Goal: Information Seeking & Learning: Learn about a topic

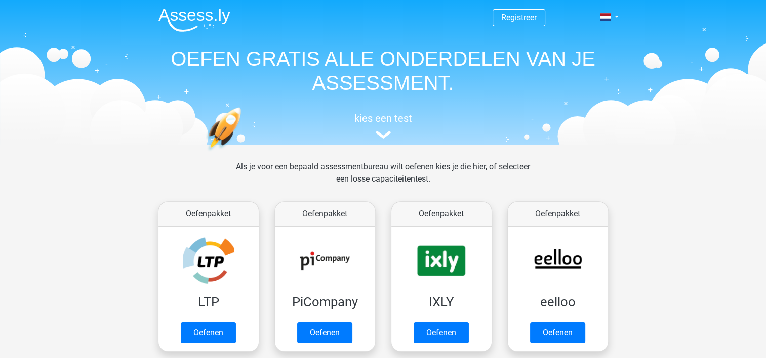
click at [513, 14] on link "Registreer" at bounding box center [518, 18] width 35 height 10
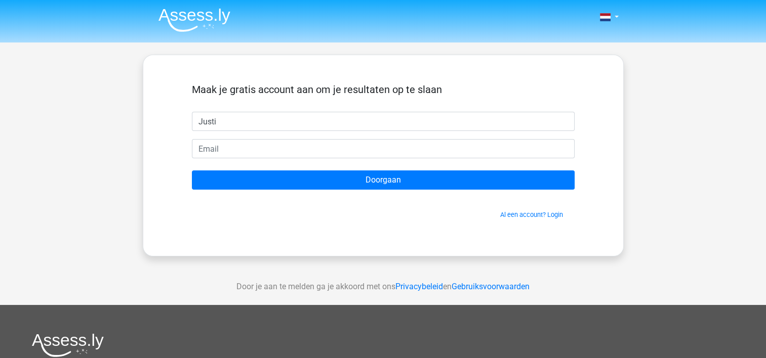
type input "[PERSON_NAME]"
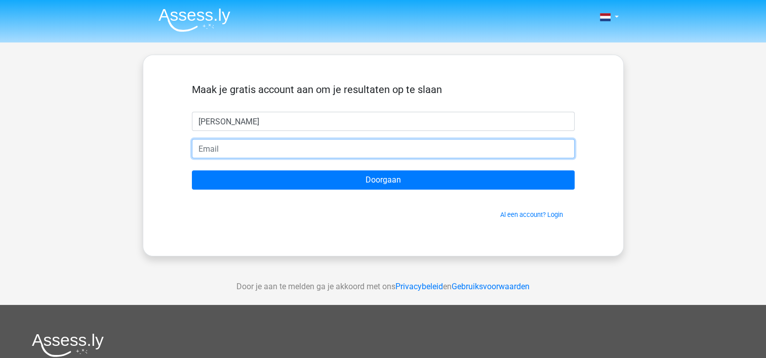
type input "schaju@scalda.nl"
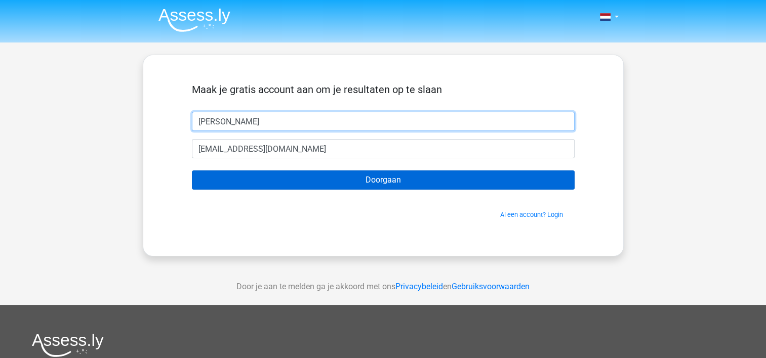
type input "Justin"
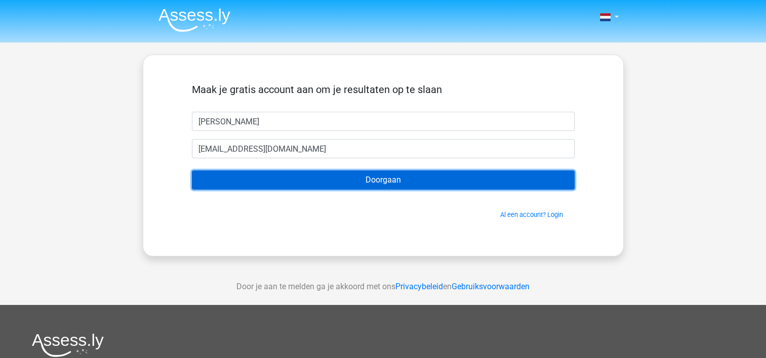
click at [304, 182] on input "Doorgaan" at bounding box center [383, 180] width 383 height 19
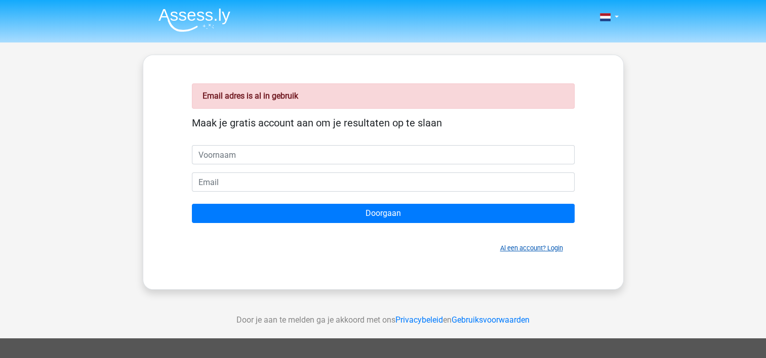
click at [523, 248] on link "Al een account? Login" at bounding box center [531, 248] width 63 height 8
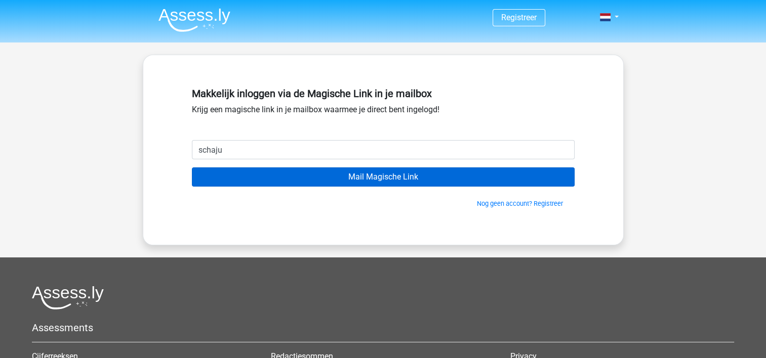
click at [192, 167] on input "Mail Magische Link" at bounding box center [383, 176] width 383 height 19
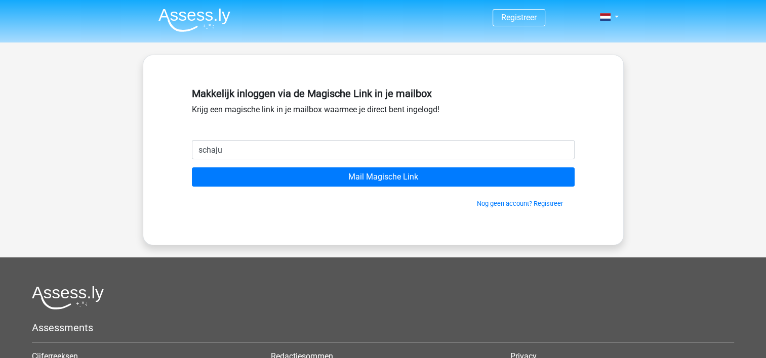
type input "[EMAIL_ADDRESS][DOMAIN_NAME]"
click at [189, 15] on img at bounding box center [194, 20] width 72 height 24
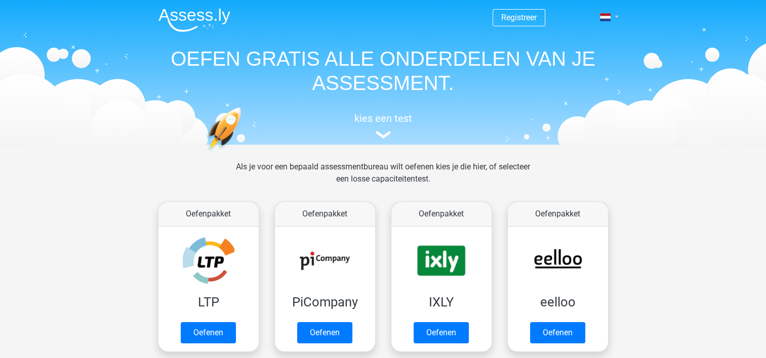
click at [616, 14] on link at bounding box center [606, 17] width 20 height 12
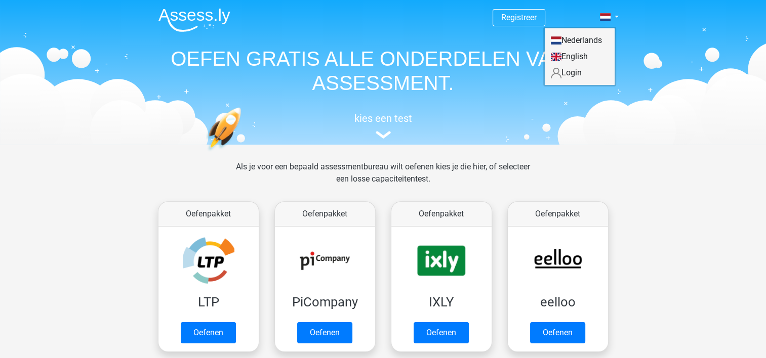
click at [571, 75] on link "Login" at bounding box center [579, 73] width 70 height 16
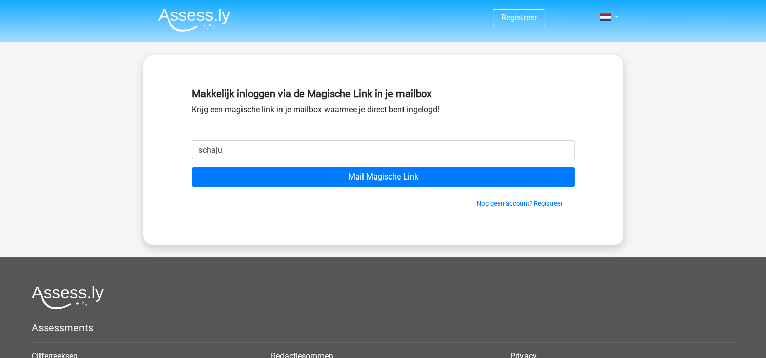
type input "[EMAIL_ADDRESS][DOMAIN_NAME]"
click at [192, 167] on input "Mail Magische Link" at bounding box center [383, 176] width 383 height 19
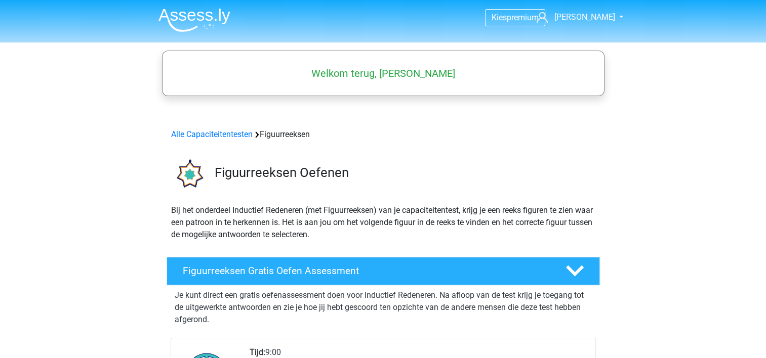
click at [513, 20] on span "premium" at bounding box center [522, 18] width 32 height 10
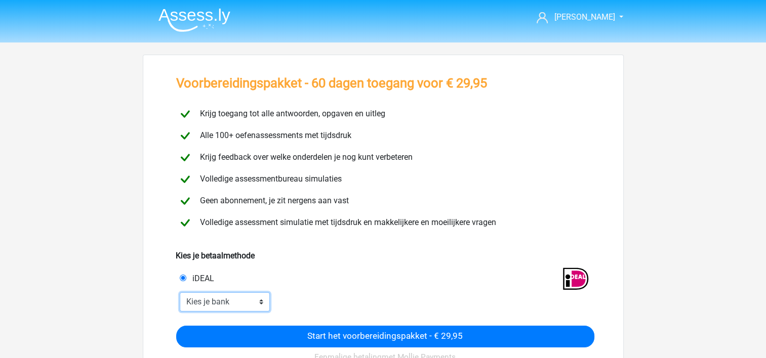
click at [240, 300] on select "Kies je bank ABN AMRO ING Rabobank ASN Bank bunq Knab N26 NN Regiobank Revolut …" at bounding box center [225, 301] width 91 height 19
click at [215, 307] on select "Kies je bank ABN AMRO ING Rabobank ASN Bank bunq Knab N26 NN Regiobank Revolut …" at bounding box center [225, 301] width 91 height 19
select select "ideal_INGBNL2A"
click at [180, 292] on select "Kies je bank ABN AMRO ING Rabobank ASN Bank bunq Knab N26 NN Regiobank Revolut …" at bounding box center [225, 301] width 91 height 19
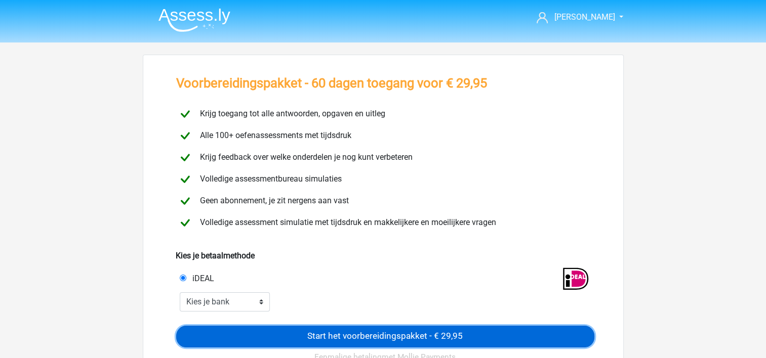
click at [413, 331] on input "Start het voorbereidingspakket - € 29,95" at bounding box center [385, 337] width 418 height 22
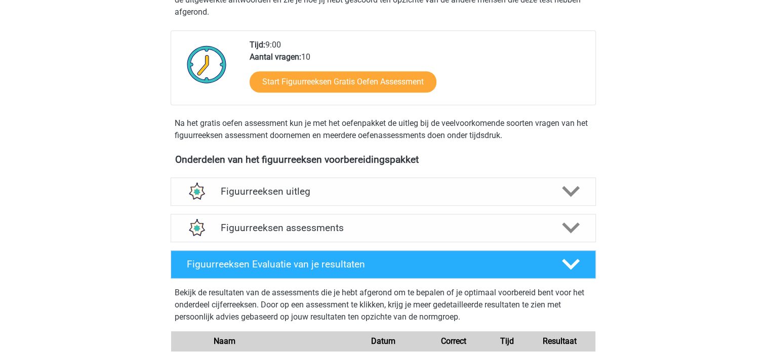
scroll to position [516, 0]
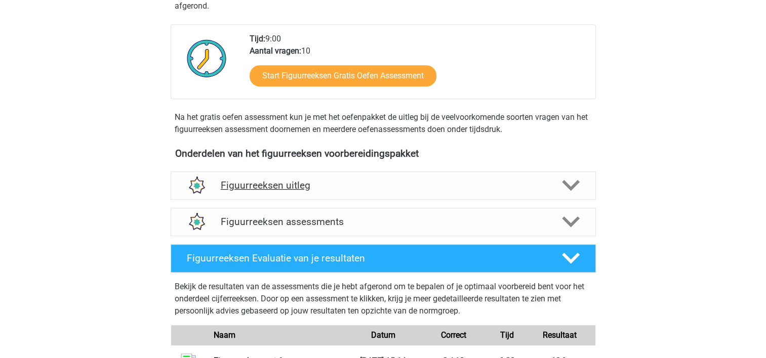
click at [456, 187] on h4 "Figuurreeksen uitleg" at bounding box center [383, 186] width 325 height 12
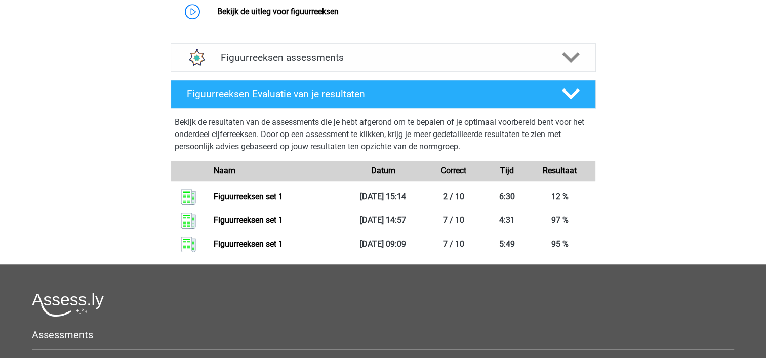
scroll to position [775, 0]
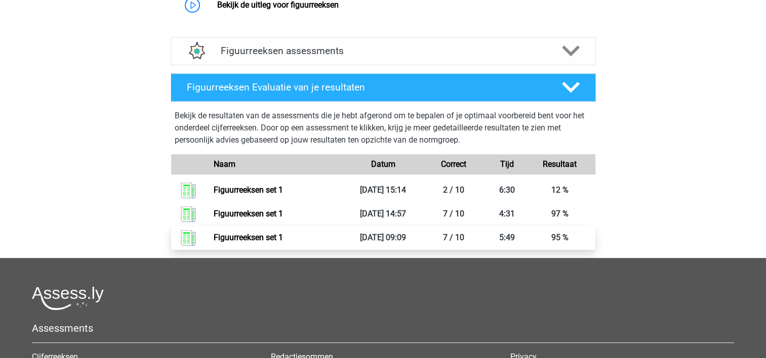
click at [283, 236] on link "Figuurreeksen set 1" at bounding box center [248, 238] width 69 height 10
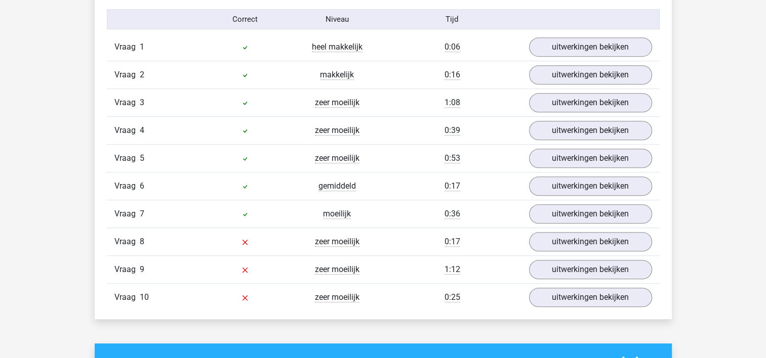
scroll to position [664, 0]
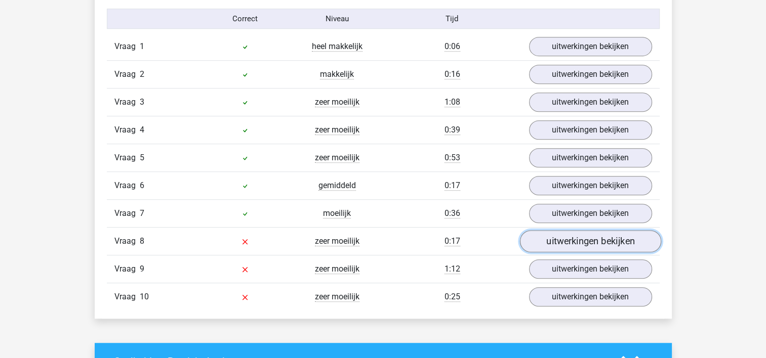
click at [565, 237] on link "uitwerkingen bekijken" at bounding box center [589, 242] width 141 height 22
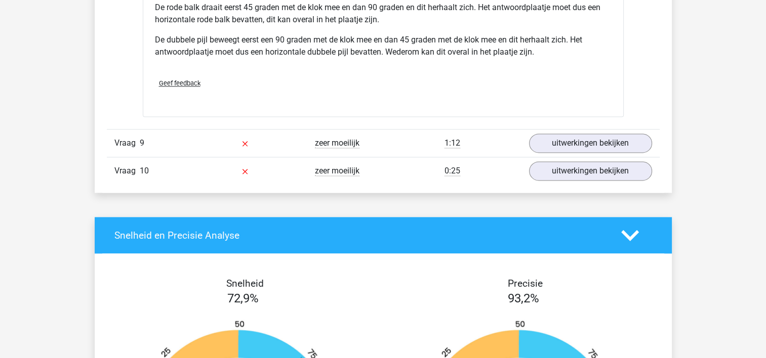
scroll to position [1431, 0]
click at [577, 141] on link "uitwerkingen bekijken" at bounding box center [589, 143] width 141 height 22
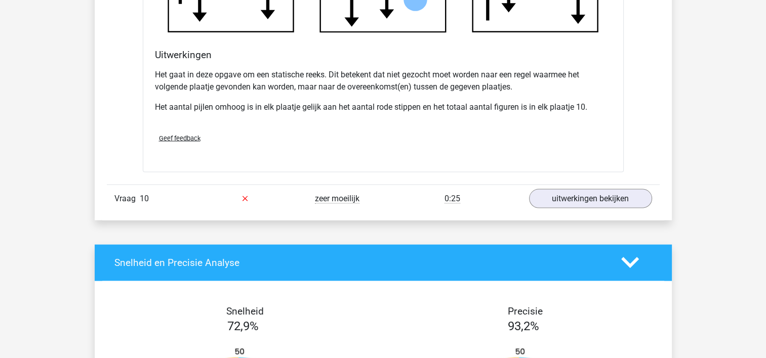
scroll to position [2003, 0]
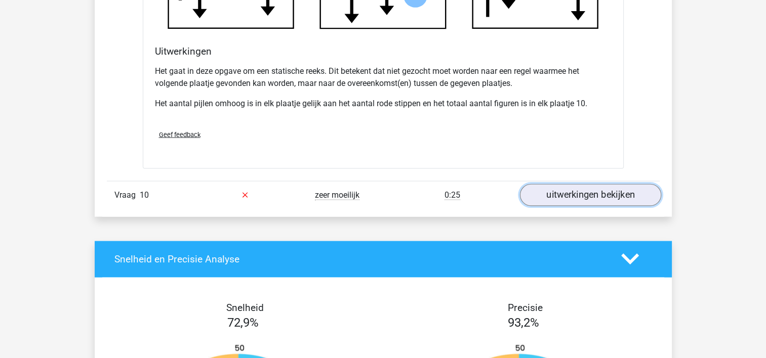
click at [587, 186] on link "uitwerkingen bekijken" at bounding box center [589, 195] width 141 height 22
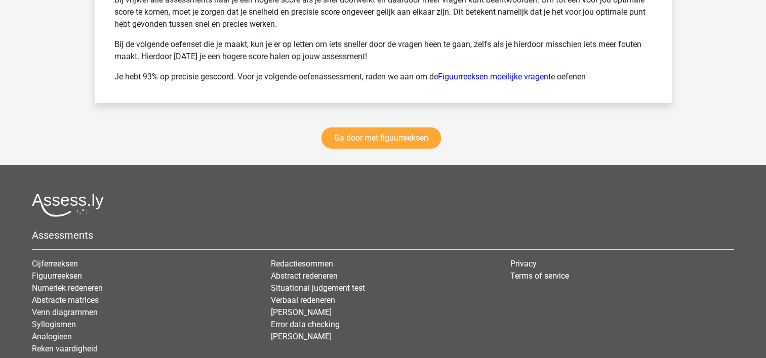
scroll to position [3323, 0]
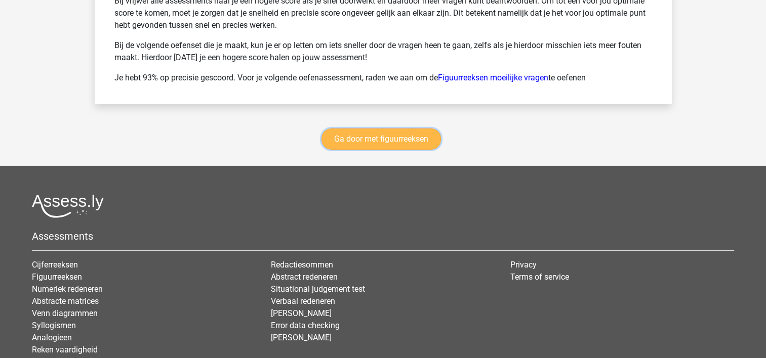
click at [377, 139] on link "Ga door met figuurreeksen" at bounding box center [380, 139] width 119 height 21
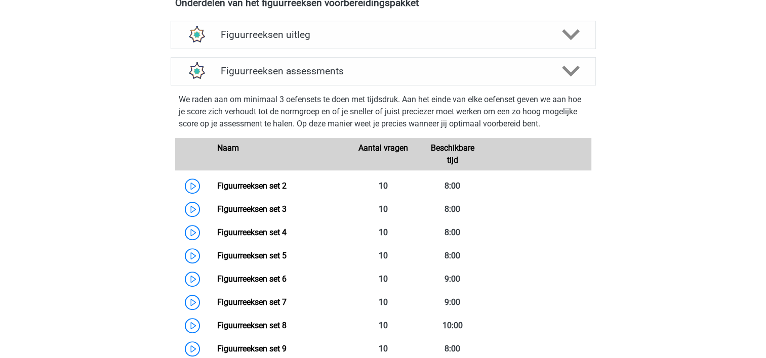
scroll to position [391, 0]
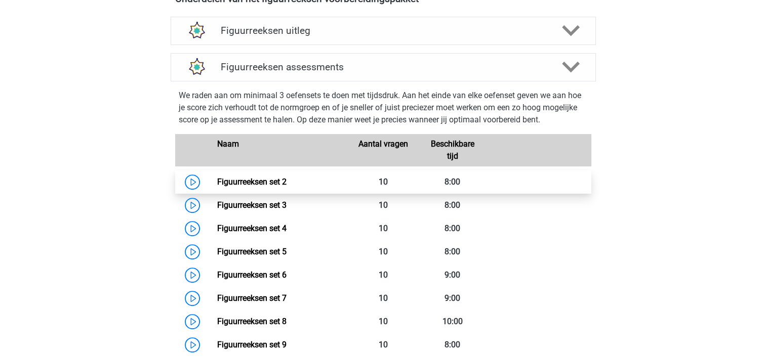
click at [217, 181] on link "Figuurreeksen set 2" at bounding box center [251, 182] width 69 height 10
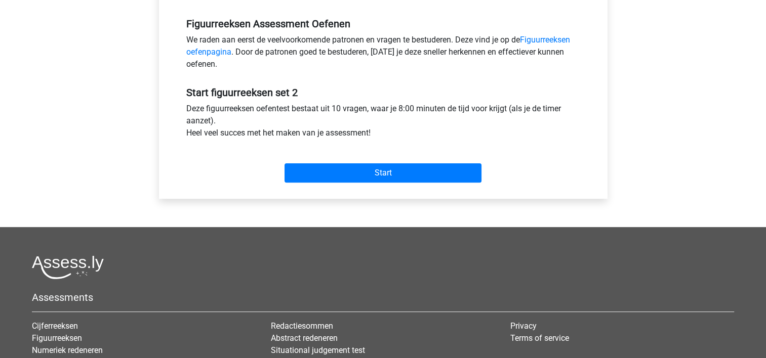
scroll to position [306, 0]
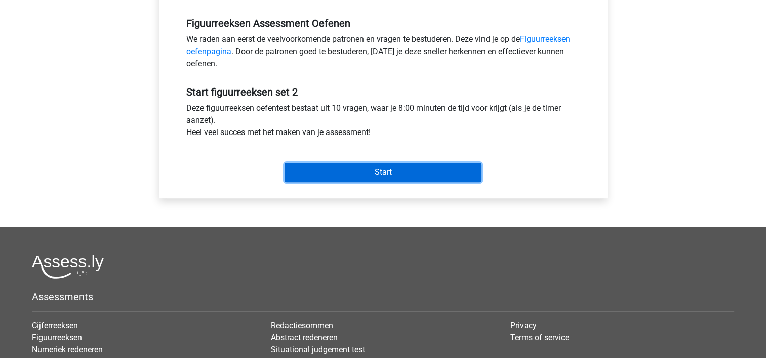
click at [410, 171] on input "Start" at bounding box center [382, 172] width 197 height 19
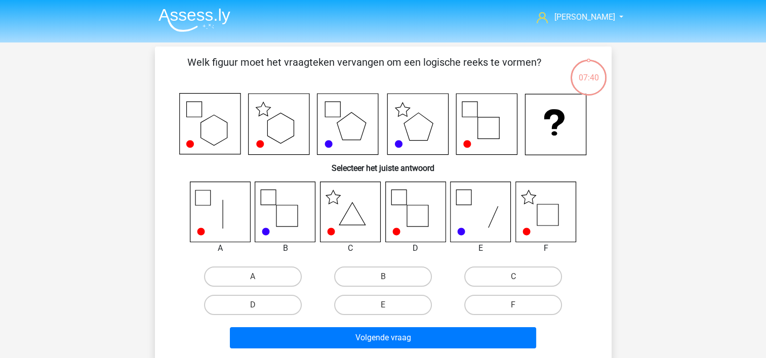
click at [543, 216] on icon at bounding box center [545, 212] width 60 height 60
click at [520, 301] on label "F" at bounding box center [513, 305] width 98 height 20
click at [520, 305] on input "F" at bounding box center [516, 308] width 7 height 7
radio input "true"
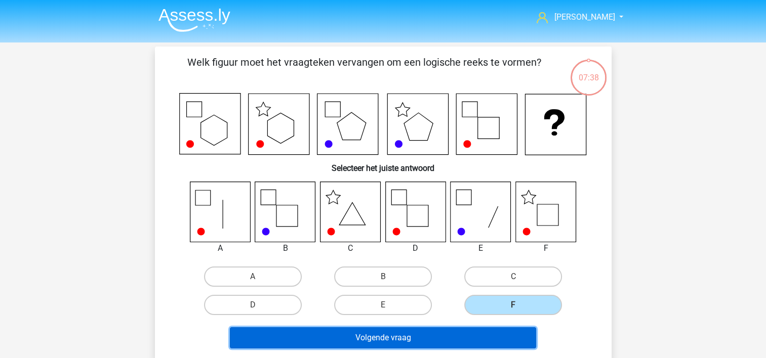
click at [438, 333] on button "Volgende vraag" at bounding box center [383, 337] width 306 height 21
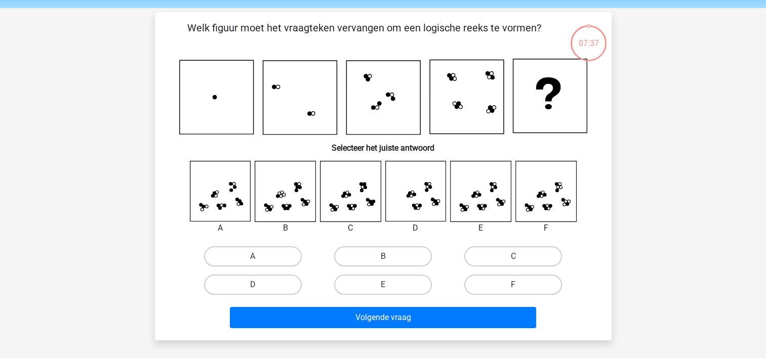
scroll to position [47, 0]
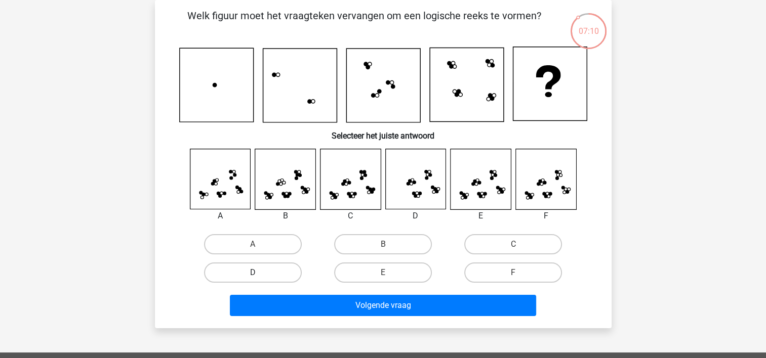
click at [282, 275] on label "D" at bounding box center [253, 273] width 98 height 20
click at [259, 275] on input "D" at bounding box center [255, 276] width 7 height 7
radio input "true"
click at [394, 270] on label "E" at bounding box center [383, 273] width 98 height 20
click at [389, 273] on input "E" at bounding box center [386, 276] width 7 height 7
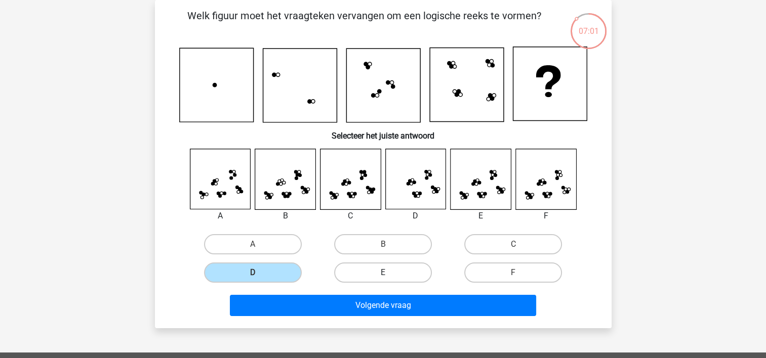
radio input "true"
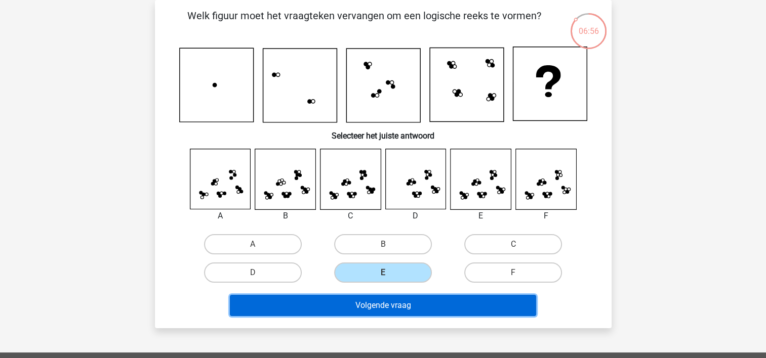
click at [459, 305] on button "Volgende vraag" at bounding box center [383, 305] width 306 height 21
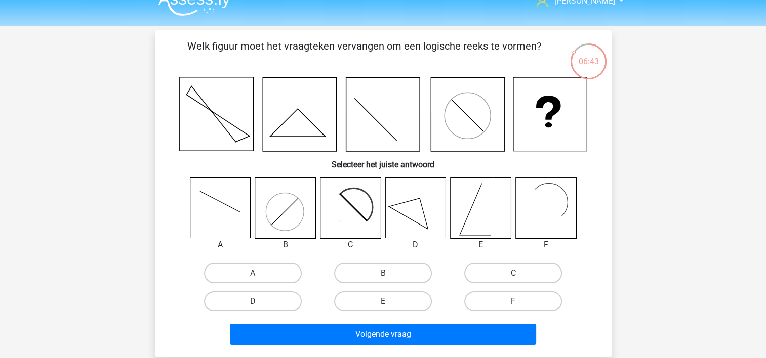
scroll to position [0, 0]
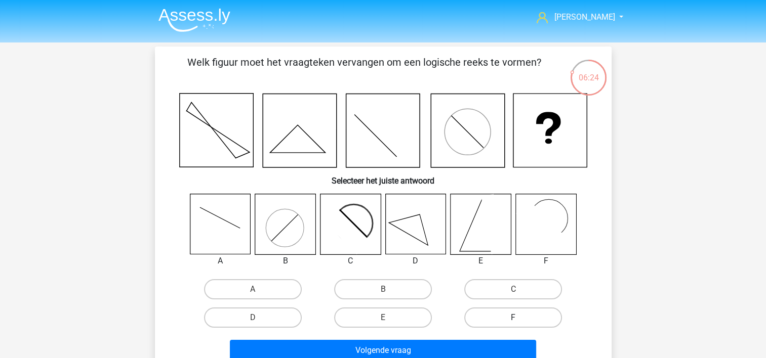
click at [530, 321] on label "F" at bounding box center [513, 318] width 98 height 20
click at [520, 321] on input "F" at bounding box center [516, 321] width 7 height 7
radio input "true"
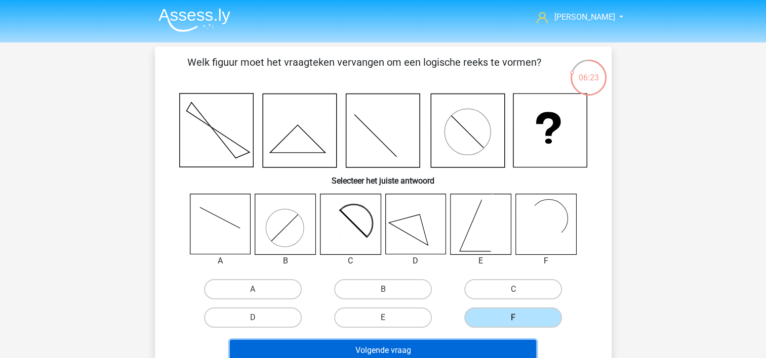
click at [433, 348] on button "Volgende vraag" at bounding box center [383, 350] width 306 height 21
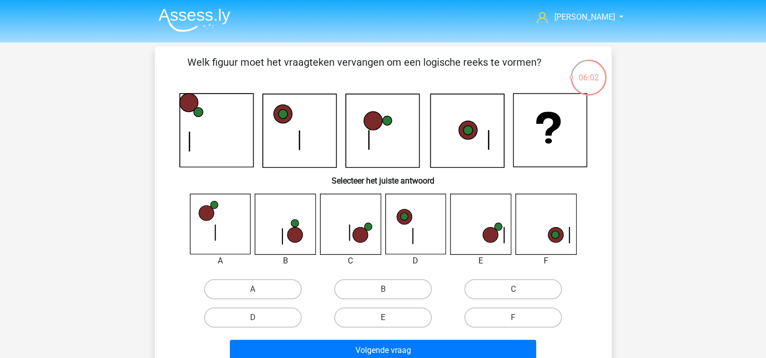
click at [388, 320] on input "E" at bounding box center [386, 321] width 7 height 7
radio input "true"
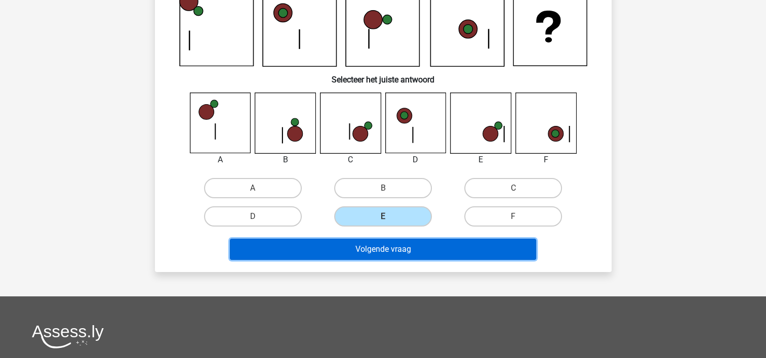
click at [402, 247] on button "Volgende vraag" at bounding box center [383, 249] width 306 height 21
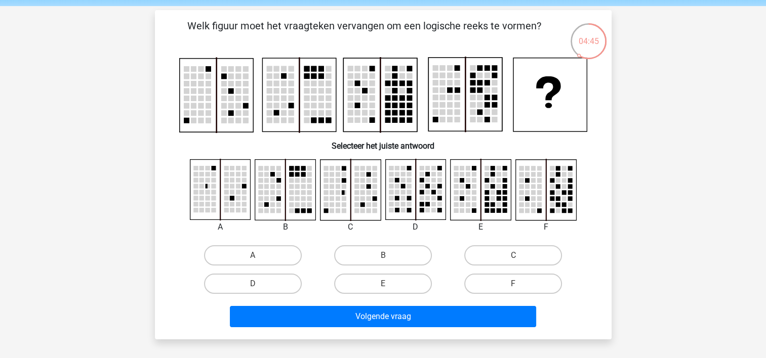
scroll to position [51, 0]
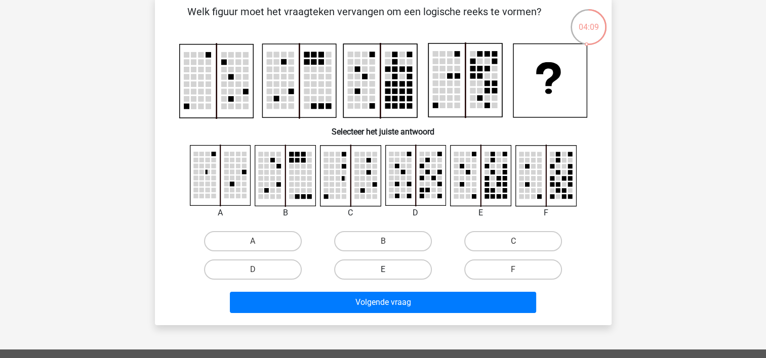
click at [371, 262] on label "E" at bounding box center [383, 270] width 98 height 20
click at [383, 270] on input "E" at bounding box center [386, 273] width 7 height 7
radio input "true"
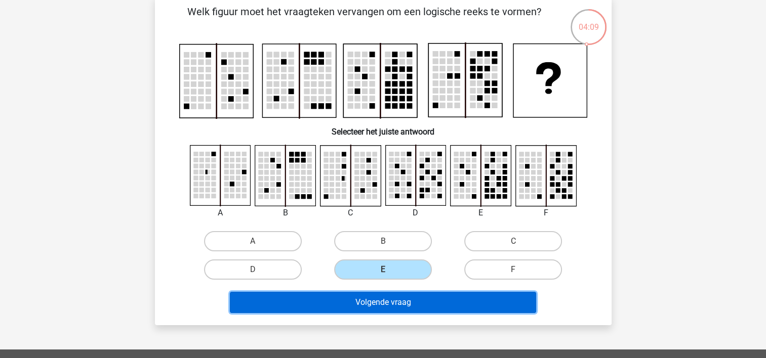
click at [401, 305] on button "Volgende vraag" at bounding box center [383, 302] width 306 height 21
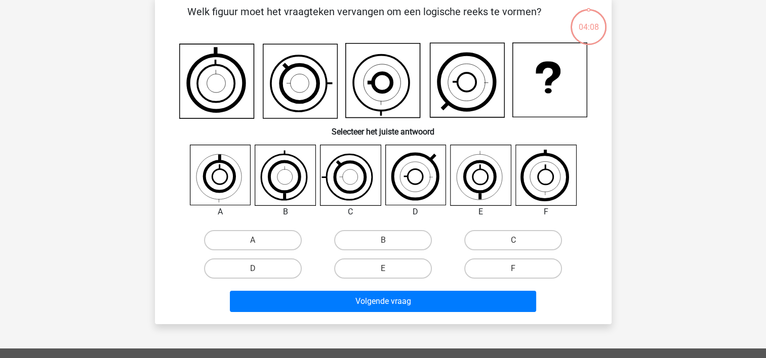
scroll to position [47, 0]
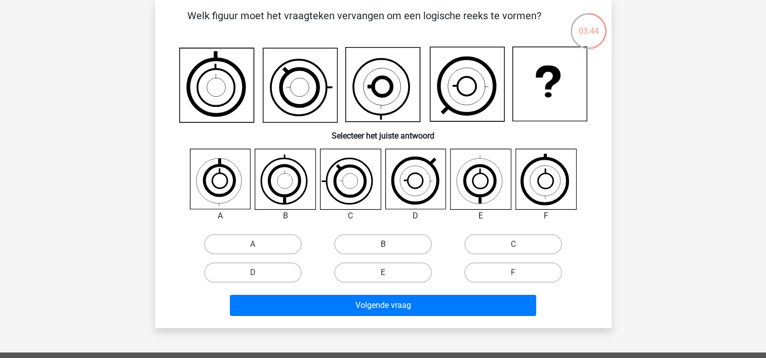
click at [366, 247] on label "B" at bounding box center [383, 244] width 98 height 20
click at [383, 247] on input "B" at bounding box center [386, 247] width 7 height 7
radio input "true"
click at [405, 277] on label "E" at bounding box center [383, 273] width 98 height 20
click at [389, 277] on input "E" at bounding box center [386, 276] width 7 height 7
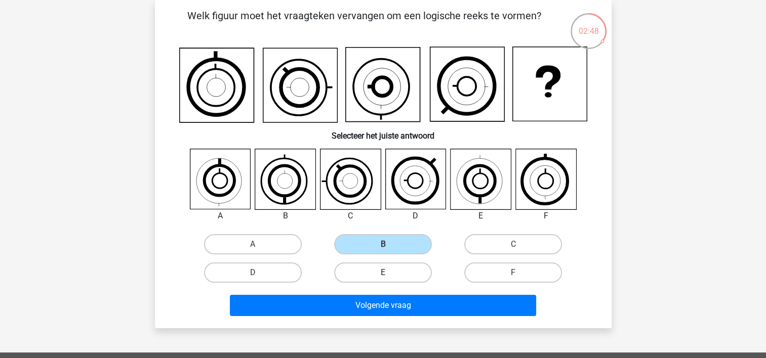
radio input "true"
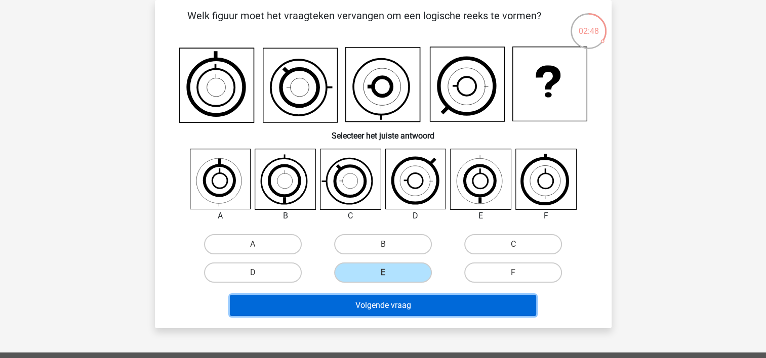
click at [402, 302] on button "Volgende vraag" at bounding box center [383, 305] width 306 height 21
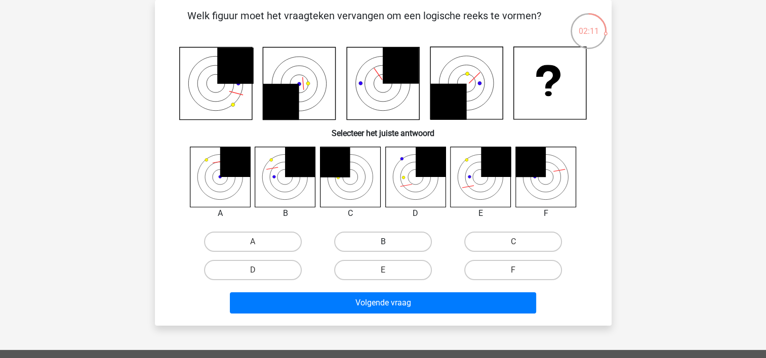
click at [379, 246] on label "B" at bounding box center [383, 242] width 98 height 20
click at [383, 246] on input "B" at bounding box center [386, 245] width 7 height 7
radio input "true"
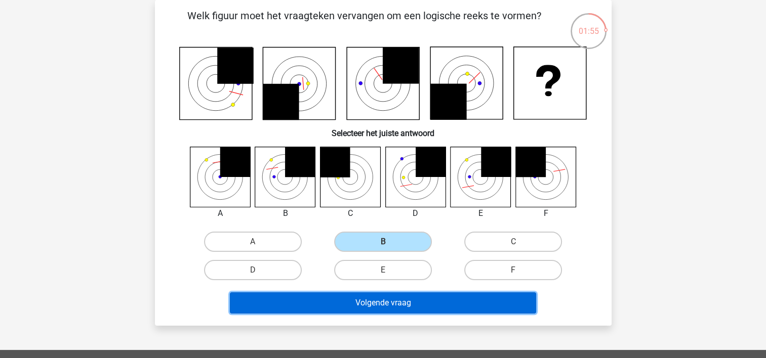
click at [405, 309] on button "Volgende vraag" at bounding box center [383, 302] width 306 height 21
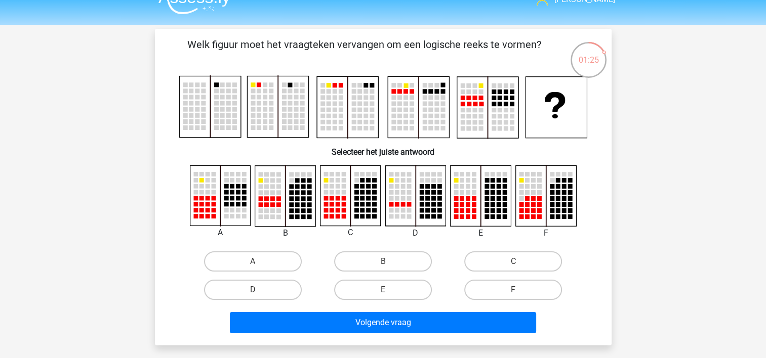
scroll to position [0, 0]
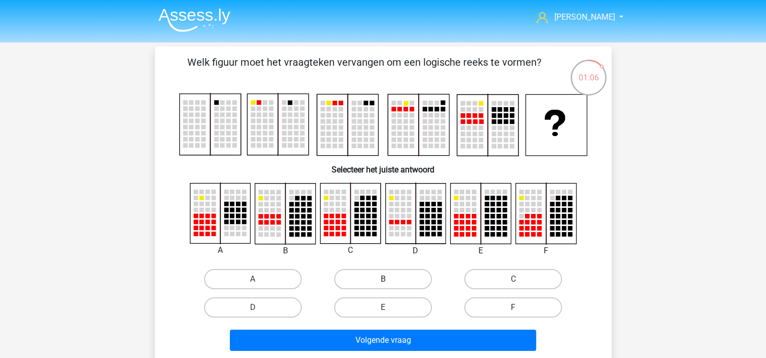
click at [389, 280] on label "B" at bounding box center [383, 279] width 98 height 20
click at [389, 280] on input "B" at bounding box center [386, 282] width 7 height 7
radio input "true"
click at [377, 305] on label "E" at bounding box center [383, 308] width 98 height 20
click at [383, 308] on input "E" at bounding box center [386, 311] width 7 height 7
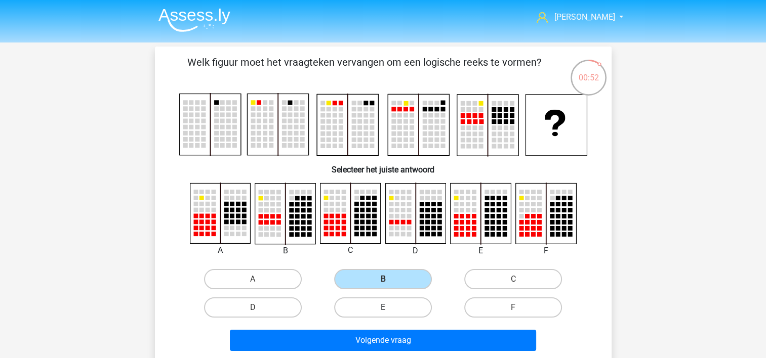
radio input "true"
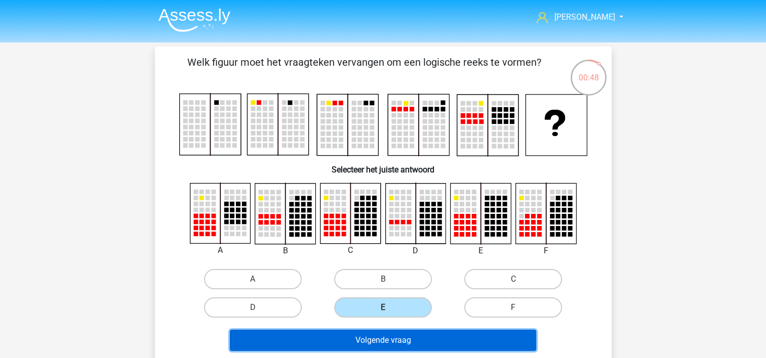
click at [420, 342] on button "Volgende vraag" at bounding box center [383, 340] width 306 height 21
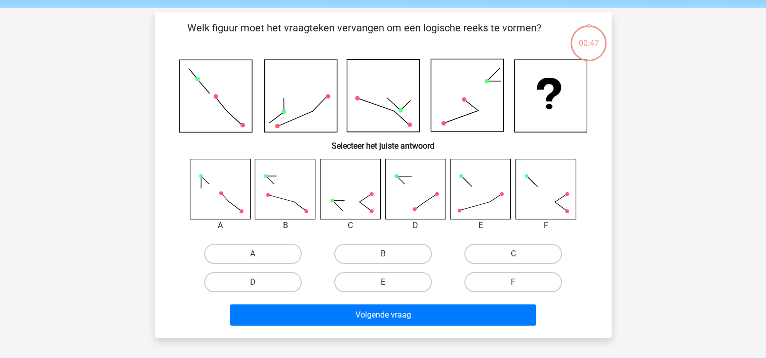
scroll to position [47, 0]
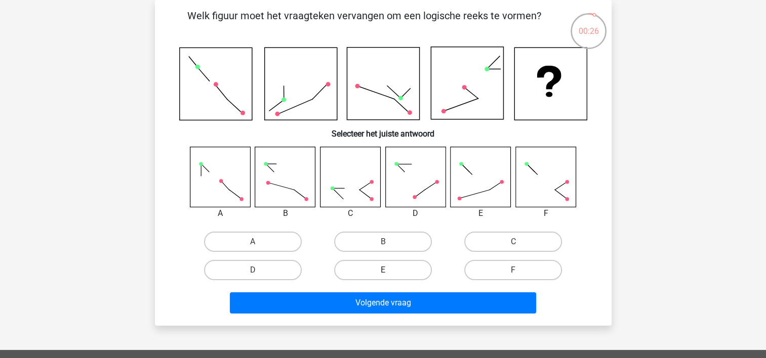
drag, startPoint x: 358, startPoint y: 243, endPoint x: 362, endPoint y: 277, distance: 34.1
click at [359, 243] on label "B" at bounding box center [383, 242] width 98 height 20
click at [383, 243] on input "B" at bounding box center [386, 245] width 7 height 7
radio input "true"
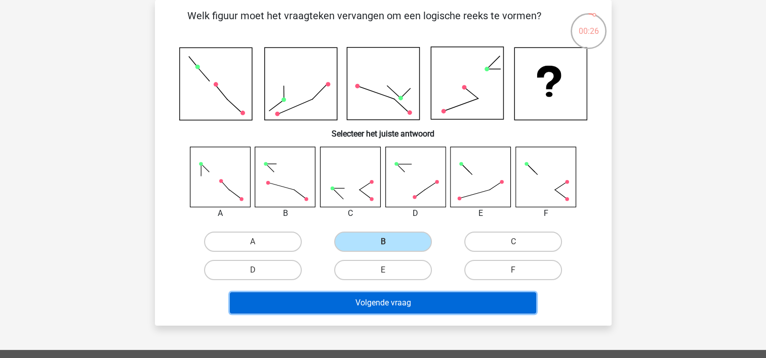
click at [369, 299] on button "Volgende vraag" at bounding box center [383, 302] width 306 height 21
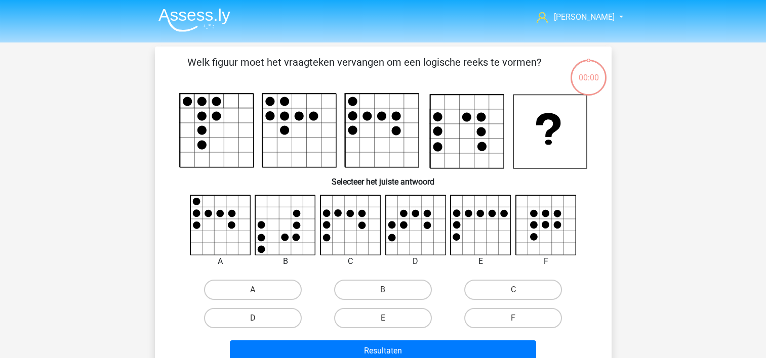
scroll to position [47, 0]
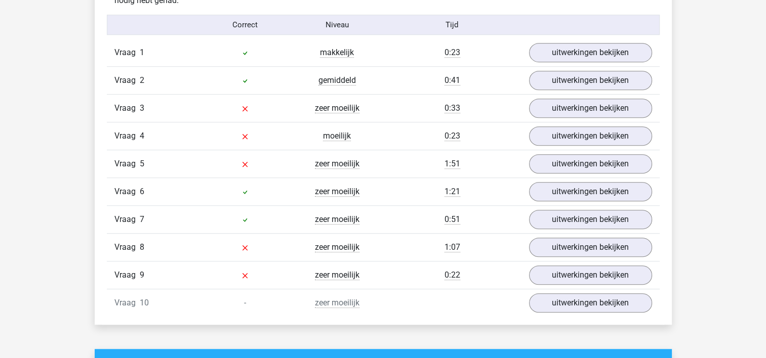
scroll to position [607, 0]
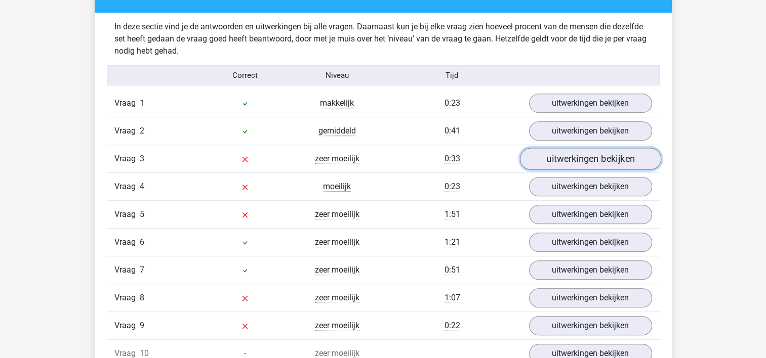
click at [566, 158] on link "uitwerkingen bekijken" at bounding box center [589, 159] width 141 height 22
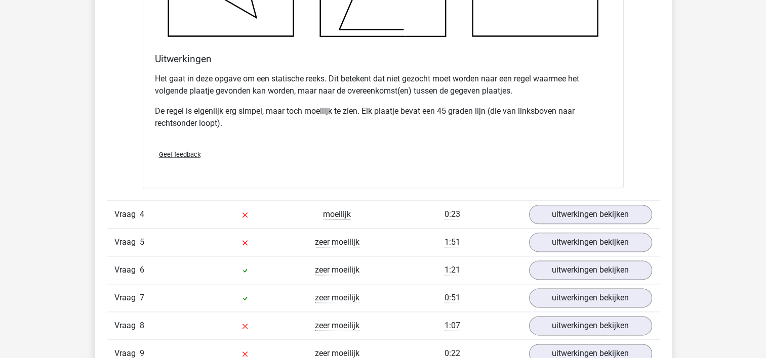
scroll to position [1265, 0]
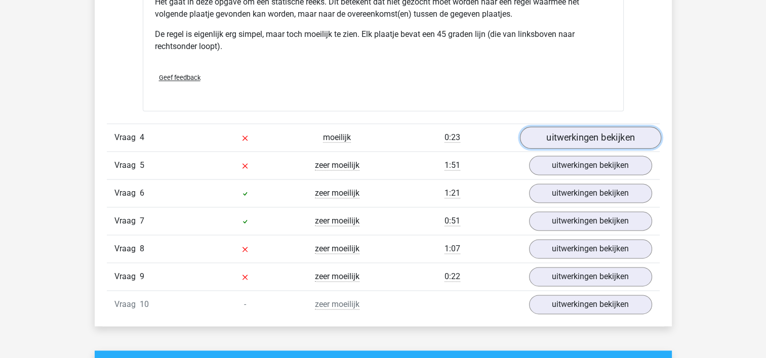
click at [584, 132] on link "uitwerkingen bekijken" at bounding box center [589, 137] width 141 height 22
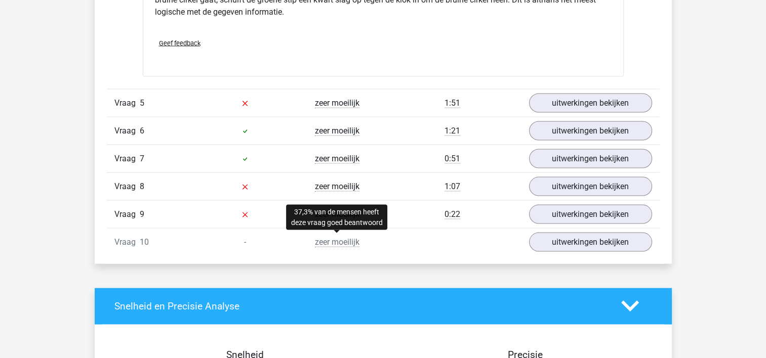
scroll to position [1973, 0]
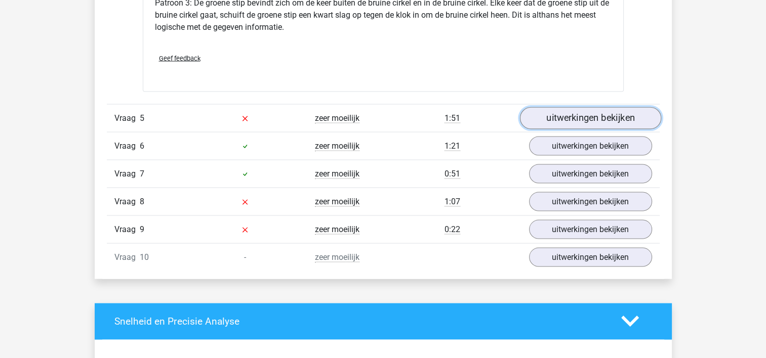
click at [579, 121] on link "uitwerkingen bekijken" at bounding box center [589, 118] width 141 height 22
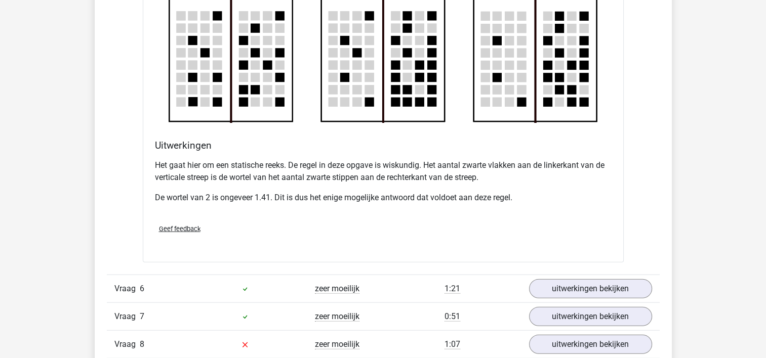
scroll to position [2581, 0]
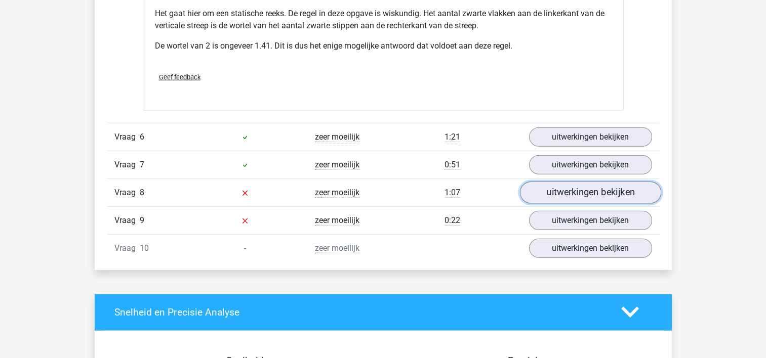
click at [579, 195] on link "uitwerkingen bekijken" at bounding box center [589, 193] width 141 height 22
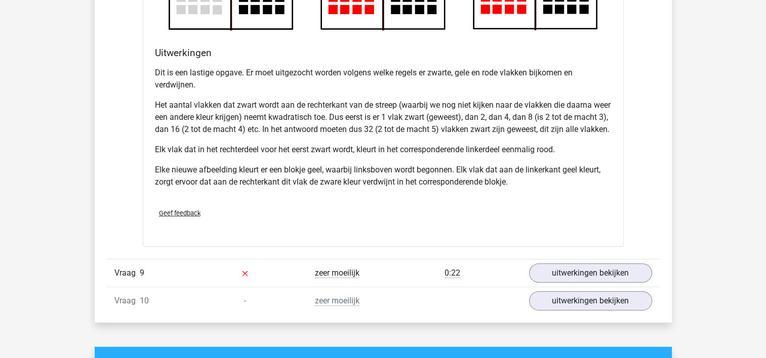
scroll to position [3238, 0]
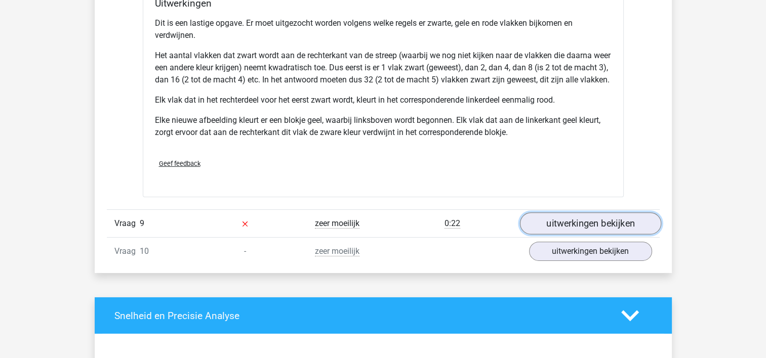
click at [570, 228] on link "uitwerkingen bekijken" at bounding box center [589, 224] width 141 height 22
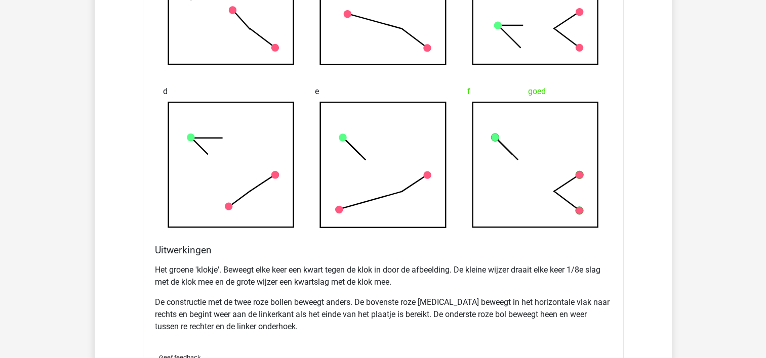
scroll to position [3694, 0]
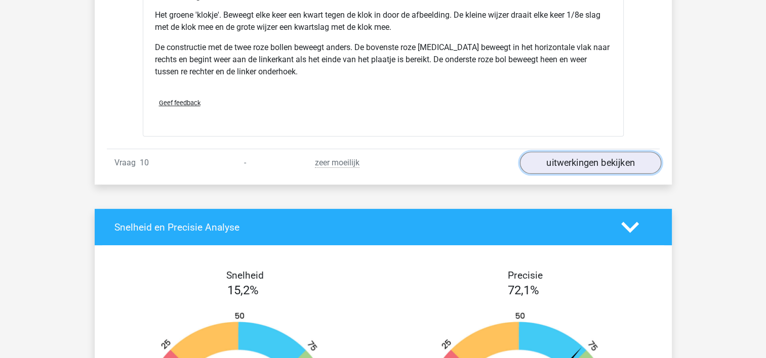
click at [594, 160] on link "uitwerkingen bekijken" at bounding box center [589, 163] width 141 height 22
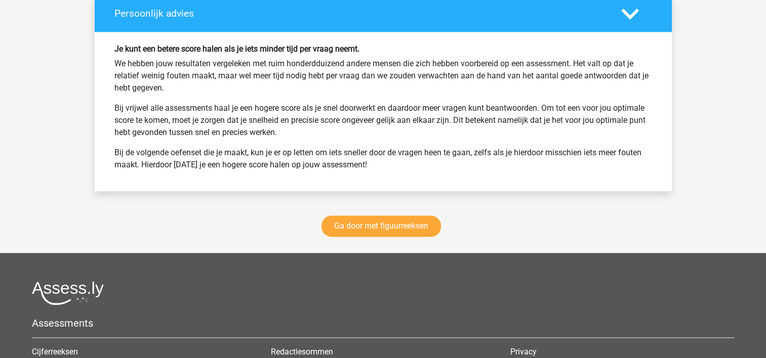
scroll to position [5161, 0]
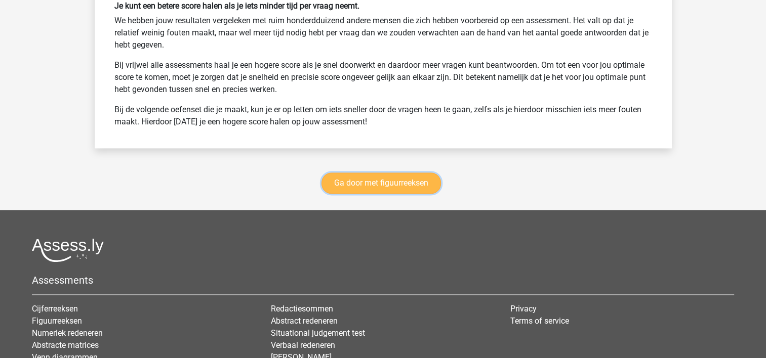
click at [395, 190] on link "Ga door met figuurreeksen" at bounding box center [380, 183] width 119 height 21
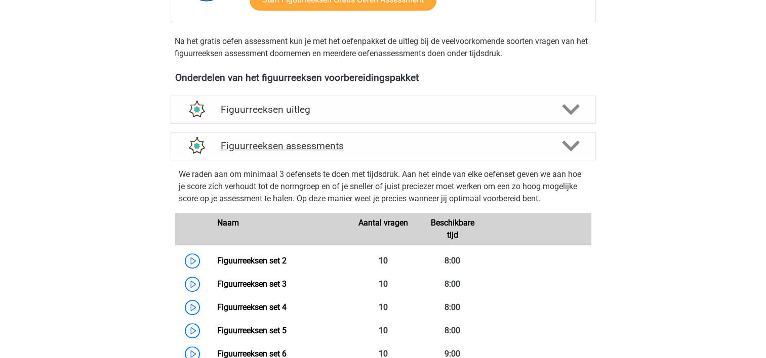
scroll to position [287, 0]
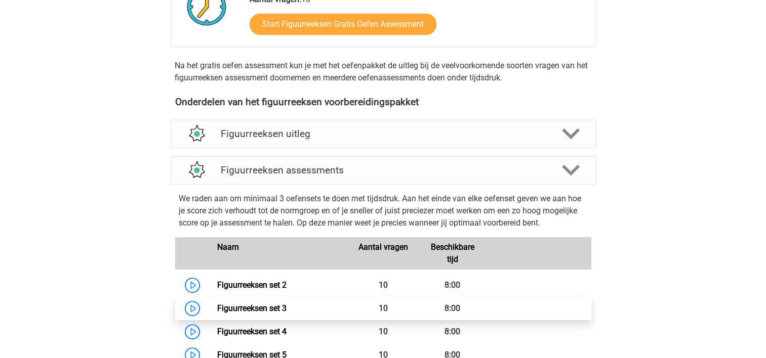
click at [217, 308] on link "Figuurreeksen set 3" at bounding box center [251, 309] width 69 height 10
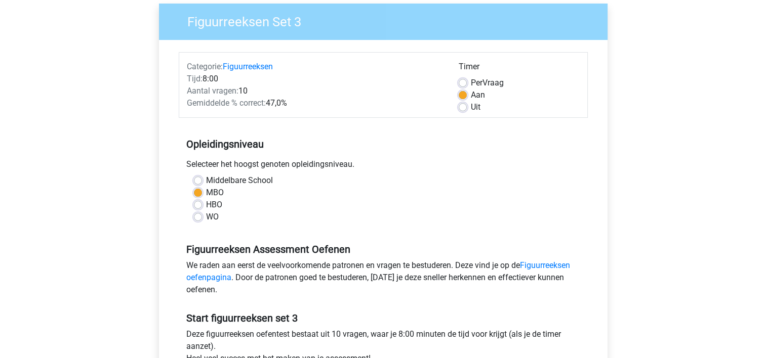
scroll to position [202, 0]
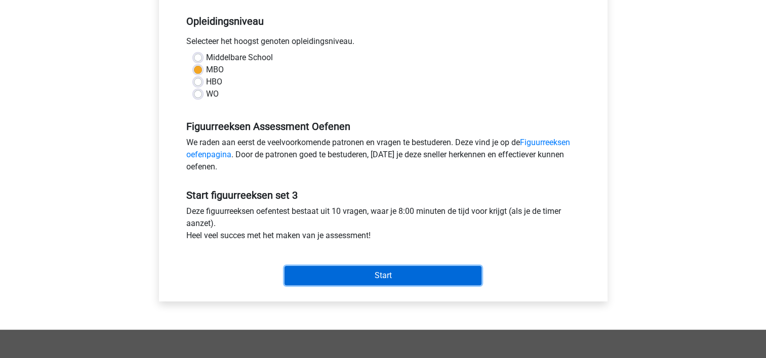
click at [348, 273] on input "Start" at bounding box center [382, 275] width 197 height 19
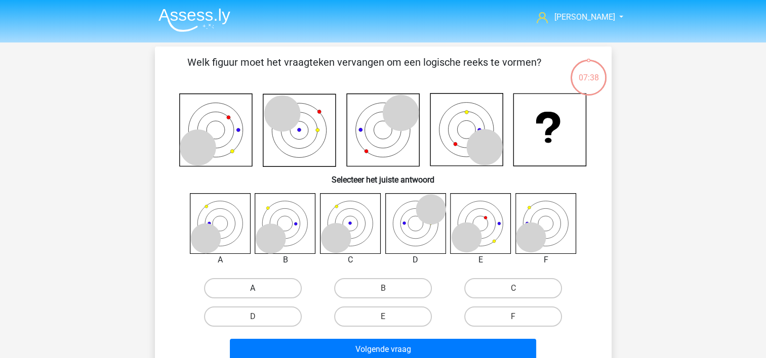
click at [250, 288] on label "A" at bounding box center [253, 288] width 98 height 20
click at [252, 288] on input "A" at bounding box center [255, 291] width 7 height 7
radio input "true"
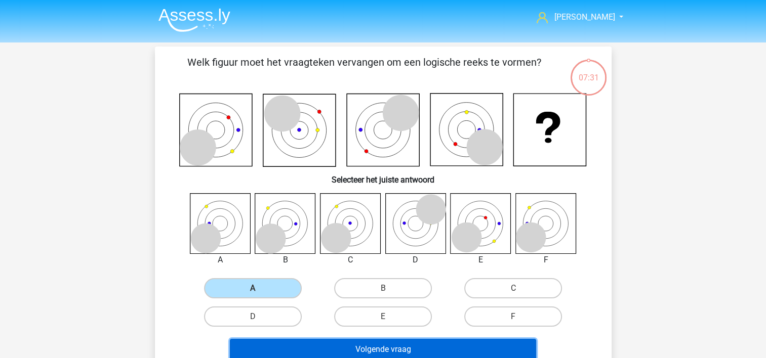
click at [447, 340] on button "Volgende vraag" at bounding box center [383, 349] width 306 height 21
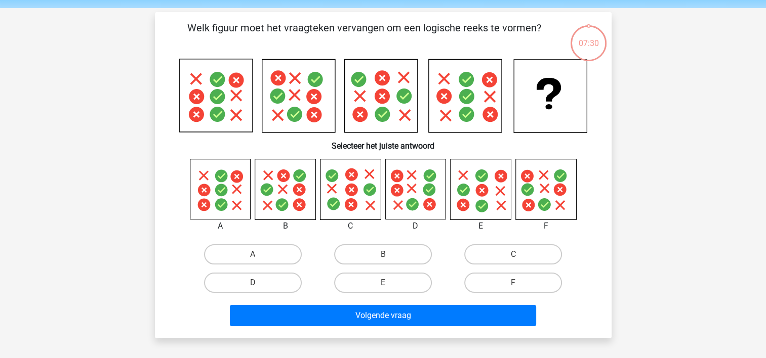
scroll to position [47, 0]
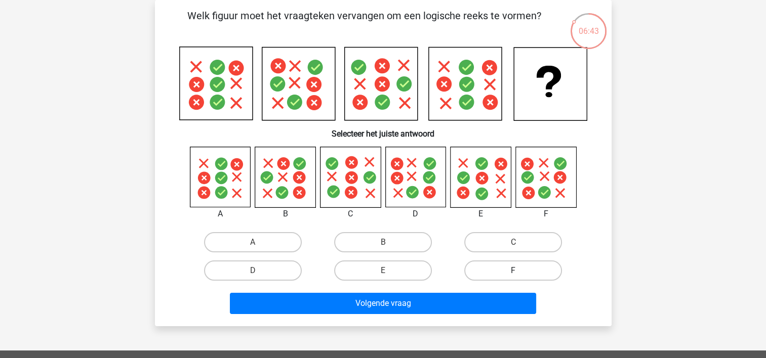
click at [513, 268] on label "F" at bounding box center [513, 271] width 98 height 20
click at [513, 271] on input "F" at bounding box center [516, 274] width 7 height 7
radio input "true"
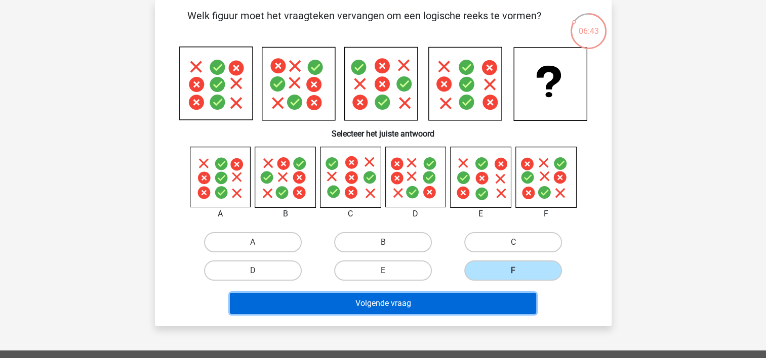
click at [435, 298] on button "Volgende vraag" at bounding box center [383, 303] width 306 height 21
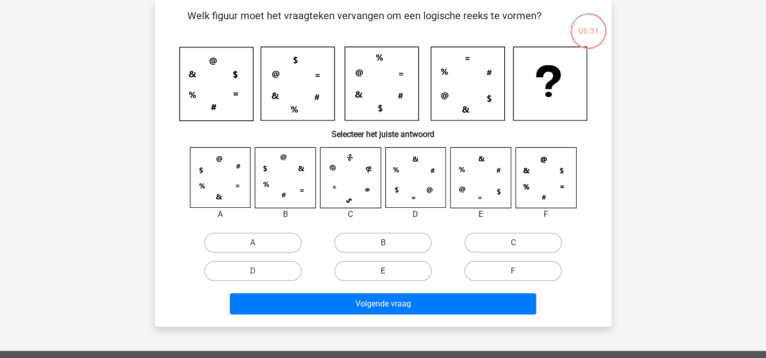
click at [370, 274] on label "E" at bounding box center [383, 271] width 98 height 20
click at [383, 274] on input "E" at bounding box center [386, 274] width 7 height 7
radio input "true"
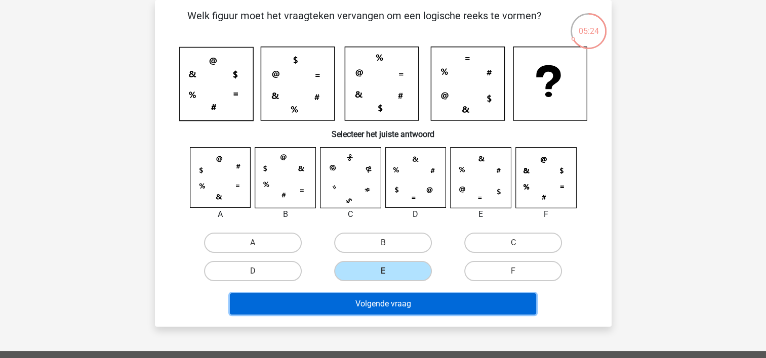
click at [403, 299] on button "Volgende vraag" at bounding box center [383, 303] width 306 height 21
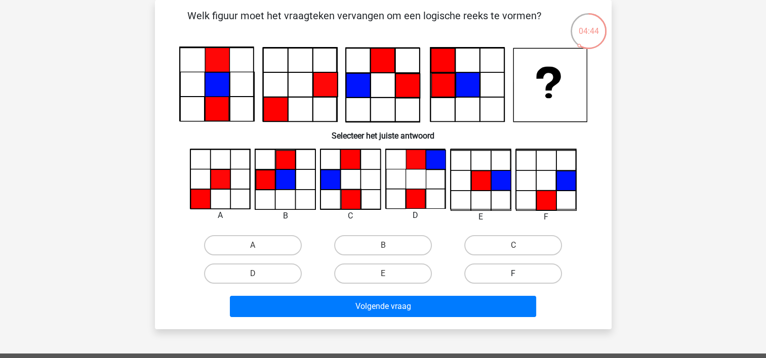
click at [481, 270] on label "F" at bounding box center [513, 274] width 98 height 20
click at [513, 274] on input "F" at bounding box center [516, 277] width 7 height 7
radio input "true"
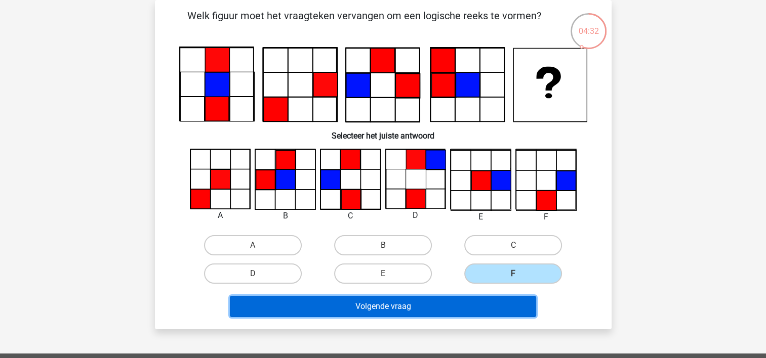
click at [425, 304] on button "Volgende vraag" at bounding box center [383, 306] width 306 height 21
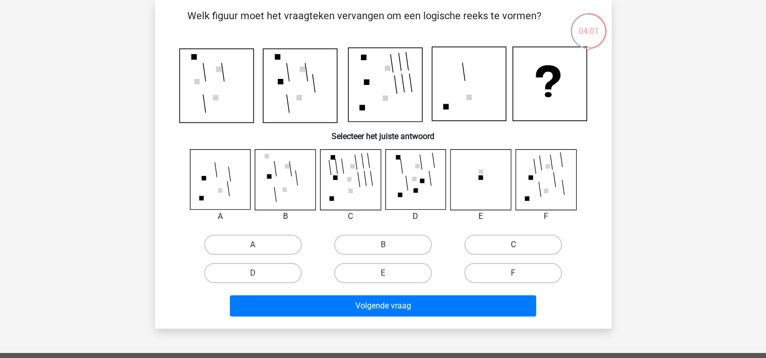
click at [485, 241] on label "C" at bounding box center [513, 245] width 98 height 20
click at [513, 245] on input "C" at bounding box center [516, 248] width 7 height 7
radio input "true"
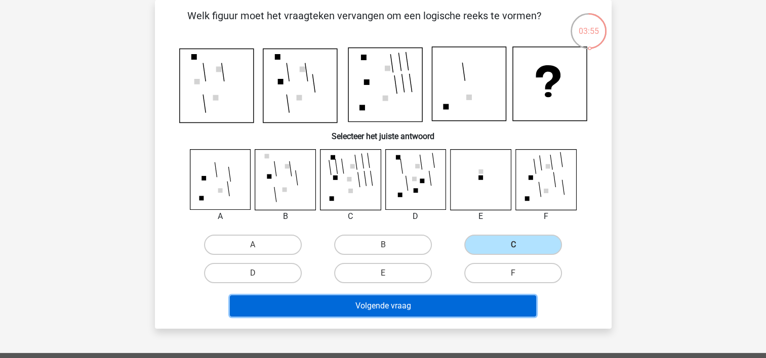
click at [425, 301] on button "Volgende vraag" at bounding box center [383, 305] width 306 height 21
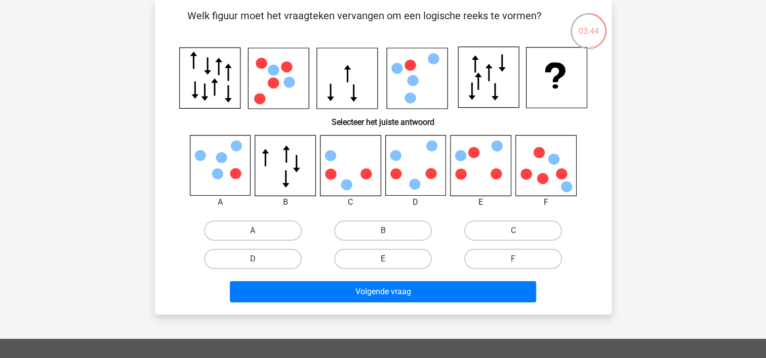
click at [383, 257] on label "E" at bounding box center [383, 259] width 98 height 20
click at [383, 259] on input "E" at bounding box center [386, 262] width 7 height 7
radio input "true"
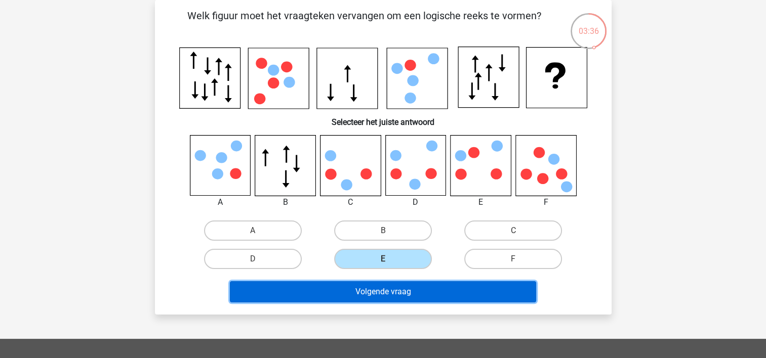
click at [396, 291] on button "Volgende vraag" at bounding box center [383, 291] width 306 height 21
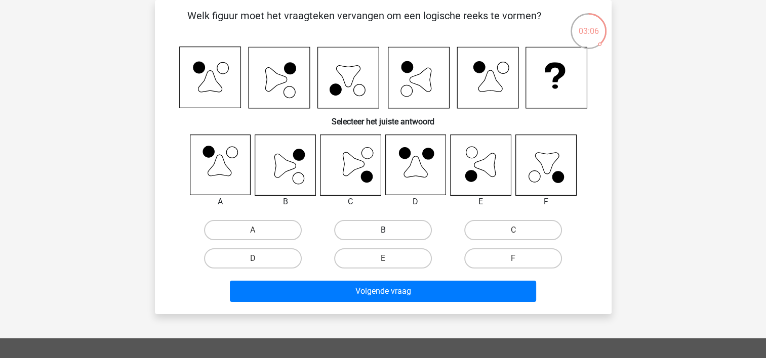
click at [362, 234] on label "B" at bounding box center [383, 230] width 98 height 20
click at [383, 234] on input "B" at bounding box center [386, 233] width 7 height 7
radio input "true"
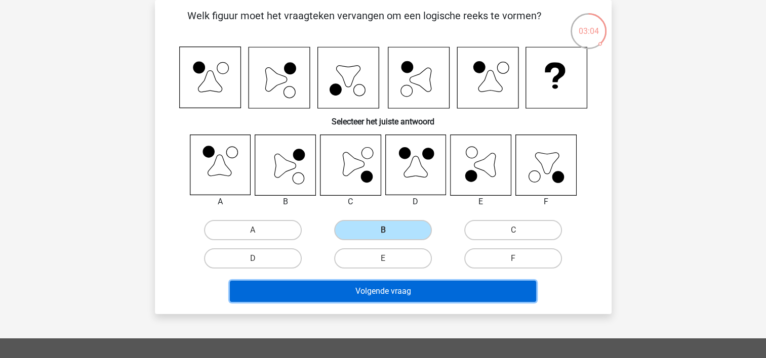
click at [429, 294] on button "Volgende vraag" at bounding box center [383, 291] width 306 height 21
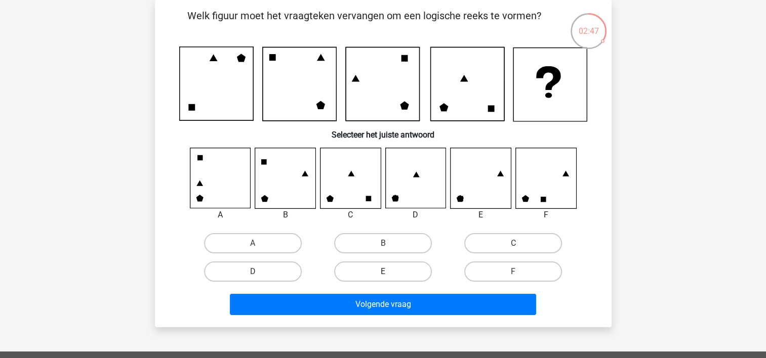
click at [362, 272] on label "E" at bounding box center [383, 272] width 98 height 20
click at [383, 272] on input "E" at bounding box center [386, 275] width 7 height 7
radio input "true"
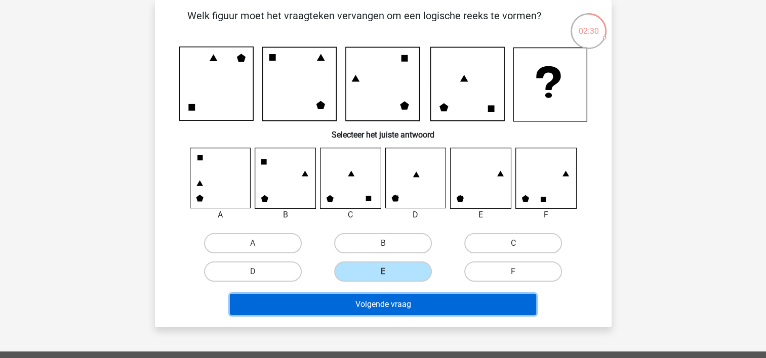
click at [386, 299] on button "Volgende vraag" at bounding box center [383, 304] width 306 height 21
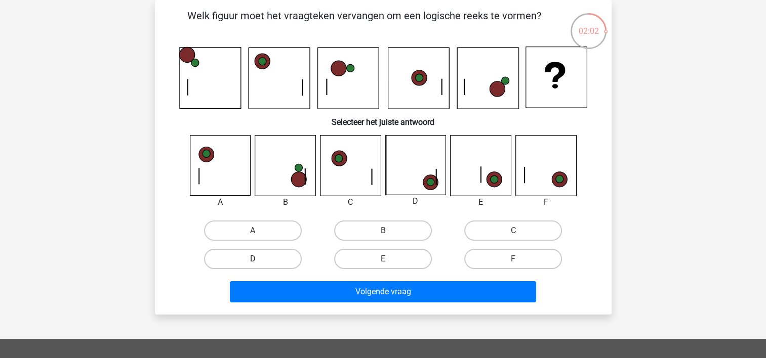
click at [270, 259] on label "D" at bounding box center [253, 259] width 98 height 20
click at [259, 259] on input "D" at bounding box center [255, 262] width 7 height 7
radio input "true"
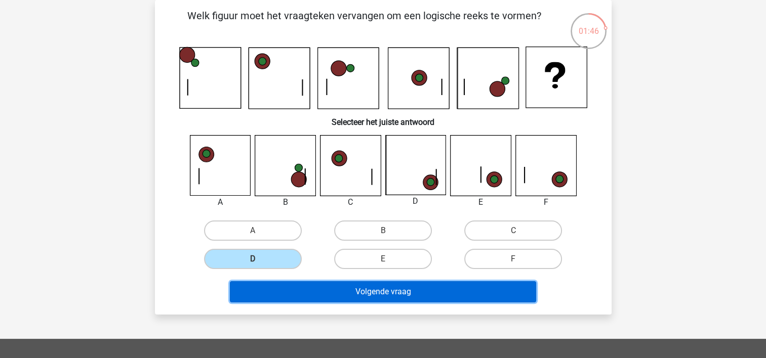
click at [355, 292] on button "Volgende vraag" at bounding box center [383, 291] width 306 height 21
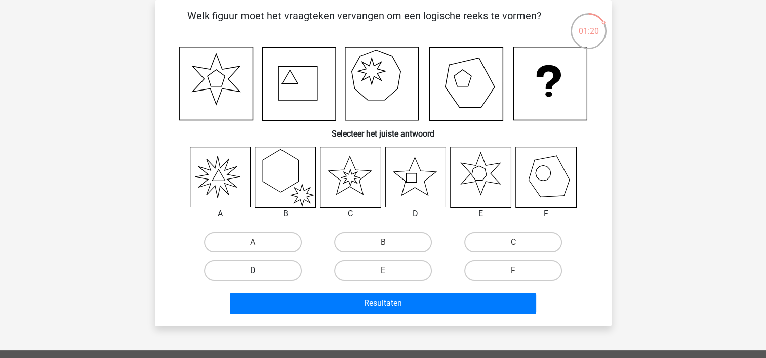
drag, startPoint x: 277, startPoint y: 267, endPoint x: 394, endPoint y: 304, distance: 122.6
click at [277, 267] on label "D" at bounding box center [253, 271] width 98 height 20
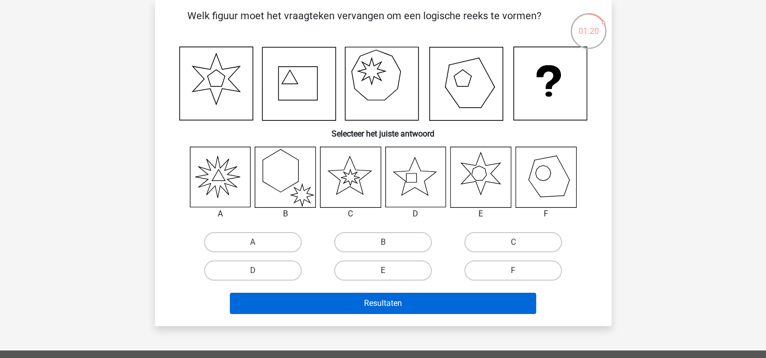
click at [259, 271] on input "D" at bounding box center [255, 274] width 7 height 7
radio input "true"
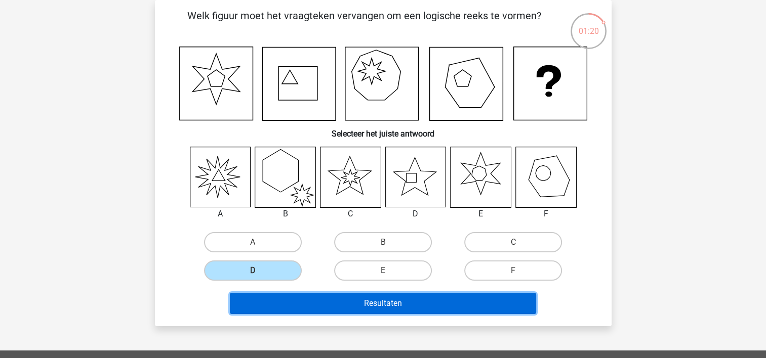
click at [414, 310] on button "Resultaten" at bounding box center [383, 303] width 306 height 21
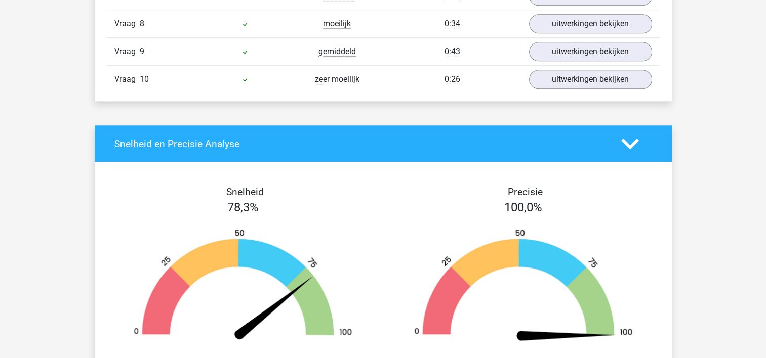
scroll to position [679, 0]
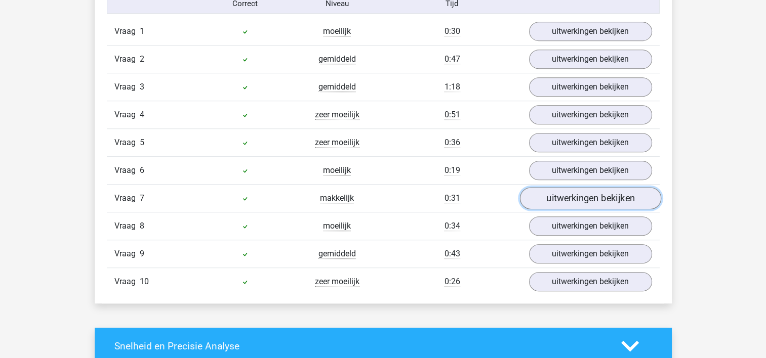
click at [587, 194] on link "uitwerkingen bekijken" at bounding box center [589, 199] width 141 height 22
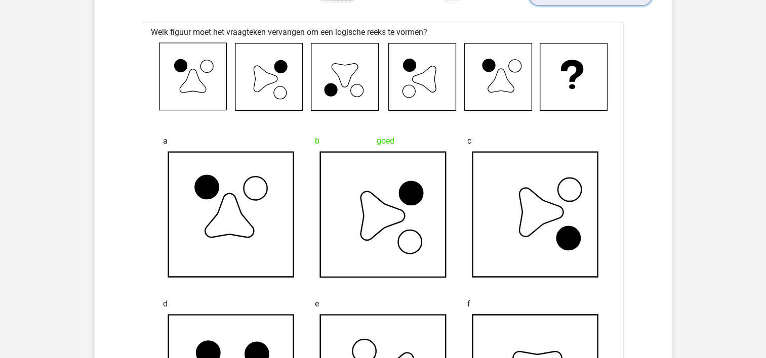
scroll to position [730, 0]
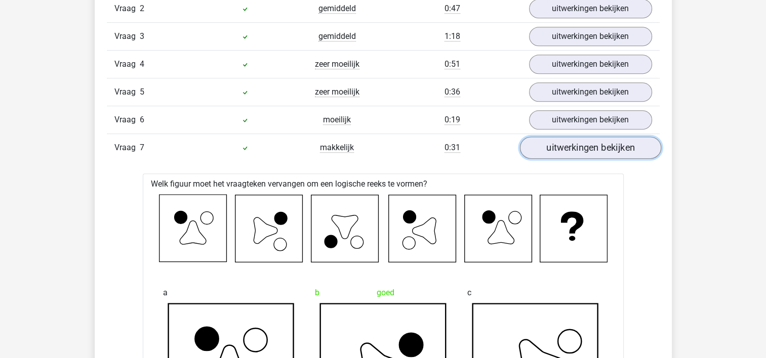
click at [601, 150] on link "uitwerkingen bekijken" at bounding box center [589, 148] width 141 height 22
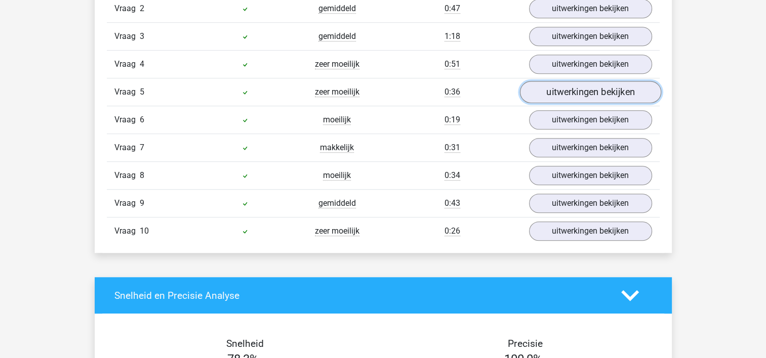
click at [603, 96] on link "uitwerkingen bekijken" at bounding box center [589, 92] width 141 height 22
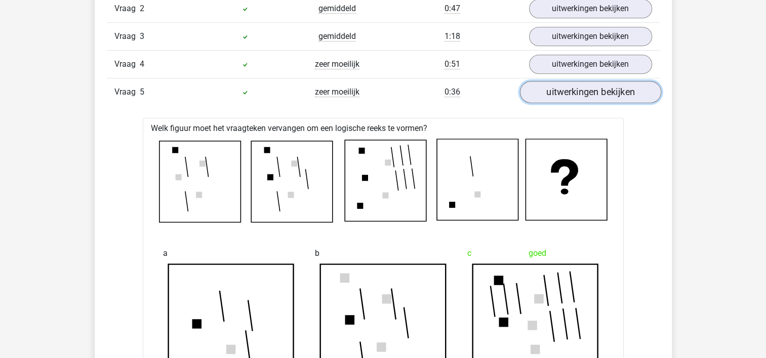
click at [603, 96] on link "uitwerkingen bekijken" at bounding box center [589, 92] width 141 height 22
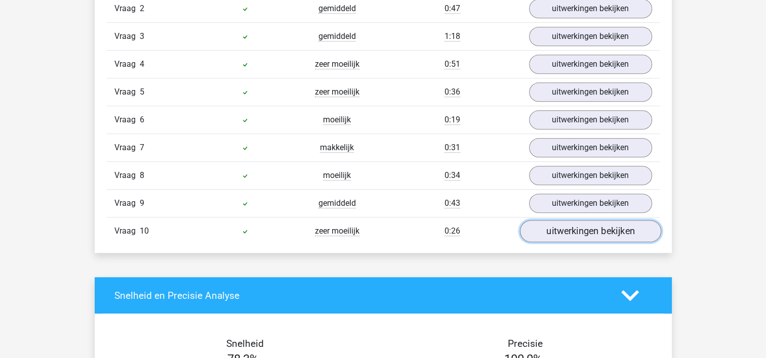
click at [601, 224] on link "uitwerkingen bekijken" at bounding box center [589, 232] width 141 height 22
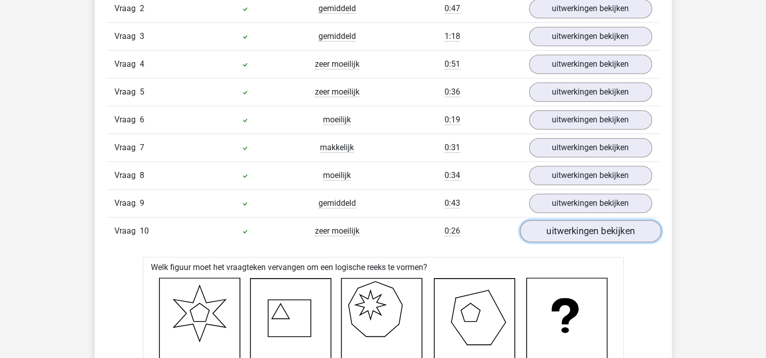
click at [618, 224] on link "uitwerkingen bekijken" at bounding box center [589, 232] width 141 height 22
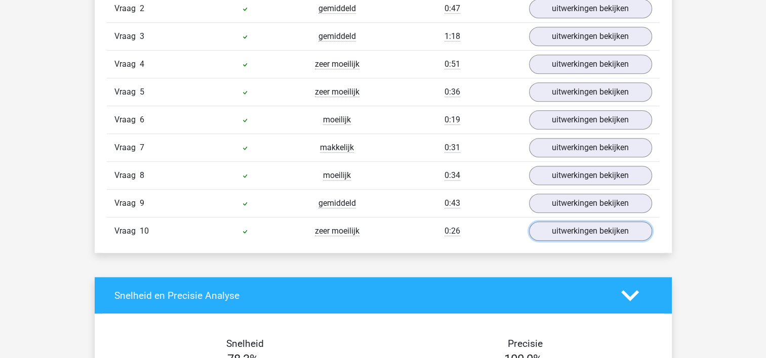
scroll to position [628, 0]
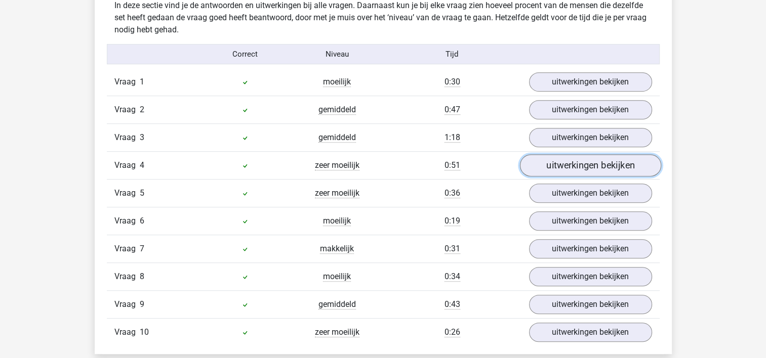
click at [551, 168] on link "uitwerkingen bekijken" at bounding box center [589, 166] width 141 height 22
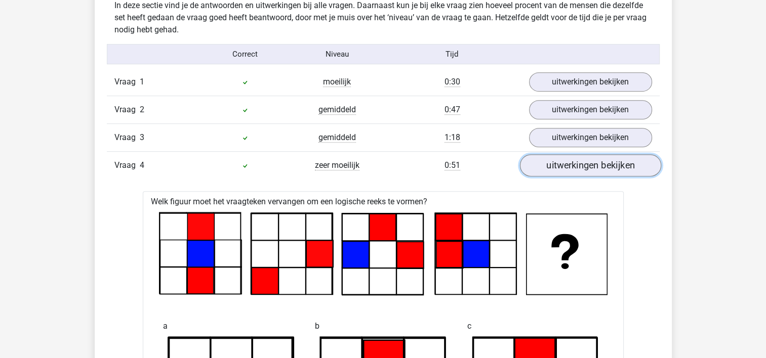
click at [558, 168] on link "uitwerkingen bekijken" at bounding box center [589, 166] width 141 height 22
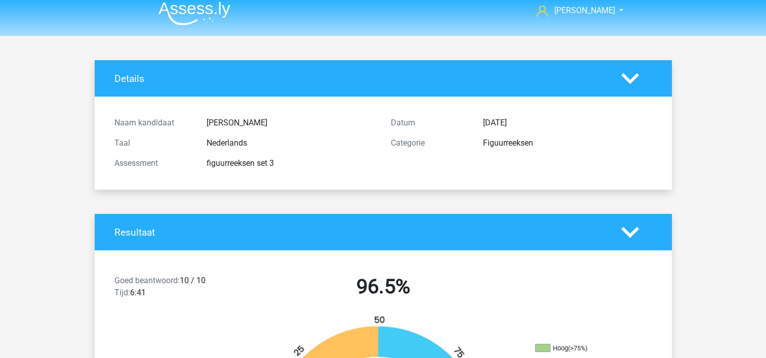
scroll to position [0, 0]
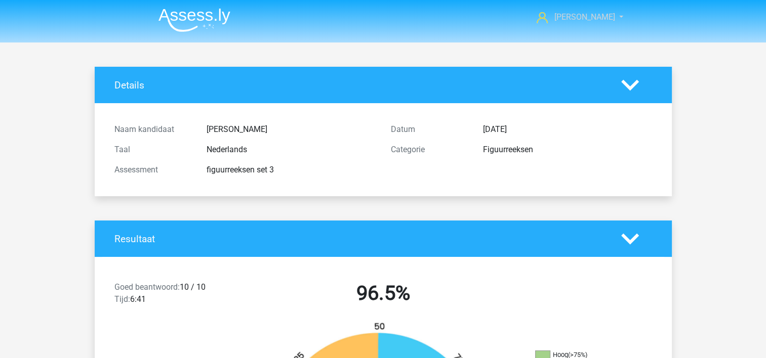
click at [594, 20] on span "[PERSON_NAME]" at bounding box center [584, 17] width 61 height 10
click at [637, 83] on icon at bounding box center [630, 85] width 18 height 18
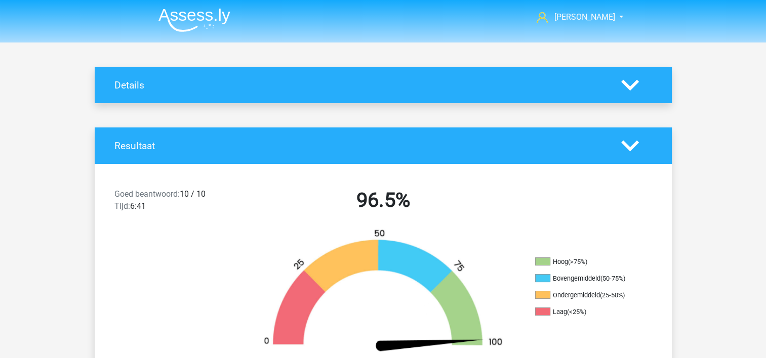
click at [626, 145] on polygon at bounding box center [630, 145] width 18 height 11
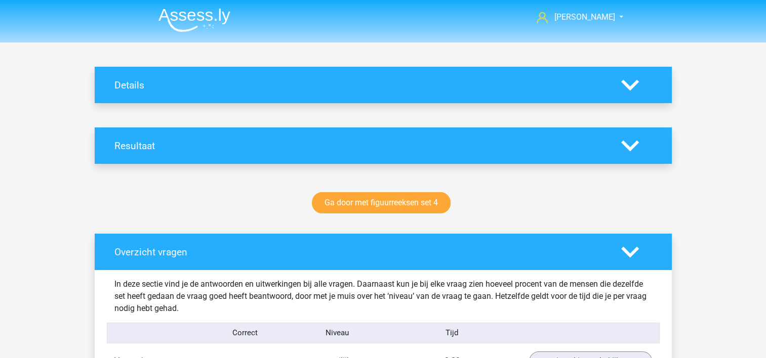
click at [630, 250] on icon at bounding box center [630, 252] width 18 height 18
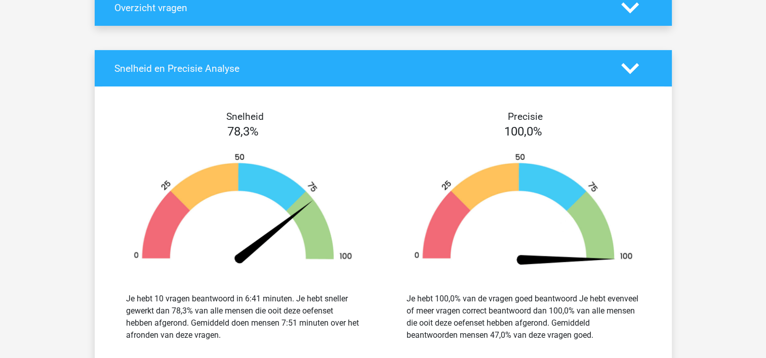
scroll to position [253, 0]
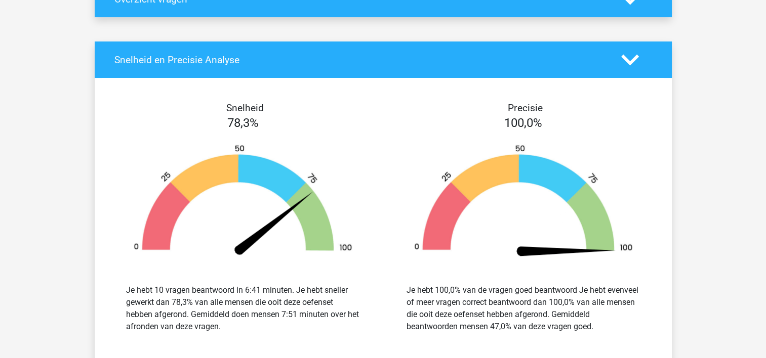
click at [624, 62] on icon at bounding box center [630, 60] width 18 height 18
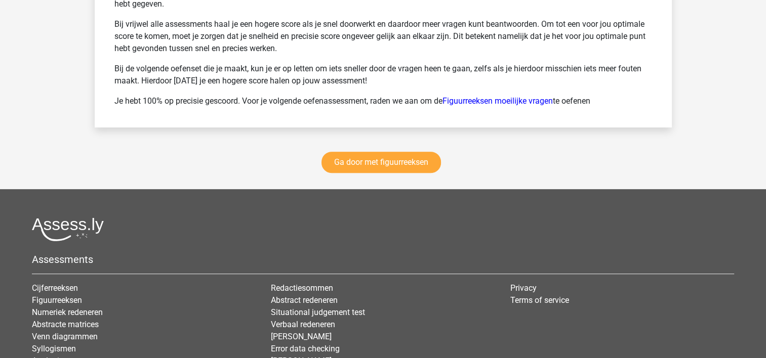
scroll to position [354, 0]
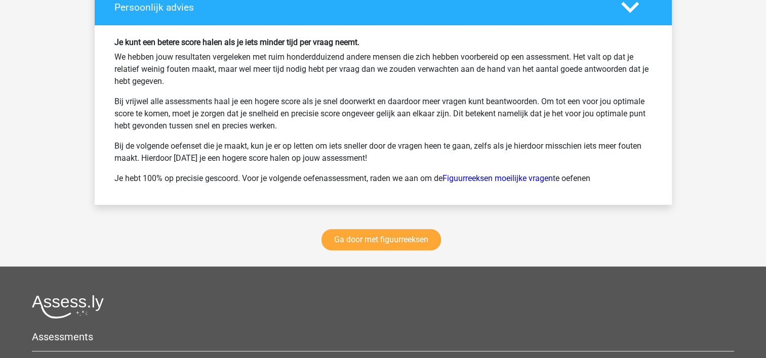
click at [629, 12] on polygon at bounding box center [630, 7] width 18 height 11
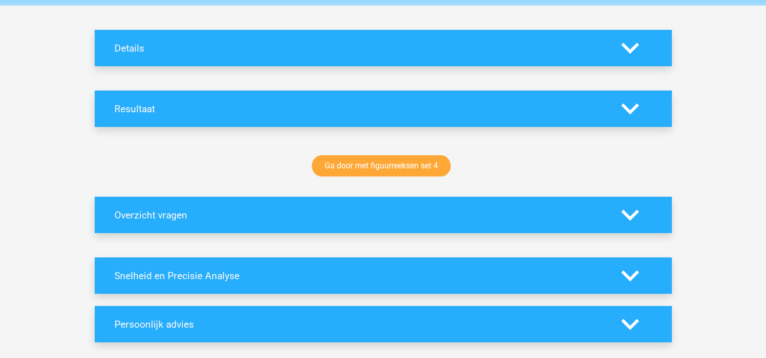
scroll to position [0, 0]
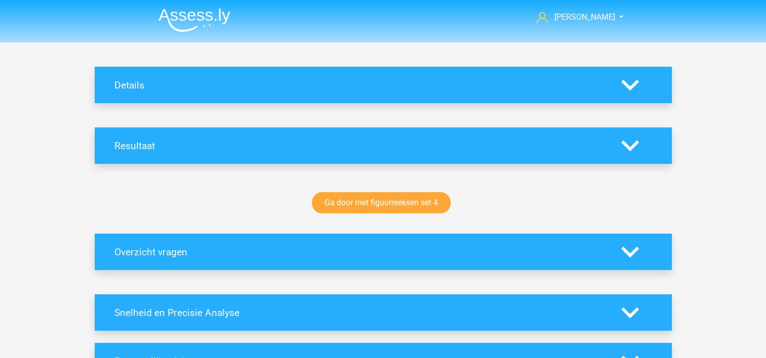
click at [178, 17] on img at bounding box center [194, 20] width 72 height 24
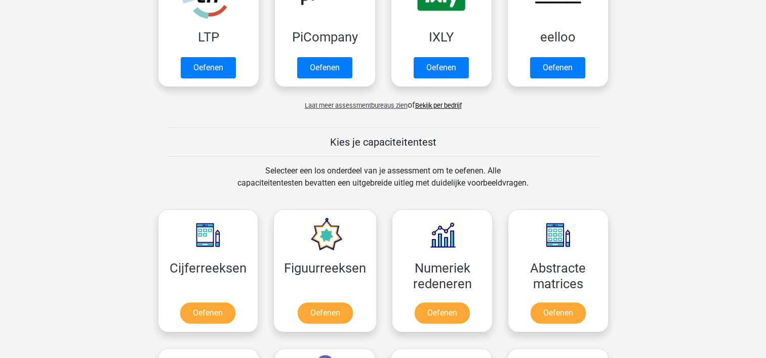
scroll to position [405, 0]
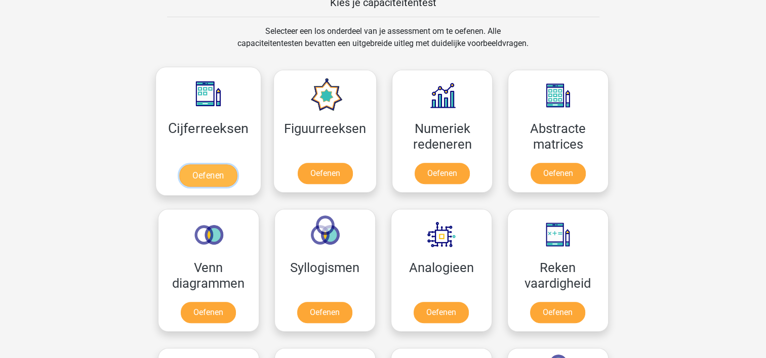
click at [210, 171] on link "Oefenen" at bounding box center [208, 175] width 58 height 22
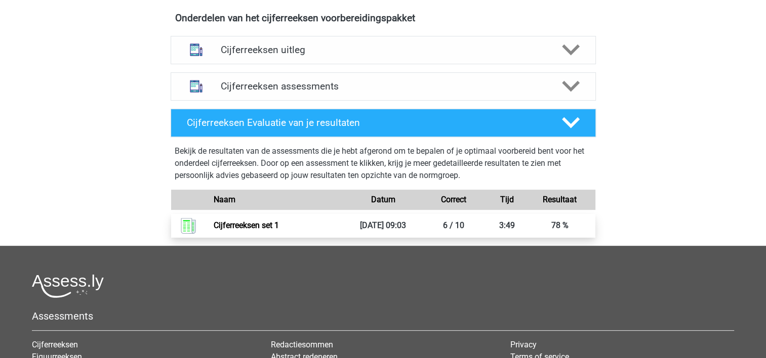
scroll to position [354, 0]
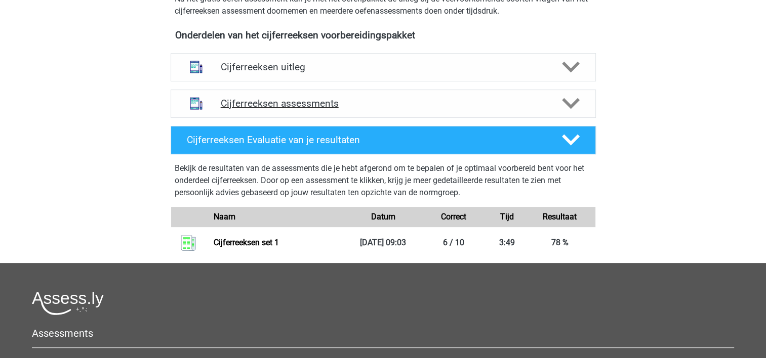
click at [564, 109] on icon at bounding box center [571, 104] width 18 height 18
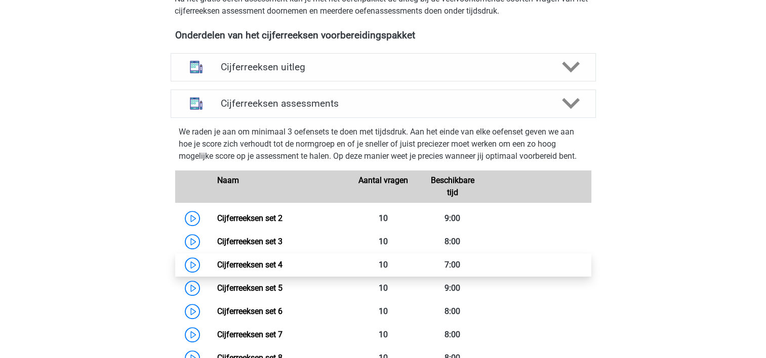
scroll to position [405, 0]
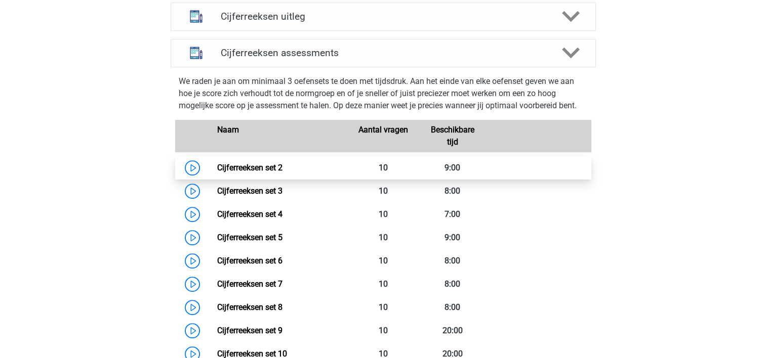
click at [282, 172] on link "Cijferreeksen set 2" at bounding box center [249, 168] width 65 height 10
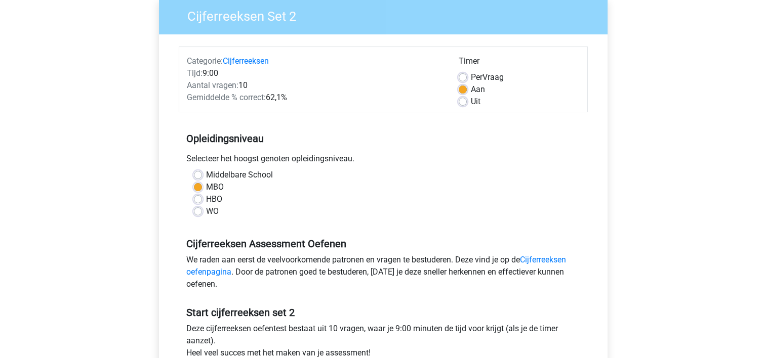
scroll to position [202, 0]
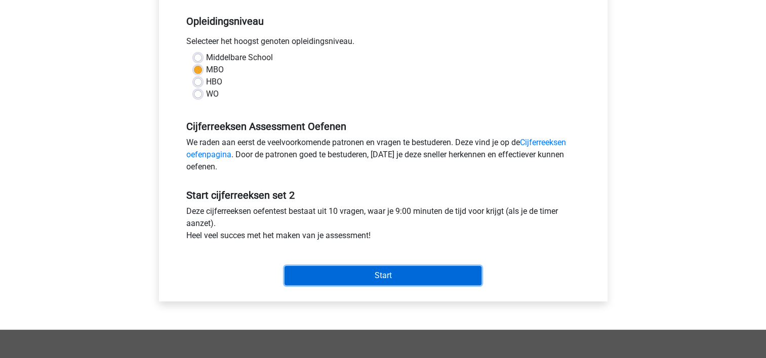
click at [377, 276] on input "Start" at bounding box center [382, 275] width 197 height 19
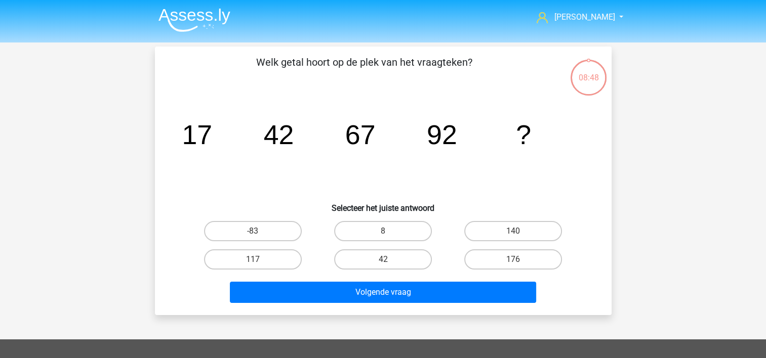
click at [255, 264] on input "117" at bounding box center [255, 263] width 7 height 7
radio input "true"
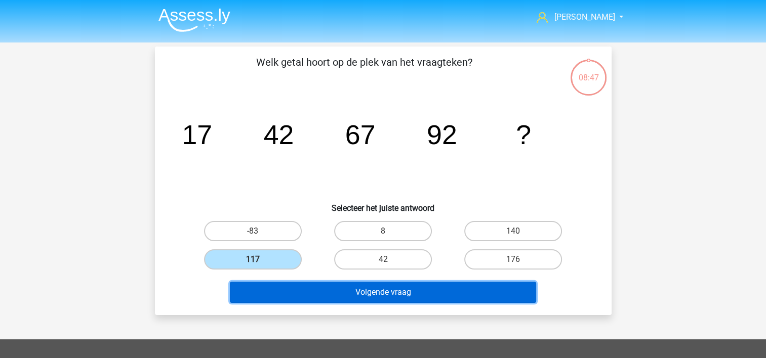
click at [393, 290] on button "Volgende vraag" at bounding box center [383, 292] width 306 height 21
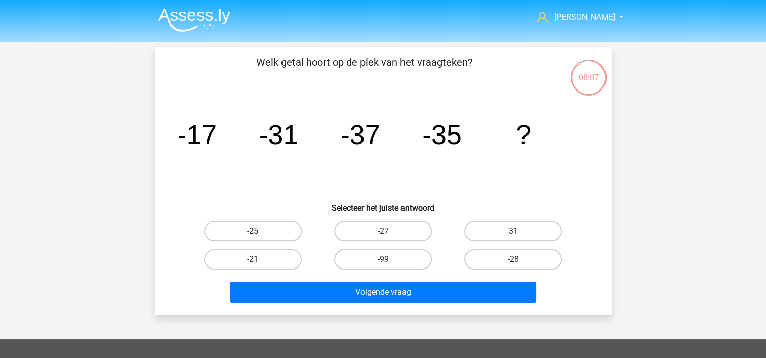
click at [241, 229] on label "-25" at bounding box center [253, 231] width 98 height 20
click at [252, 231] on input "-25" at bounding box center [255, 234] width 7 height 7
radio input "true"
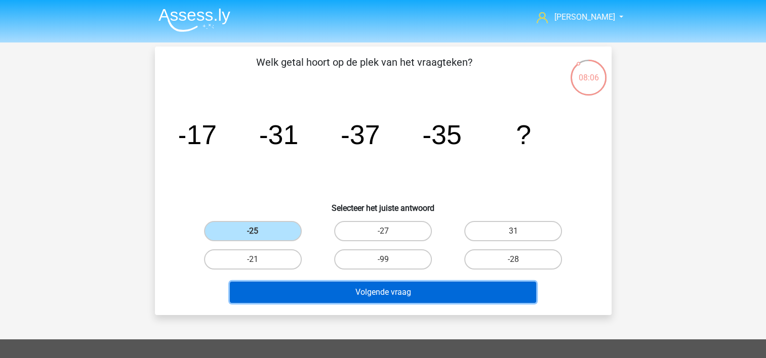
click at [409, 291] on button "Volgende vraag" at bounding box center [383, 292] width 306 height 21
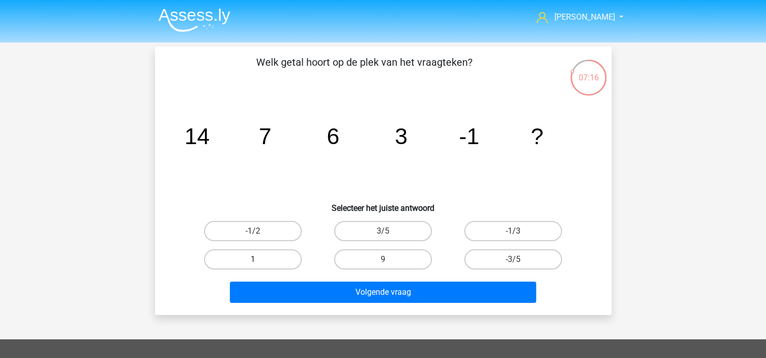
click at [274, 260] on label "1" at bounding box center [253, 259] width 98 height 20
click at [259, 260] on input "1" at bounding box center [255, 263] width 7 height 7
radio input "true"
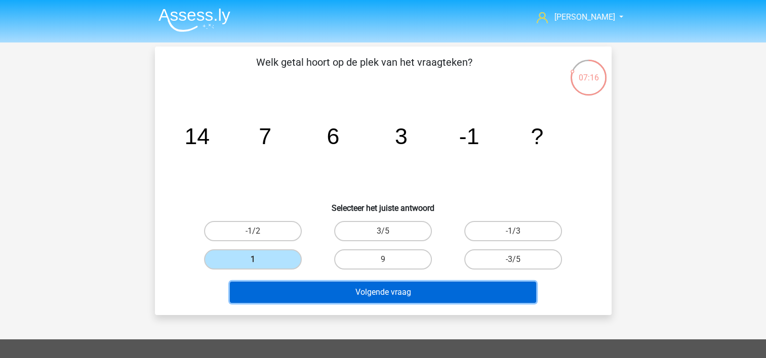
click at [361, 285] on button "Volgende vraag" at bounding box center [383, 292] width 306 height 21
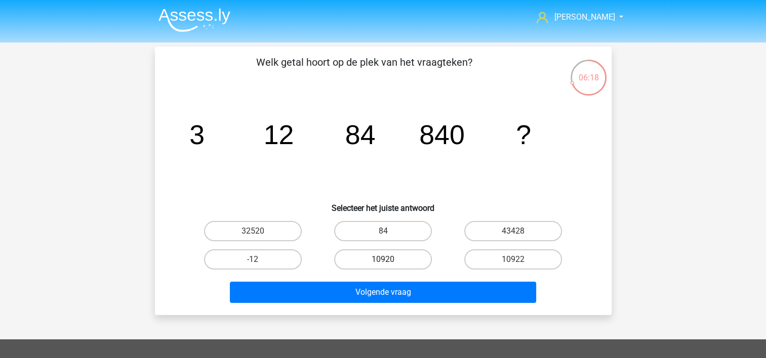
click at [405, 261] on label "10920" at bounding box center [383, 259] width 98 height 20
click at [389, 261] on input "10920" at bounding box center [386, 263] width 7 height 7
radio input "true"
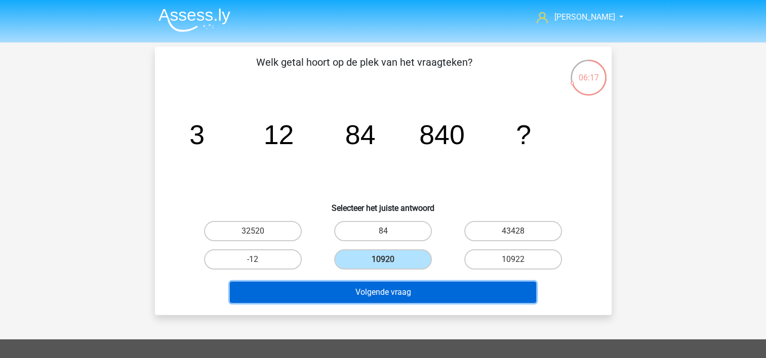
click at [440, 288] on button "Volgende vraag" at bounding box center [383, 292] width 306 height 21
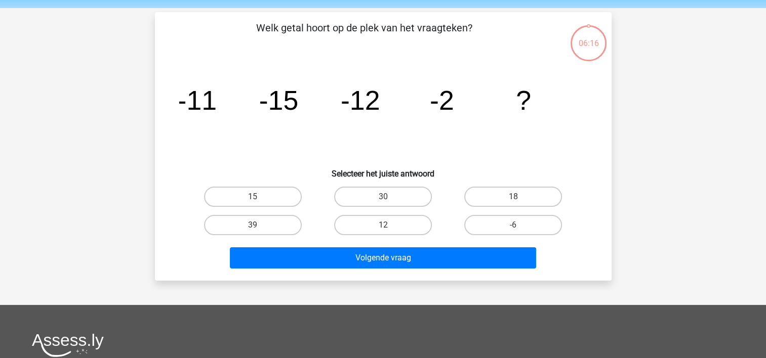
scroll to position [47, 0]
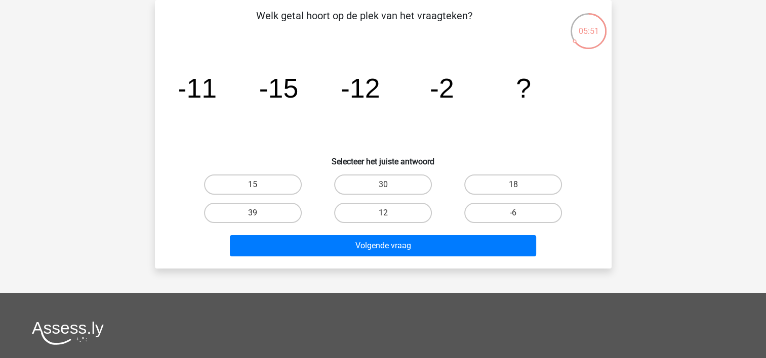
click at [264, 183] on label "15" at bounding box center [253, 185] width 98 height 20
click at [259, 185] on input "15" at bounding box center [255, 188] width 7 height 7
radio input "true"
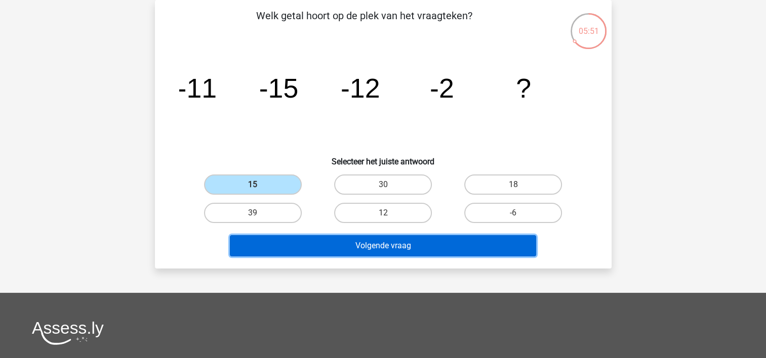
click at [431, 249] on button "Volgende vraag" at bounding box center [383, 245] width 306 height 21
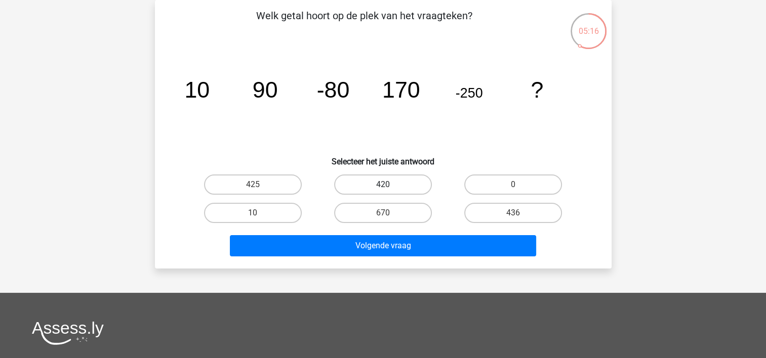
click at [388, 182] on label "420" at bounding box center [383, 185] width 98 height 20
click at [388, 185] on input "420" at bounding box center [386, 188] width 7 height 7
radio input "true"
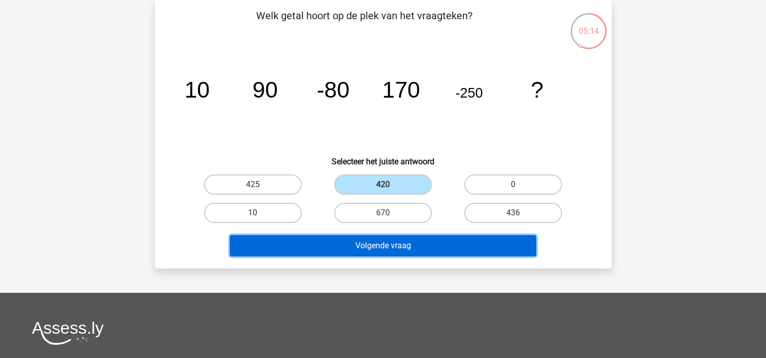
click at [423, 247] on button "Volgende vraag" at bounding box center [383, 245] width 306 height 21
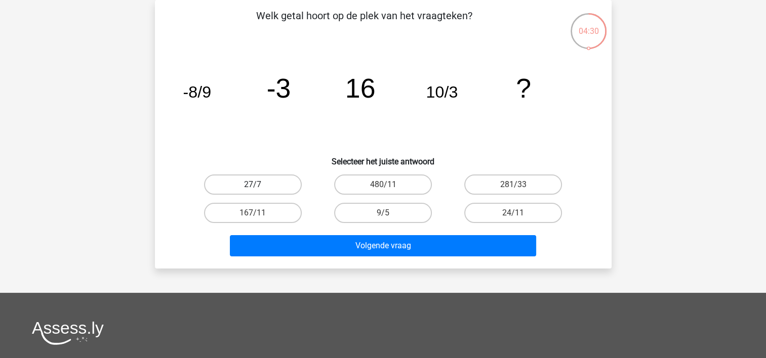
click at [278, 183] on label "27/7" at bounding box center [253, 185] width 98 height 20
click at [259, 185] on input "27/7" at bounding box center [255, 188] width 7 height 7
radio input "true"
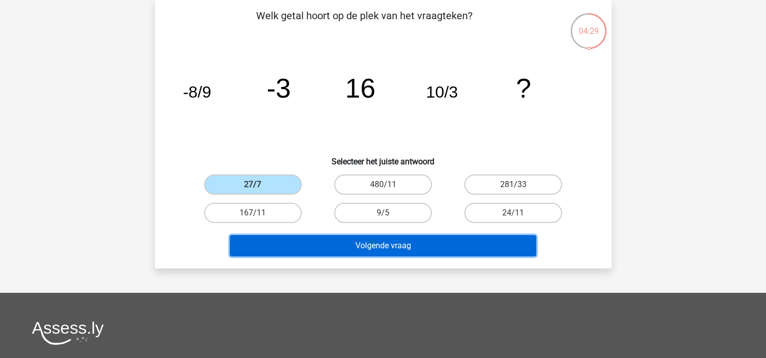
click at [386, 243] on button "Volgende vraag" at bounding box center [383, 245] width 306 height 21
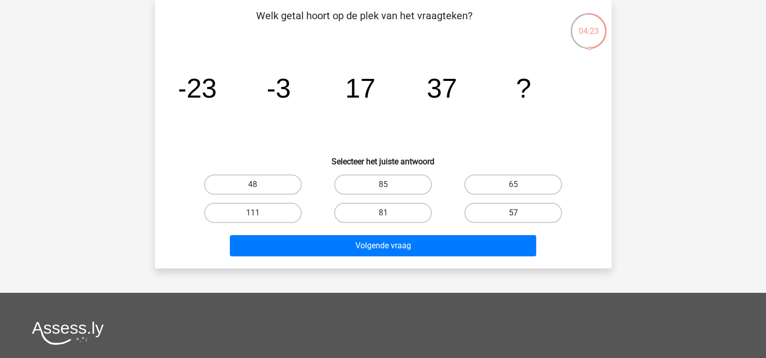
click at [503, 215] on label "57" at bounding box center [513, 213] width 98 height 20
click at [513, 215] on input "57" at bounding box center [516, 216] width 7 height 7
radio input "true"
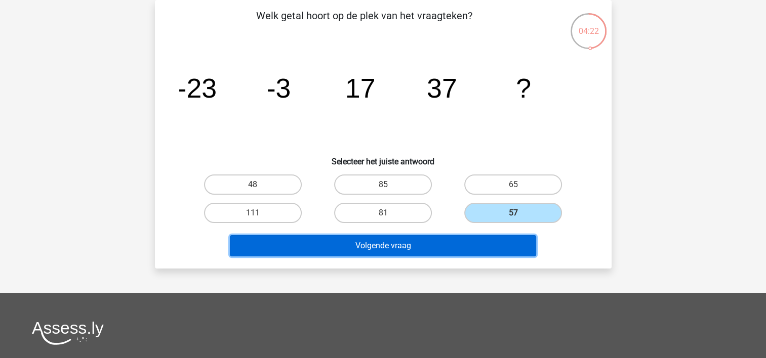
click at [473, 239] on button "Volgende vraag" at bounding box center [383, 245] width 306 height 21
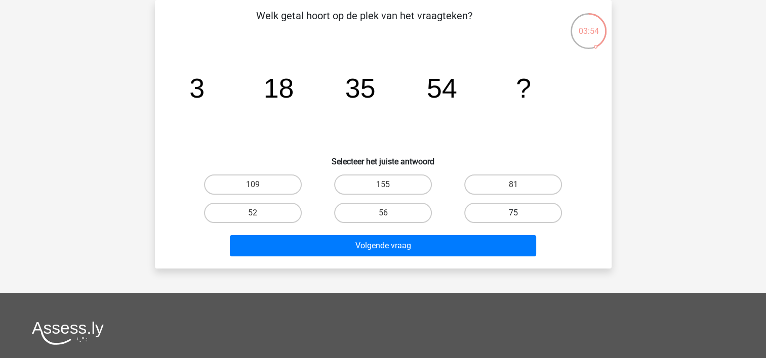
click at [512, 211] on label "75" at bounding box center [513, 213] width 98 height 20
click at [513, 213] on input "75" at bounding box center [516, 216] width 7 height 7
radio input "true"
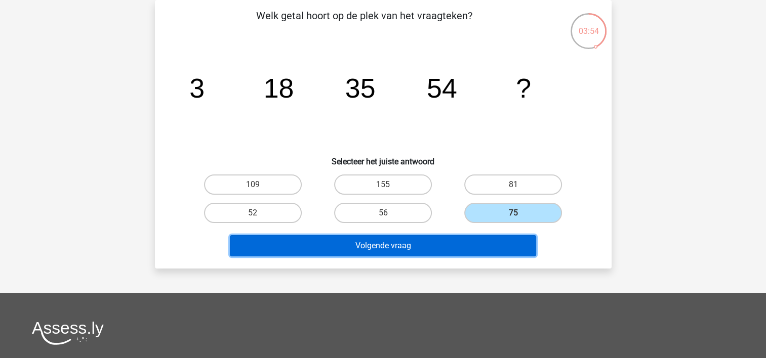
click at [476, 243] on button "Volgende vraag" at bounding box center [383, 245] width 306 height 21
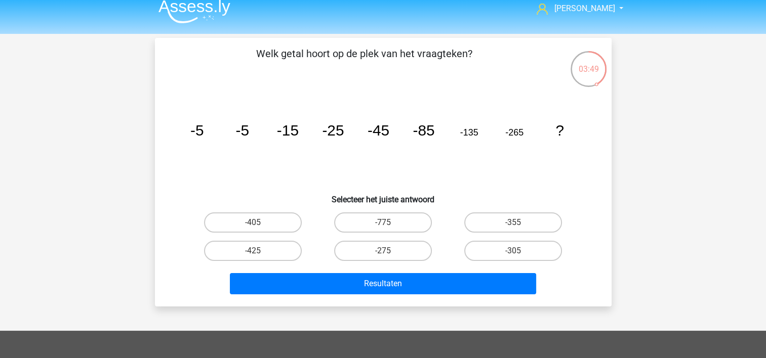
scroll to position [0, 0]
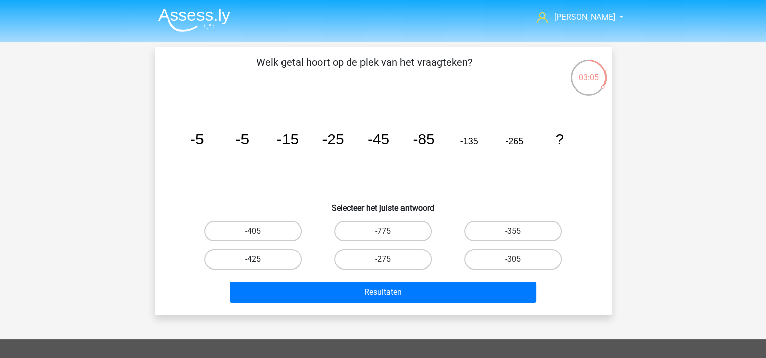
click at [274, 264] on label "-425" at bounding box center [253, 259] width 98 height 20
click at [259, 264] on input "-425" at bounding box center [255, 263] width 7 height 7
radio input "true"
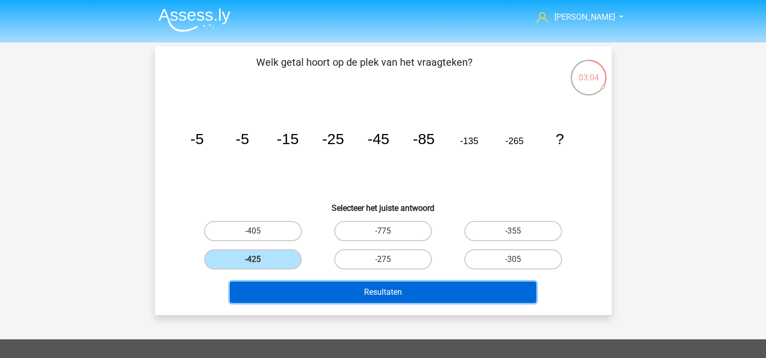
click at [369, 285] on button "Resultaten" at bounding box center [383, 292] width 306 height 21
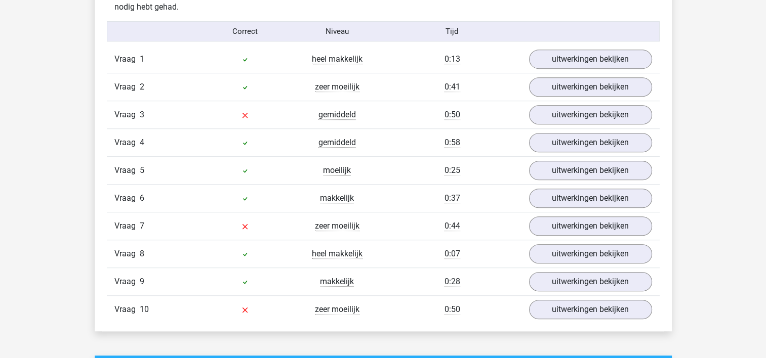
scroll to position [658, 0]
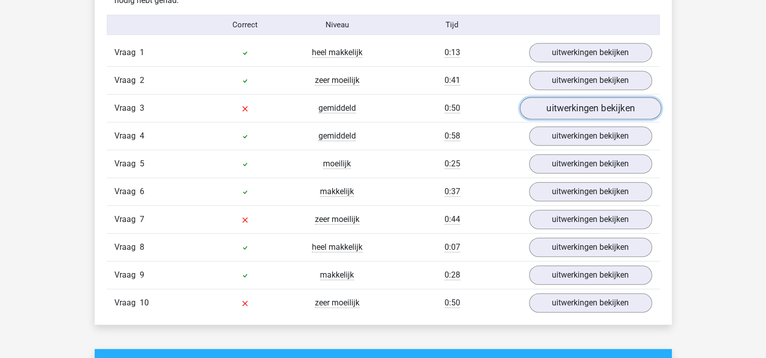
click at [553, 110] on link "uitwerkingen bekijken" at bounding box center [589, 109] width 141 height 22
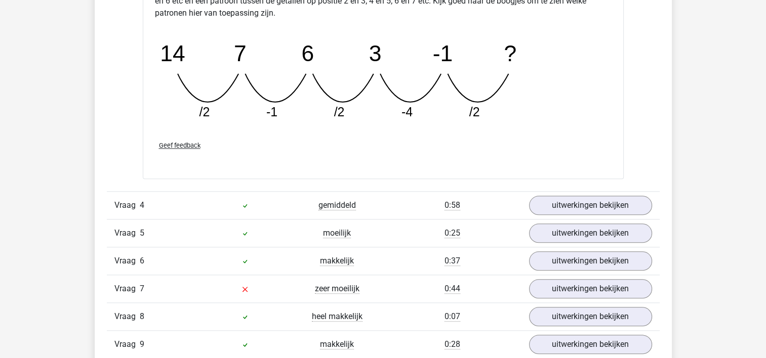
scroll to position [1214, 0]
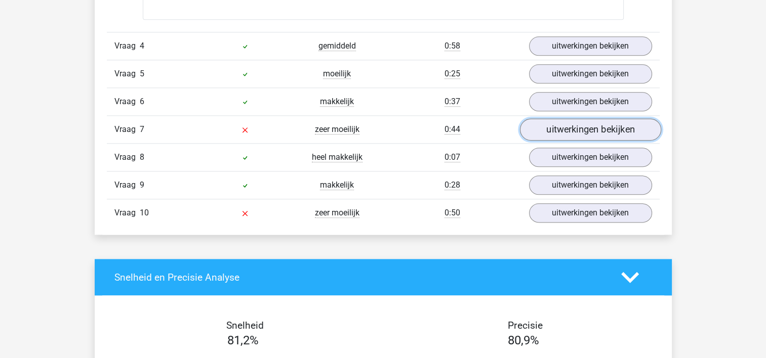
click at [563, 127] on link "uitwerkingen bekijken" at bounding box center [589, 129] width 141 height 22
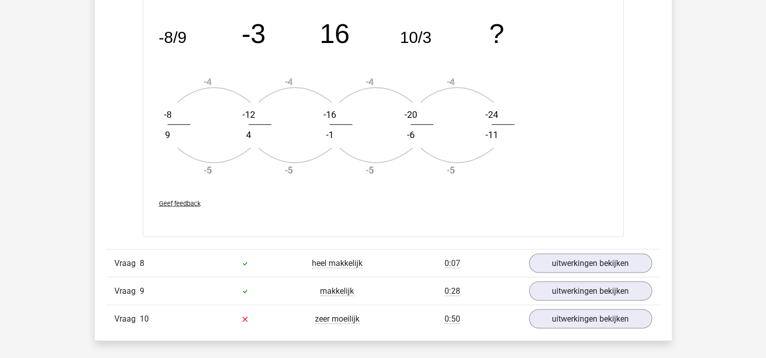
scroll to position [1720, 0]
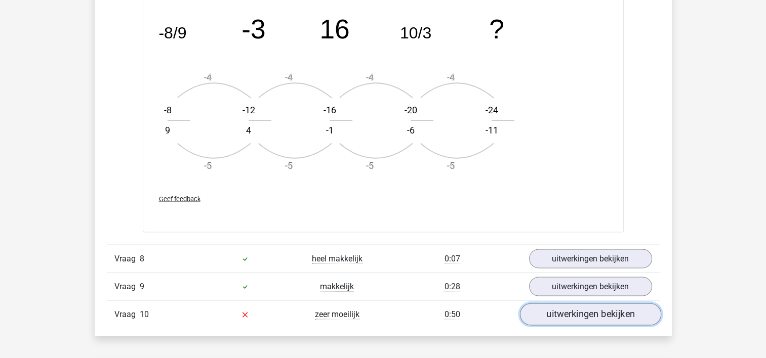
click at [629, 319] on link "uitwerkingen bekijken" at bounding box center [589, 314] width 141 height 22
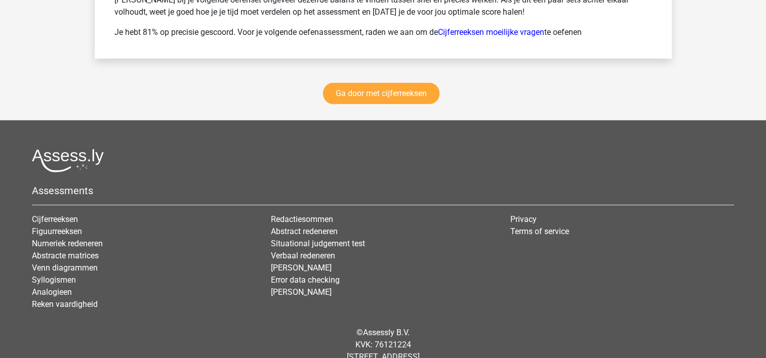
scroll to position [3094, 0]
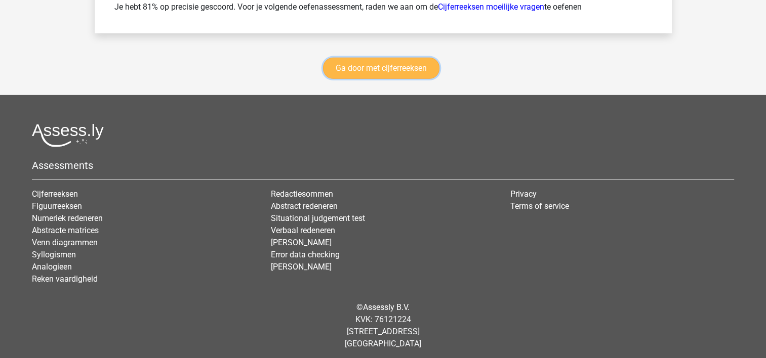
click at [400, 65] on link "Ga door met cijferreeksen" at bounding box center [381, 68] width 116 height 21
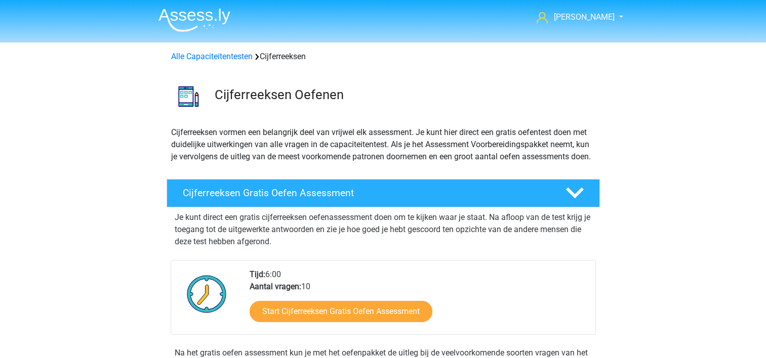
scroll to position [451, 0]
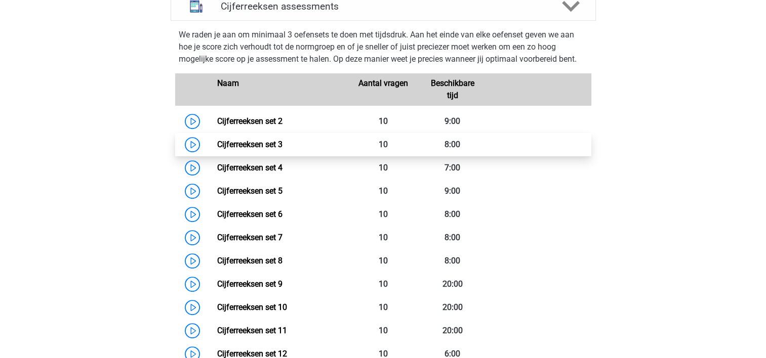
click at [277, 149] on link "Cijferreeksen set 3" at bounding box center [249, 145] width 65 height 10
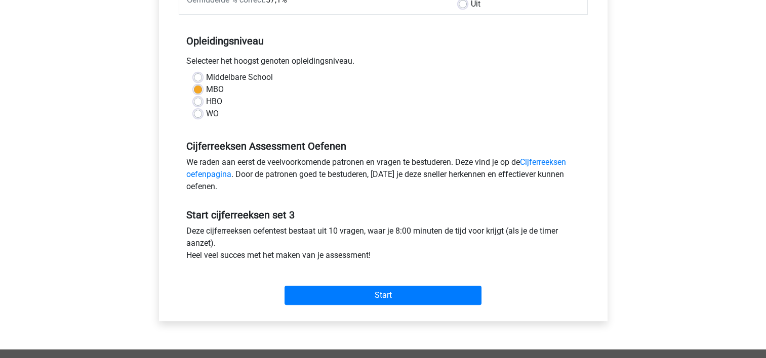
scroll to position [253, 0]
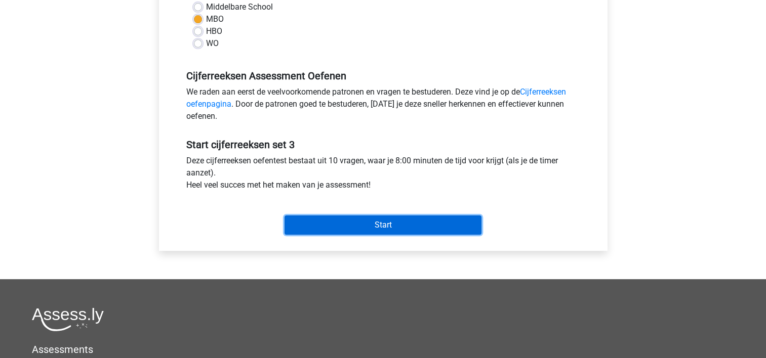
click at [372, 221] on input "Start" at bounding box center [382, 225] width 197 height 19
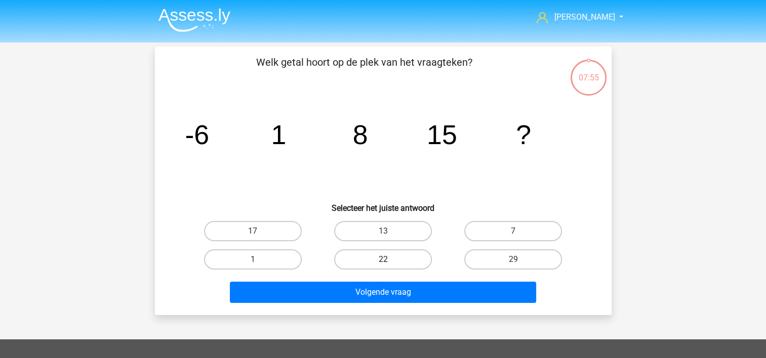
click at [366, 253] on label "22" at bounding box center [383, 259] width 98 height 20
click at [383, 260] on input "22" at bounding box center [386, 263] width 7 height 7
radio input "true"
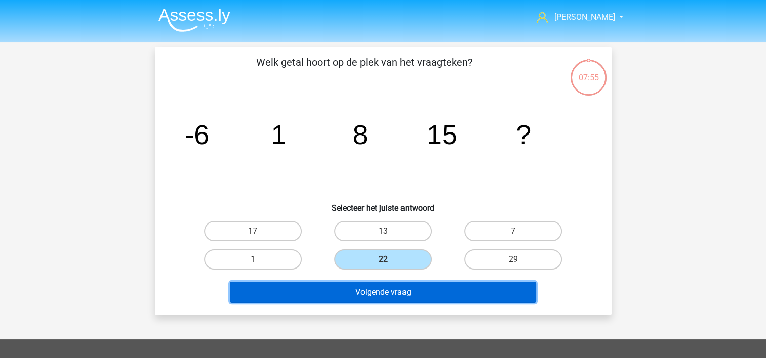
click at [391, 297] on button "Volgende vraag" at bounding box center [383, 292] width 306 height 21
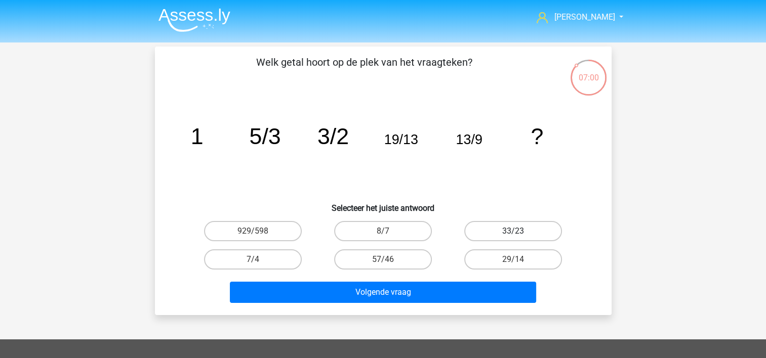
click at [537, 233] on label "33/23" at bounding box center [513, 231] width 98 height 20
click at [520, 233] on input "33/23" at bounding box center [516, 234] width 7 height 7
radio input "true"
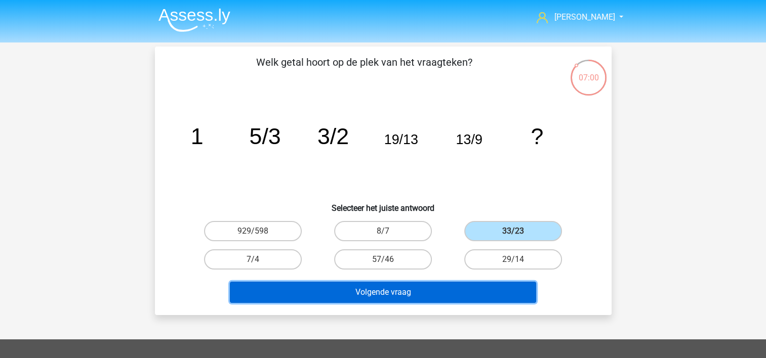
click at [451, 295] on button "Volgende vraag" at bounding box center [383, 292] width 306 height 21
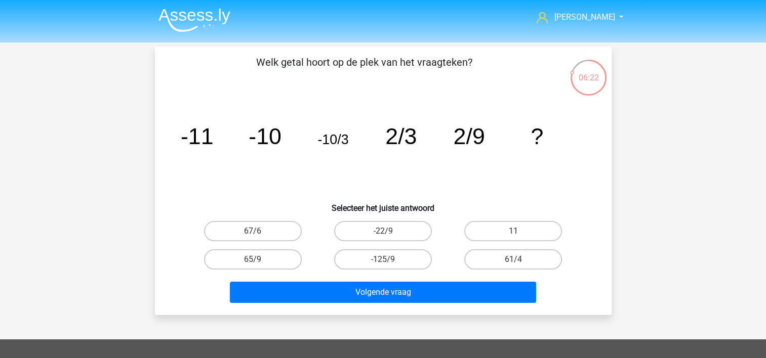
drag, startPoint x: 524, startPoint y: 235, endPoint x: 522, endPoint y: 244, distance: 9.8
click at [524, 235] on label "11" at bounding box center [513, 231] width 98 height 20
click at [520, 235] on input "11" at bounding box center [516, 234] width 7 height 7
radio input "true"
click at [387, 232] on input "-22/9" at bounding box center [386, 234] width 7 height 7
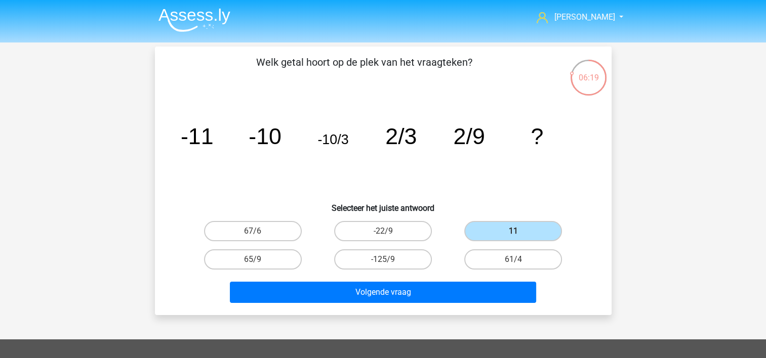
radio input "true"
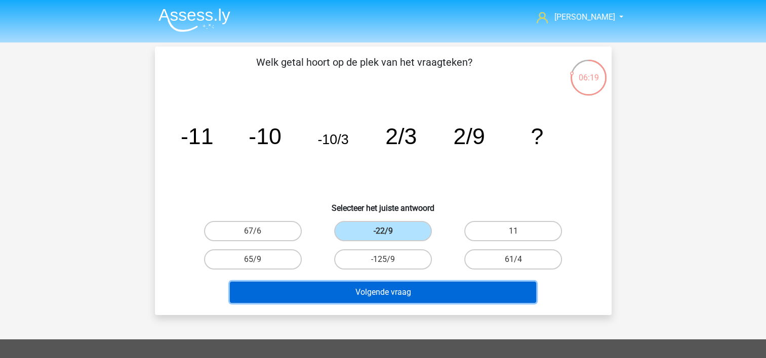
click at [391, 295] on button "Volgende vraag" at bounding box center [383, 292] width 306 height 21
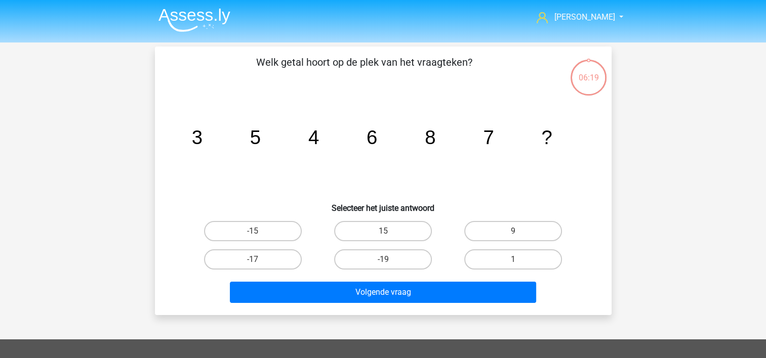
scroll to position [47, 0]
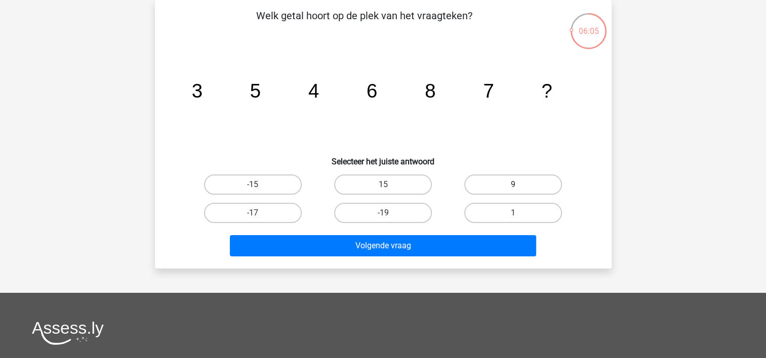
click at [502, 178] on label "9" at bounding box center [513, 185] width 98 height 20
click at [513, 185] on input "9" at bounding box center [516, 188] width 7 height 7
radio input "true"
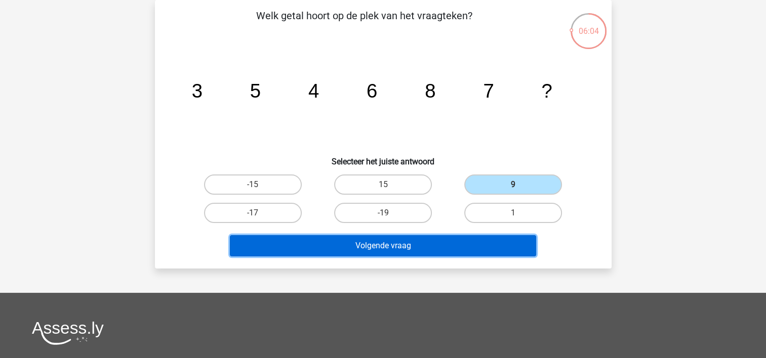
click at [440, 248] on button "Volgende vraag" at bounding box center [383, 245] width 306 height 21
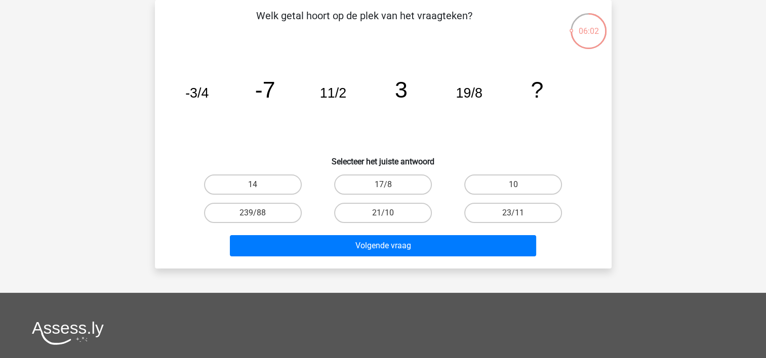
click at [386, 187] on input "17/8" at bounding box center [386, 188] width 7 height 7
radio input "true"
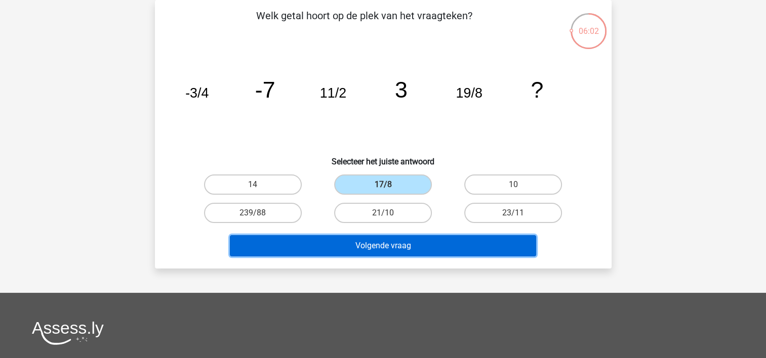
click at [395, 239] on button "Volgende vraag" at bounding box center [383, 245] width 306 height 21
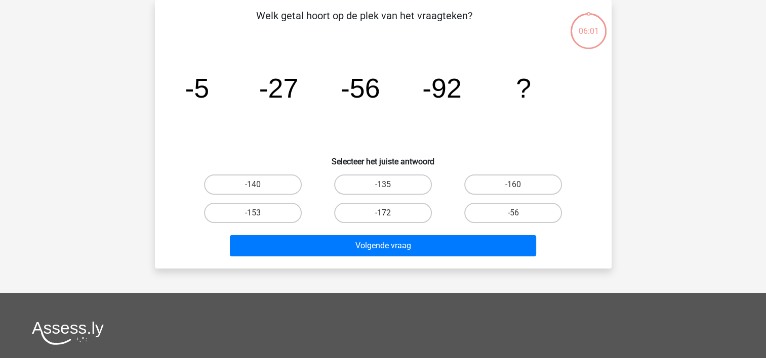
click at [427, 216] on label "-172" at bounding box center [383, 213] width 98 height 20
click at [389, 216] on input "-172" at bounding box center [386, 216] width 7 height 7
radio input "true"
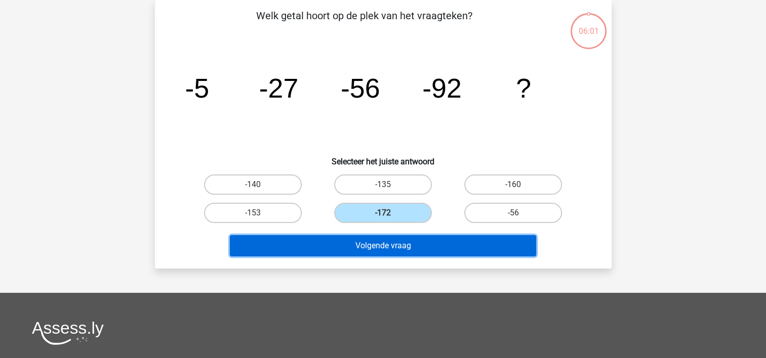
click at [389, 239] on button "Volgende vraag" at bounding box center [383, 245] width 306 height 21
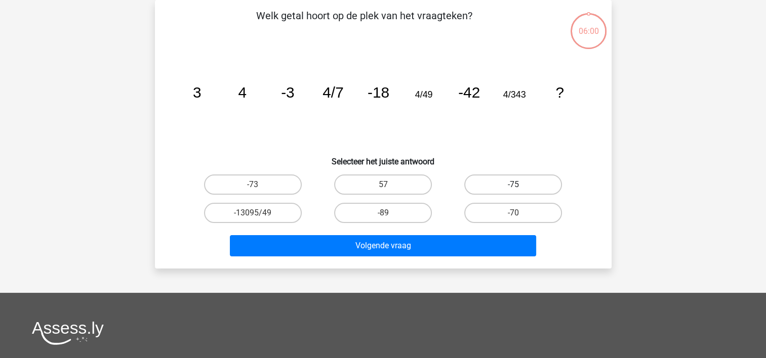
click at [503, 184] on label "-75" at bounding box center [513, 185] width 98 height 20
click at [513, 185] on input "-75" at bounding box center [516, 188] width 7 height 7
radio input "true"
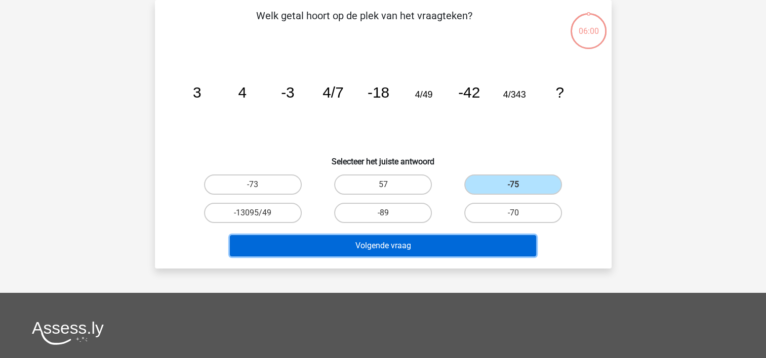
click at [443, 245] on button "Volgende vraag" at bounding box center [383, 245] width 306 height 21
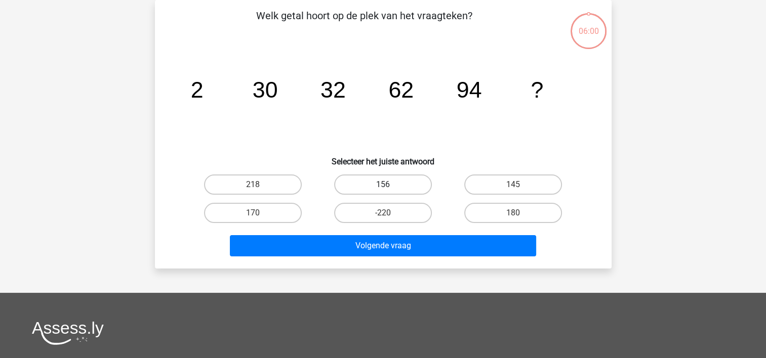
click at [370, 175] on label "156" at bounding box center [383, 185] width 98 height 20
click at [383, 185] on input "156" at bounding box center [386, 188] width 7 height 7
radio input "true"
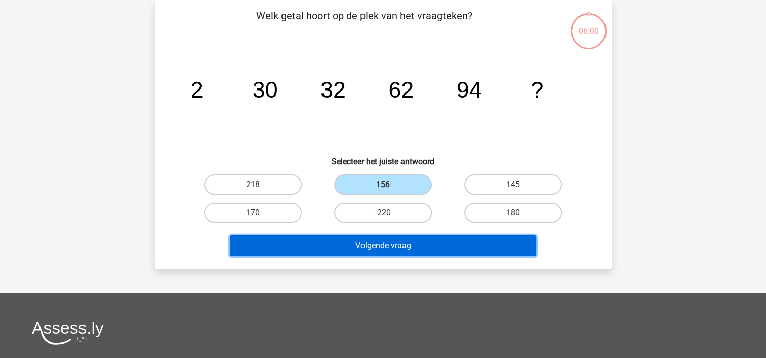
click at [385, 243] on button "Volgende vraag" at bounding box center [383, 245] width 306 height 21
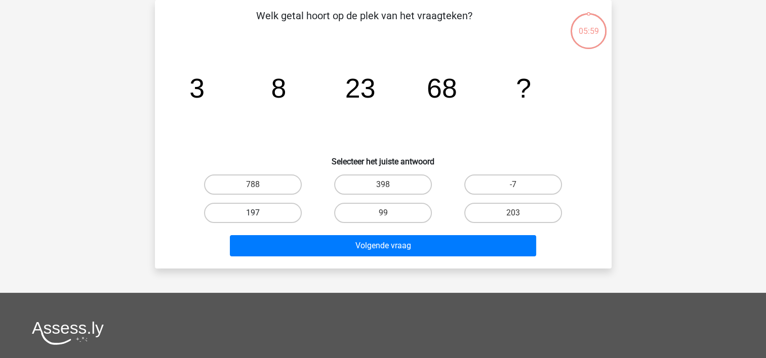
click at [276, 204] on label "197" at bounding box center [253, 213] width 98 height 20
click at [259, 213] on input "197" at bounding box center [255, 216] width 7 height 7
radio input "true"
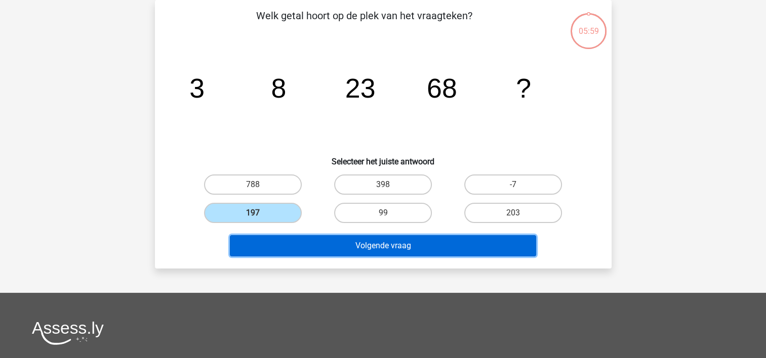
click at [331, 243] on button "Volgende vraag" at bounding box center [383, 245] width 306 height 21
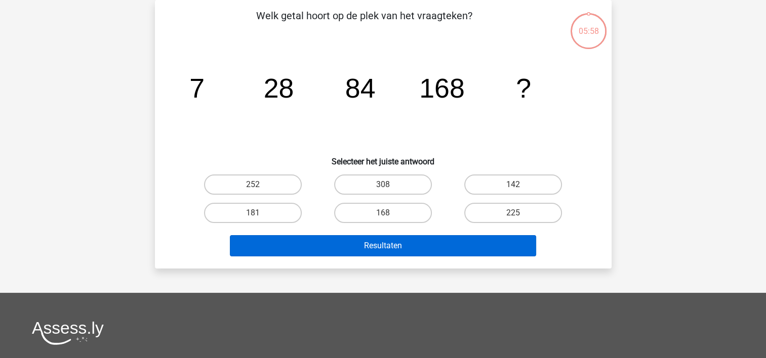
drag, startPoint x: 492, startPoint y: 183, endPoint x: 429, endPoint y: 237, distance: 82.9
click at [492, 183] on label "142" at bounding box center [513, 185] width 98 height 20
click at [513, 185] on input "142" at bounding box center [516, 188] width 7 height 7
radio input "true"
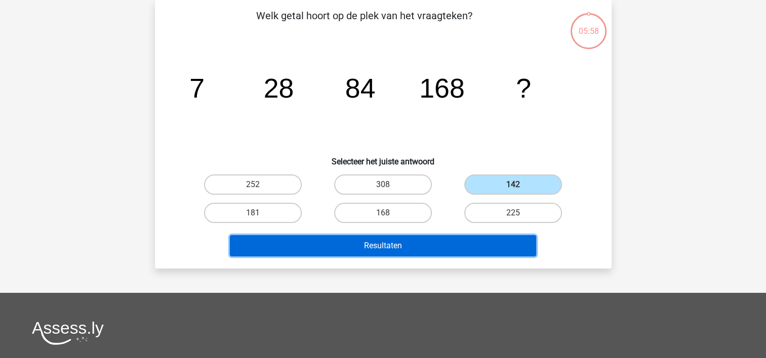
click at [413, 252] on button "Resultaten" at bounding box center [383, 245] width 306 height 21
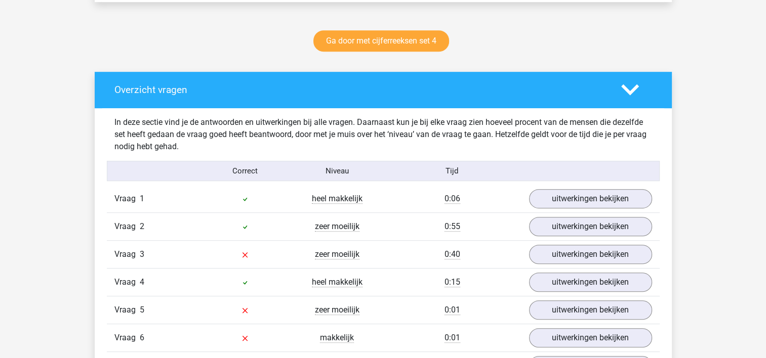
scroll to position [607, 0]
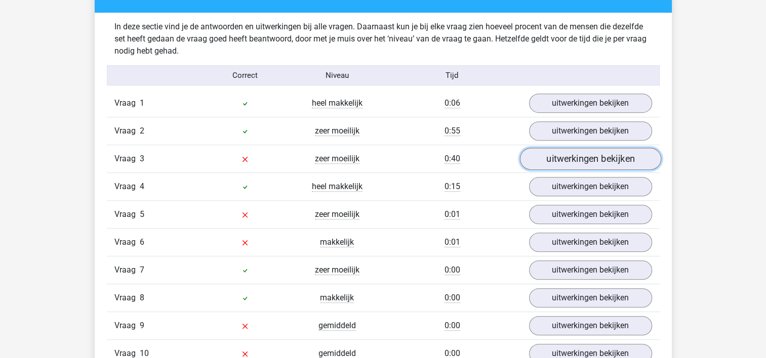
click at [611, 163] on link "uitwerkingen bekijken" at bounding box center [589, 159] width 141 height 22
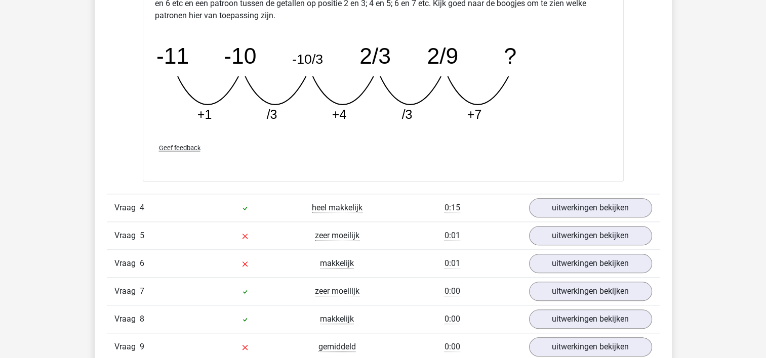
scroll to position [1113, 0]
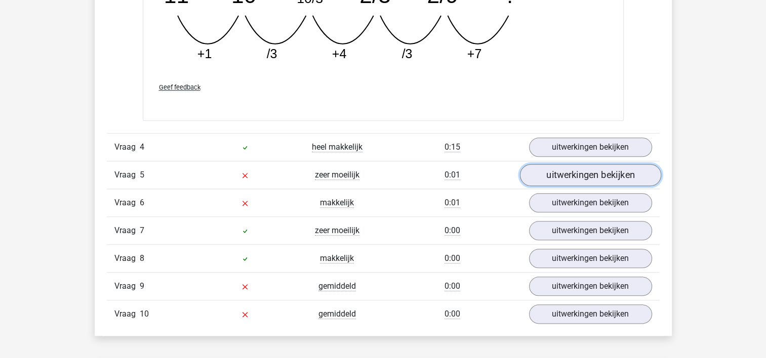
click at [568, 172] on link "uitwerkingen bekijken" at bounding box center [589, 175] width 141 height 22
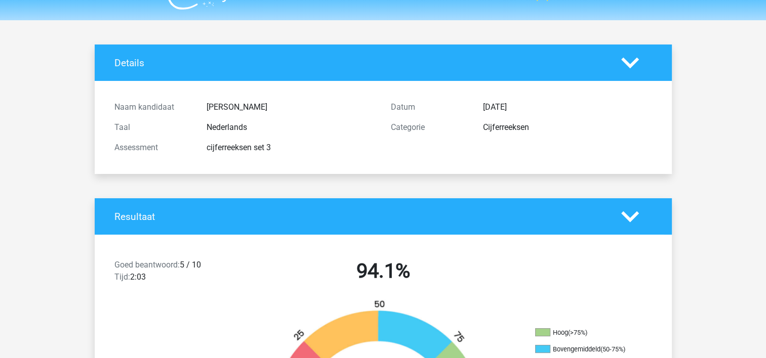
scroll to position [0, 0]
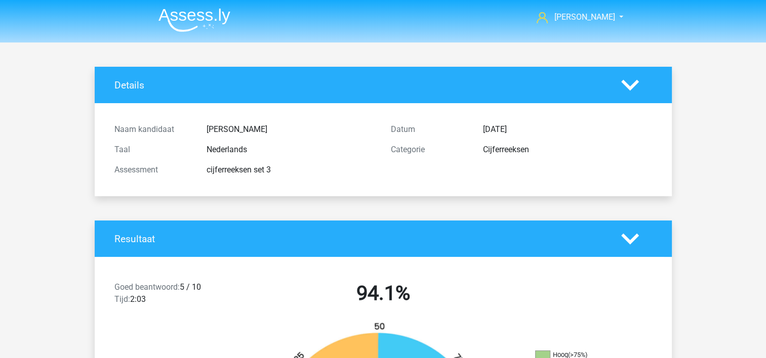
click at [177, 20] on img at bounding box center [194, 20] width 72 height 24
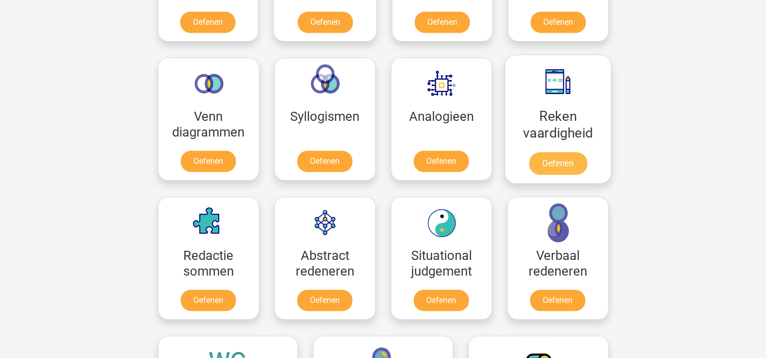
scroll to position [557, 0]
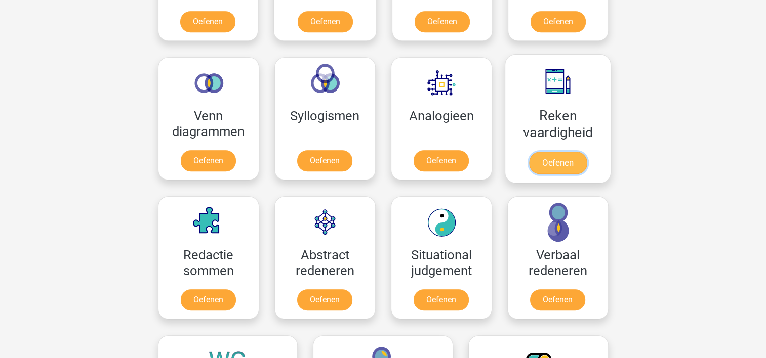
click at [551, 165] on link "Oefenen" at bounding box center [557, 163] width 58 height 22
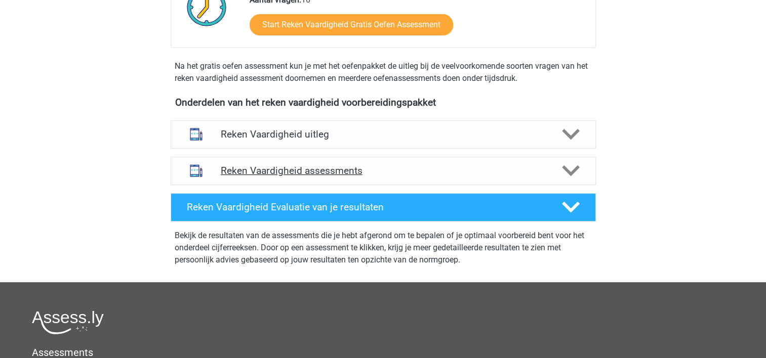
scroll to position [253, 0]
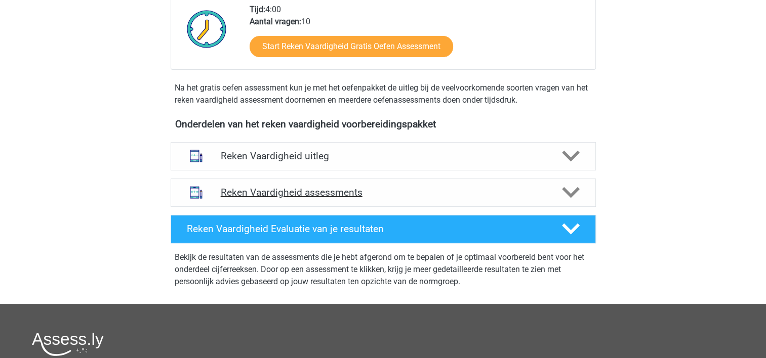
click at [407, 197] on h4 "Reken Vaardigheid assessments" at bounding box center [383, 193] width 325 height 12
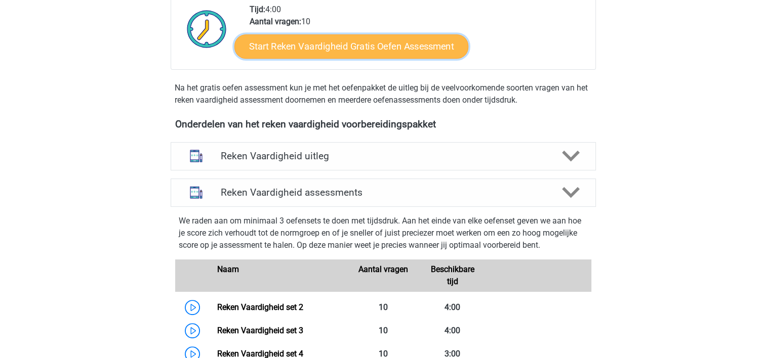
click at [364, 51] on link "Start Reken Vaardigheid Gratis Oefen Assessment" at bounding box center [351, 46] width 234 height 24
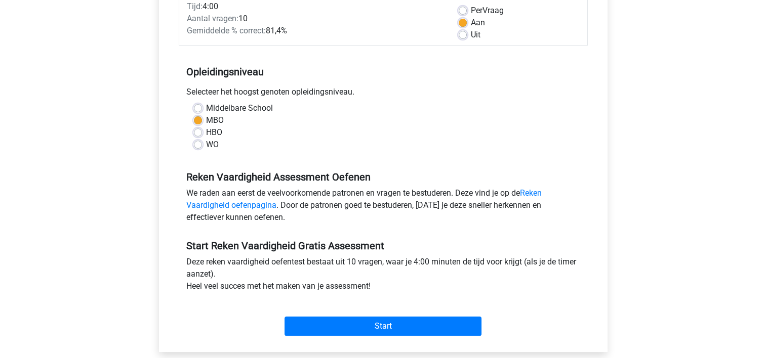
scroll to position [202, 0]
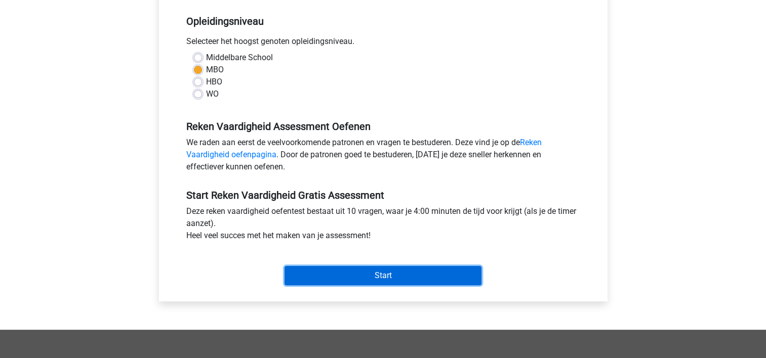
click at [367, 272] on input "Start" at bounding box center [382, 275] width 197 height 19
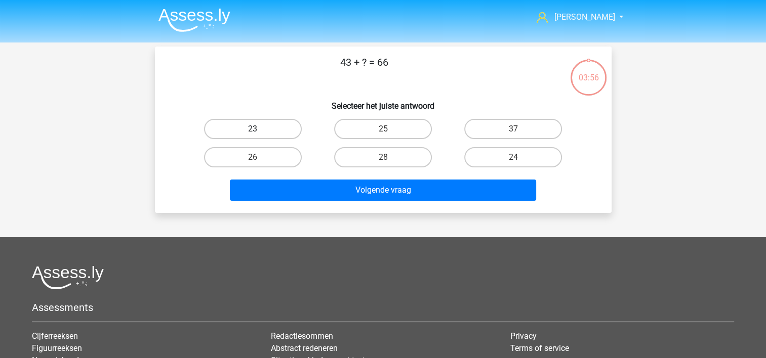
click at [258, 128] on label "23" at bounding box center [253, 129] width 98 height 20
click at [258, 129] on input "23" at bounding box center [255, 132] width 7 height 7
radio input "true"
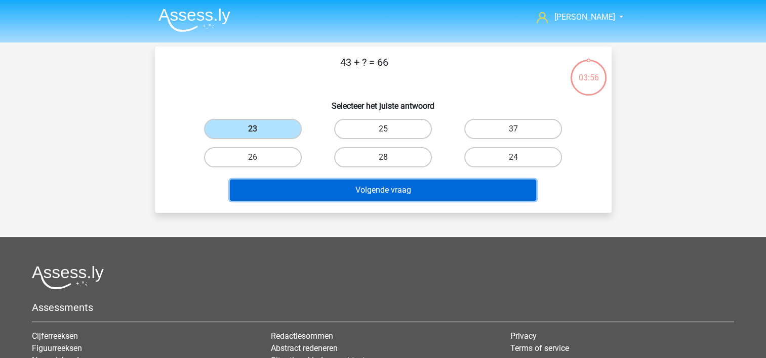
click at [388, 187] on button "Volgende vraag" at bounding box center [383, 190] width 306 height 21
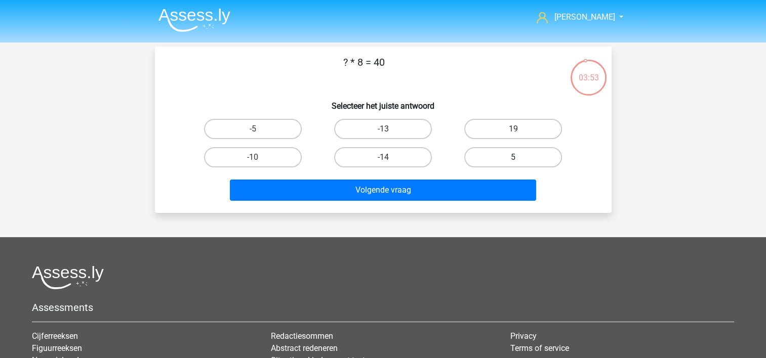
click at [503, 150] on label "5" at bounding box center [513, 157] width 98 height 20
click at [513, 157] on input "5" at bounding box center [516, 160] width 7 height 7
radio input "true"
click at [407, 201] on div "Volgende vraag" at bounding box center [383, 192] width 391 height 25
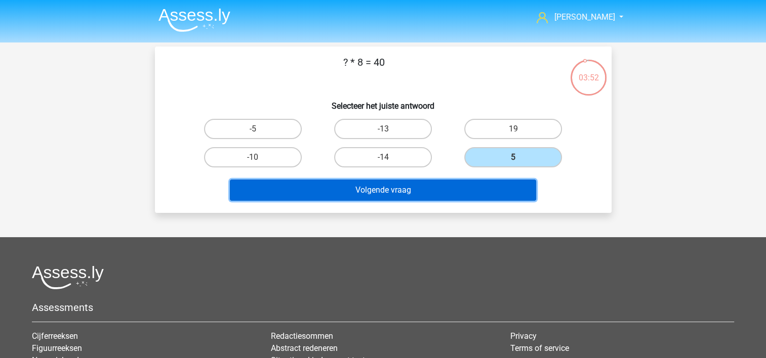
click at [407, 188] on button "Volgende vraag" at bounding box center [383, 190] width 306 height 21
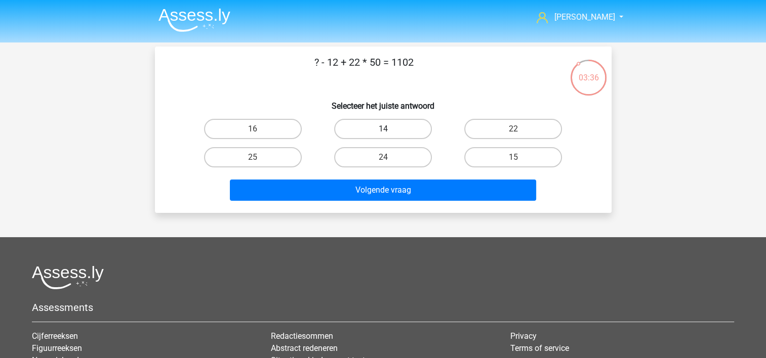
click at [370, 131] on label "14" at bounding box center [383, 129] width 98 height 20
click at [383, 131] on input "14" at bounding box center [386, 132] width 7 height 7
radio input "true"
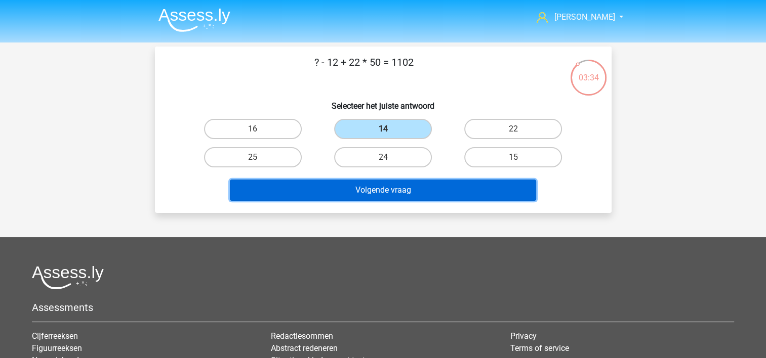
click at [398, 187] on button "Volgende vraag" at bounding box center [383, 190] width 306 height 21
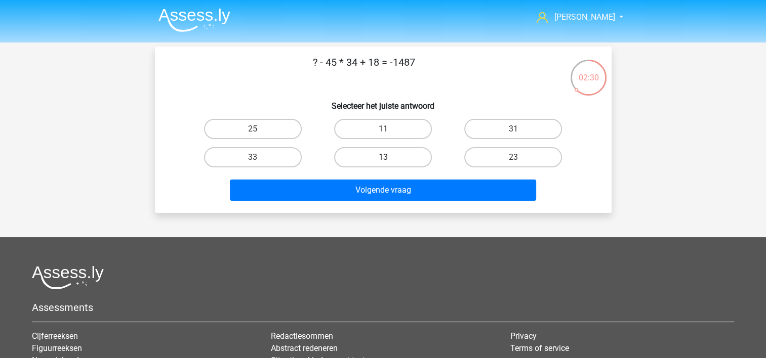
click at [382, 158] on label "13" at bounding box center [383, 157] width 98 height 20
click at [383, 158] on input "13" at bounding box center [386, 160] width 7 height 7
radio input "true"
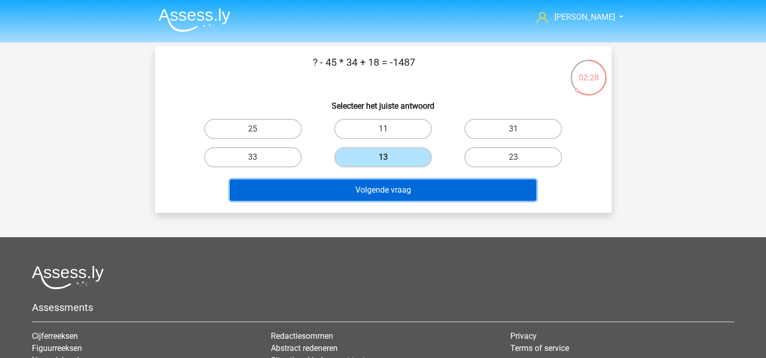
click at [404, 186] on button "Volgende vraag" at bounding box center [383, 190] width 306 height 21
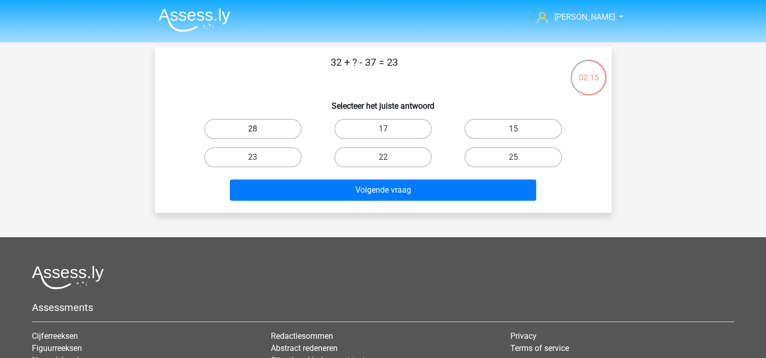
click at [251, 132] on label "28" at bounding box center [253, 129] width 98 height 20
click at [252, 132] on input "28" at bounding box center [255, 132] width 7 height 7
radio input "true"
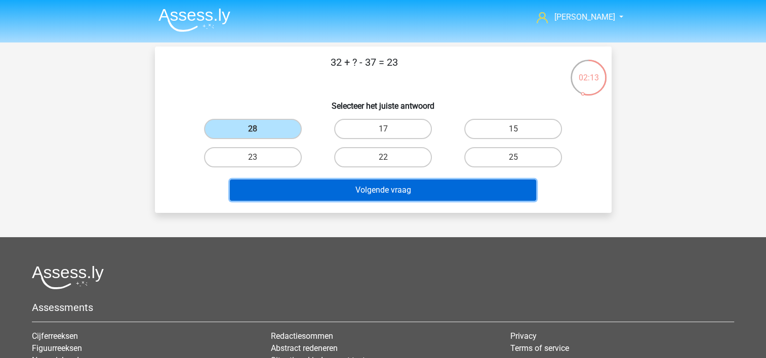
click at [389, 188] on button "Volgende vraag" at bounding box center [383, 190] width 306 height 21
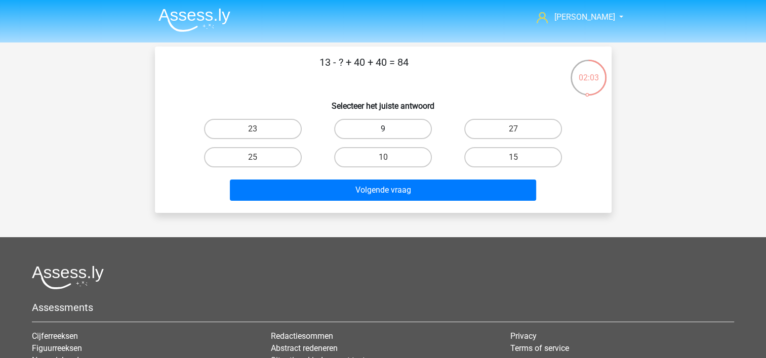
click at [377, 123] on label "9" at bounding box center [383, 129] width 98 height 20
click at [383, 129] on input "9" at bounding box center [386, 132] width 7 height 7
radio input "true"
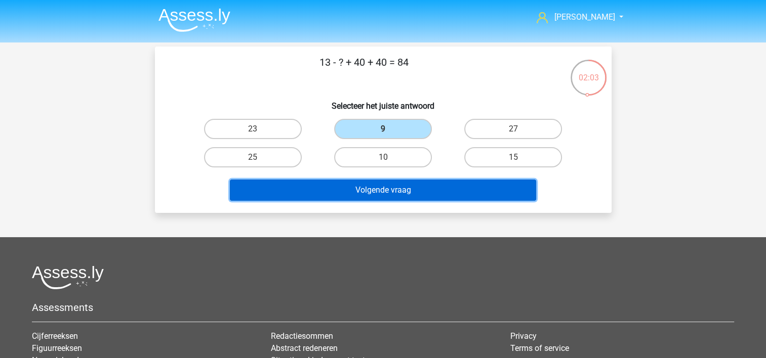
click at [393, 195] on button "Volgende vraag" at bounding box center [383, 190] width 306 height 21
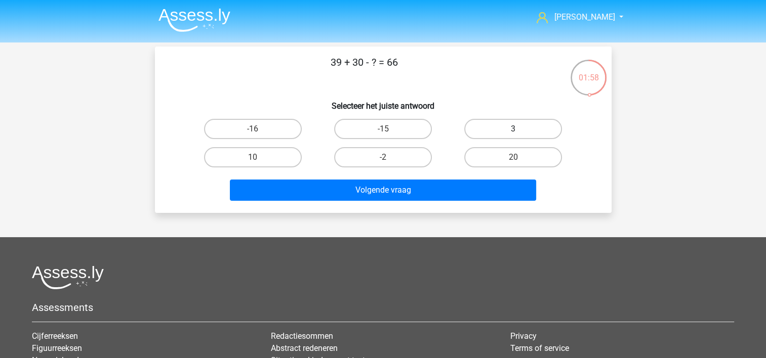
click at [502, 125] on label "3" at bounding box center [513, 129] width 98 height 20
click at [513, 129] on input "3" at bounding box center [516, 132] width 7 height 7
radio input "true"
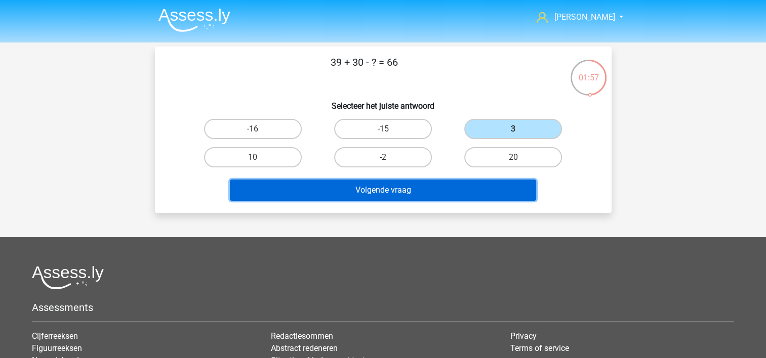
click at [407, 188] on button "Volgende vraag" at bounding box center [383, 190] width 306 height 21
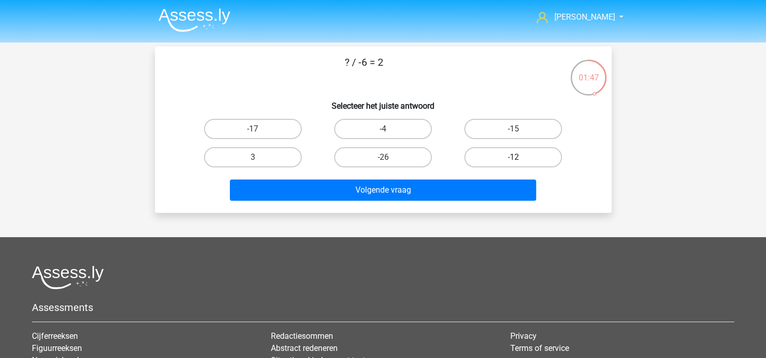
click at [525, 153] on label "-12" at bounding box center [513, 157] width 98 height 20
click at [520, 157] on input "-12" at bounding box center [516, 160] width 7 height 7
radio input "true"
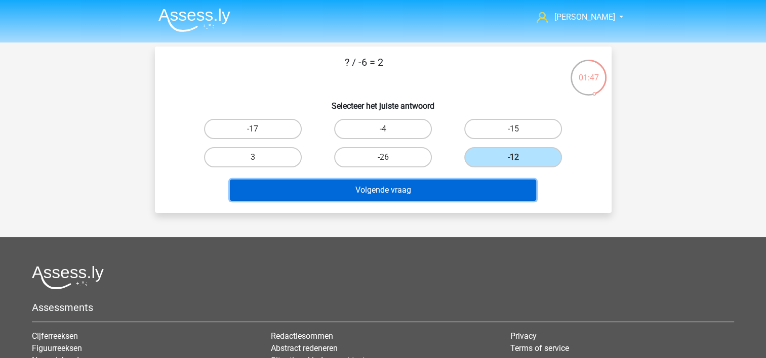
click at [412, 186] on button "Volgende vraag" at bounding box center [383, 190] width 306 height 21
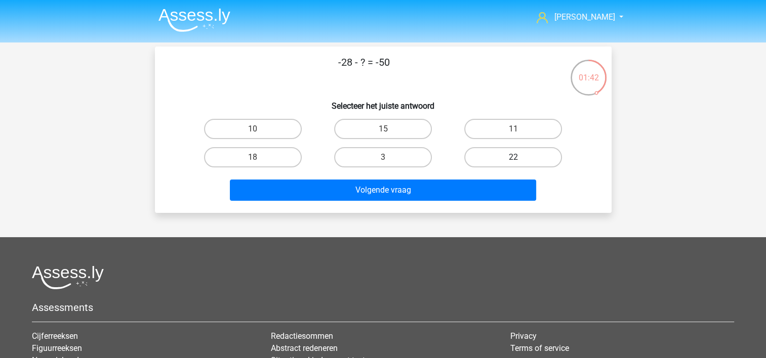
click at [498, 153] on label "22" at bounding box center [513, 157] width 98 height 20
click at [513, 157] on input "22" at bounding box center [516, 160] width 7 height 7
radio input "true"
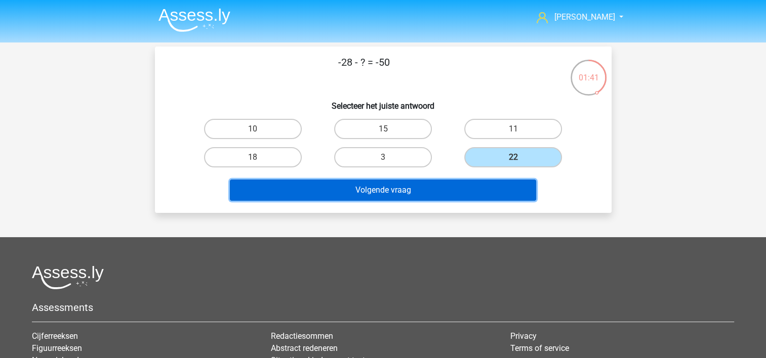
click at [375, 183] on button "Volgende vraag" at bounding box center [383, 190] width 306 height 21
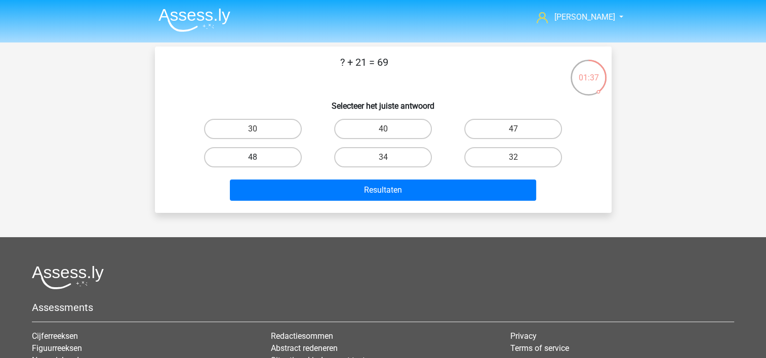
click at [268, 151] on label "48" at bounding box center [253, 157] width 98 height 20
click at [259, 157] on input "48" at bounding box center [255, 160] width 7 height 7
radio input "true"
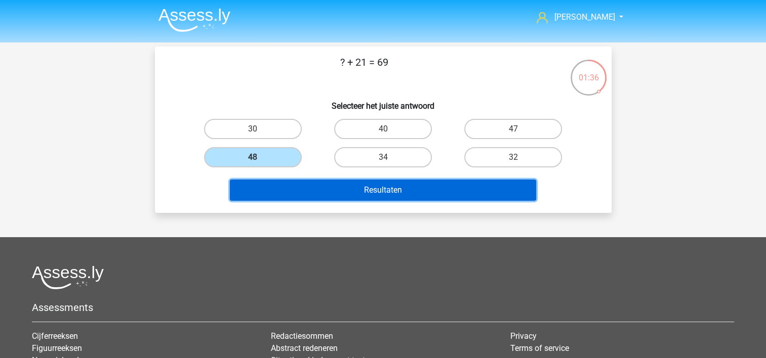
click at [389, 190] on button "Resultaten" at bounding box center [383, 190] width 306 height 21
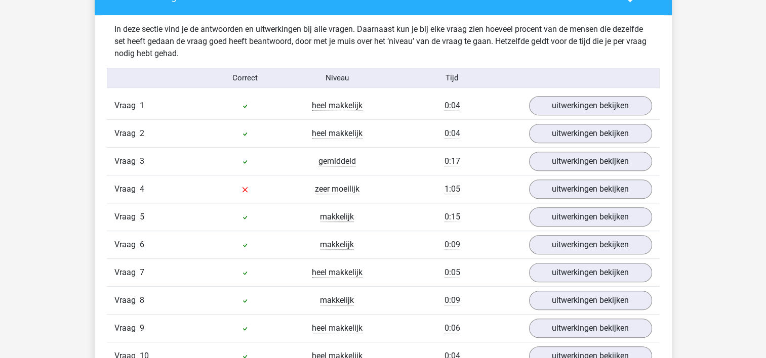
scroll to position [607, 0]
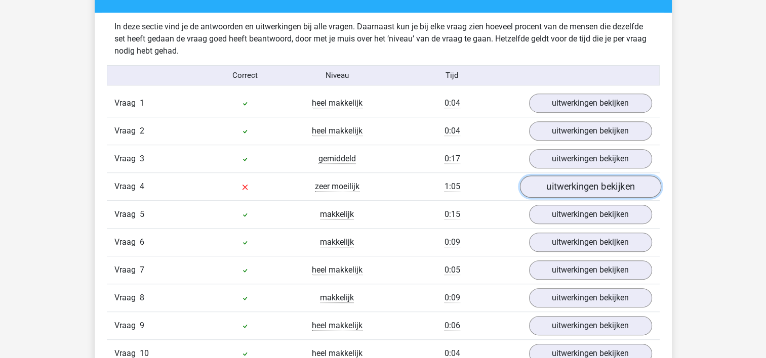
click at [552, 180] on link "uitwerkingen bekijken" at bounding box center [589, 187] width 141 height 22
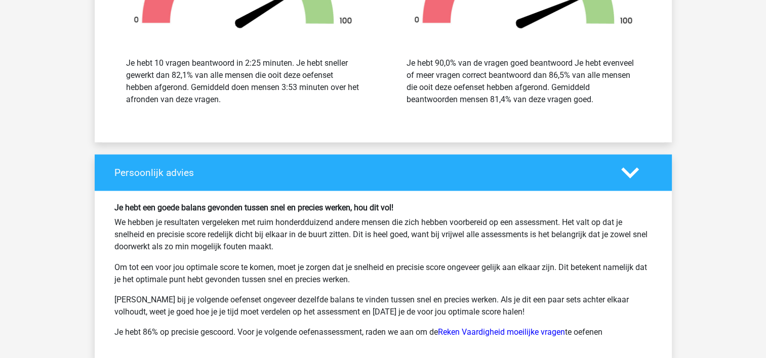
scroll to position [1771, 0]
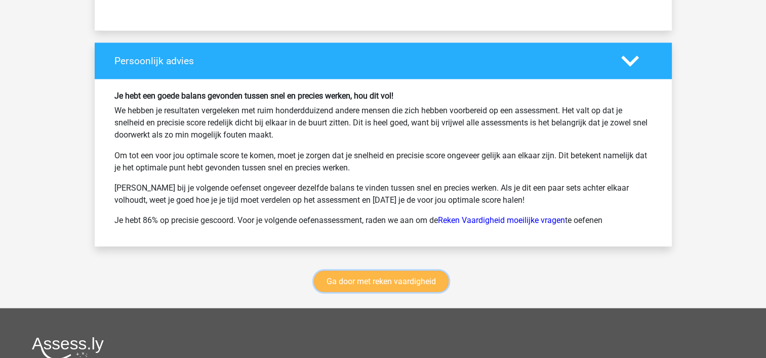
click at [397, 271] on link "Ga door met reken vaardigheid" at bounding box center [381, 281] width 135 height 21
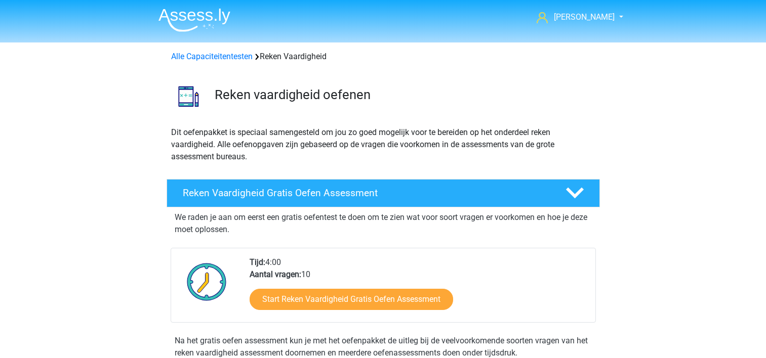
scroll to position [427, 0]
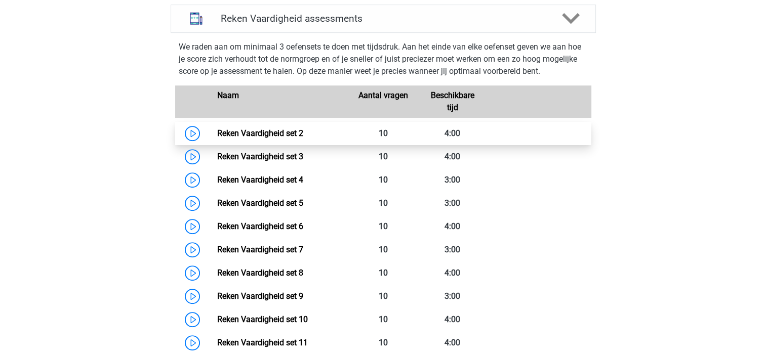
click at [303, 135] on link "Reken Vaardigheid set 2" at bounding box center [260, 134] width 86 height 10
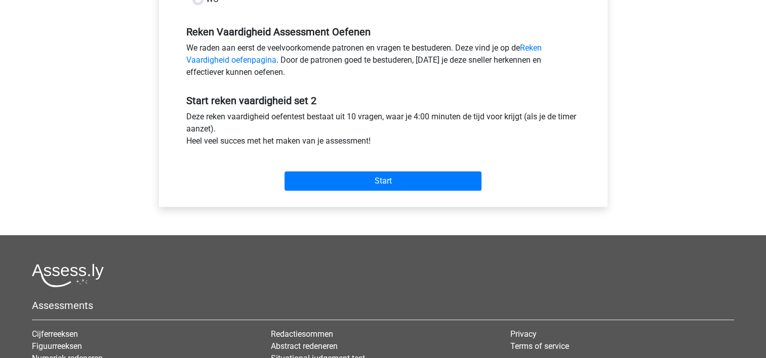
scroll to position [304, 0]
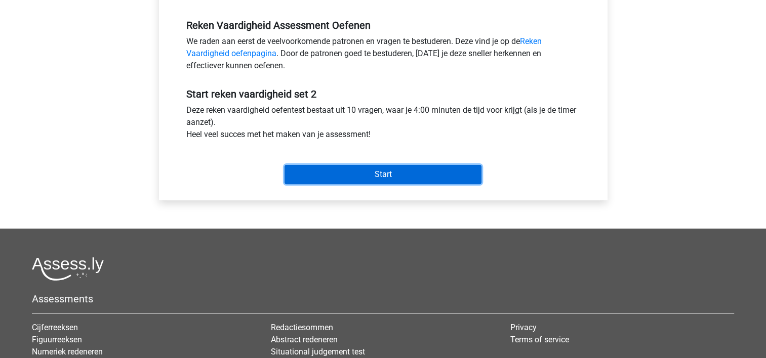
click at [411, 176] on input "Start" at bounding box center [382, 174] width 197 height 19
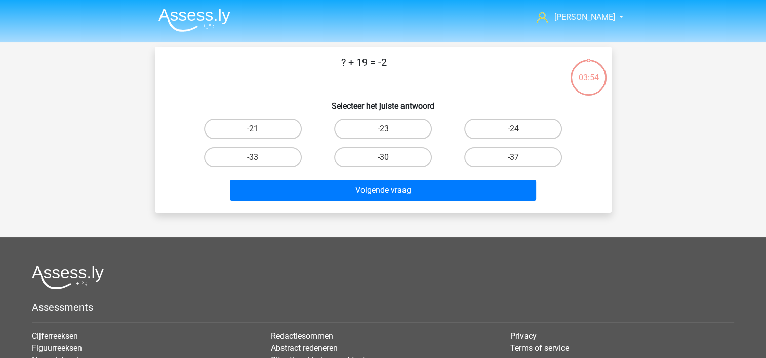
click at [256, 131] on input "-21" at bounding box center [255, 132] width 7 height 7
radio input "true"
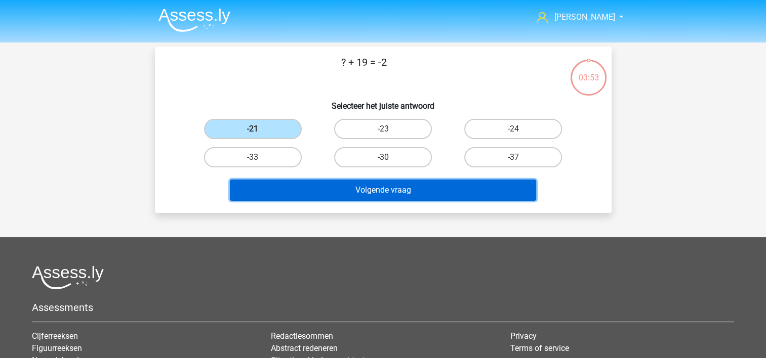
click at [391, 186] on button "Volgende vraag" at bounding box center [383, 190] width 306 height 21
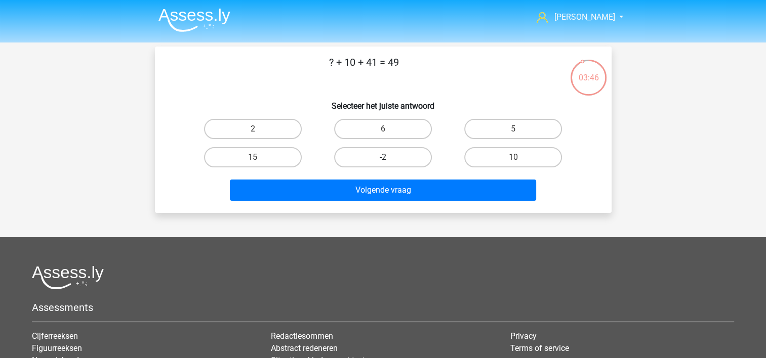
click at [397, 156] on label "-2" at bounding box center [383, 157] width 98 height 20
click at [389, 157] on input "-2" at bounding box center [386, 160] width 7 height 7
radio input "true"
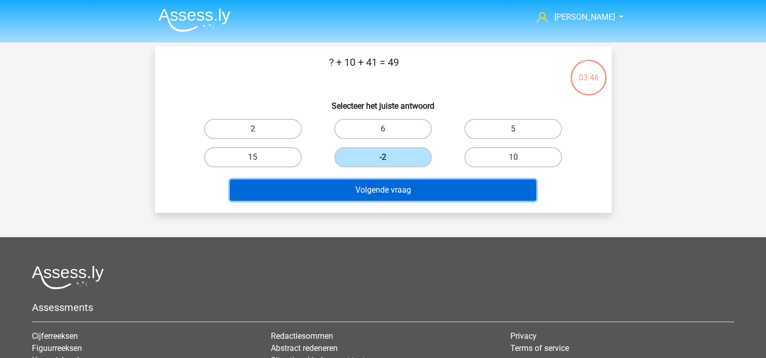
click at [399, 182] on button "Volgende vraag" at bounding box center [383, 190] width 306 height 21
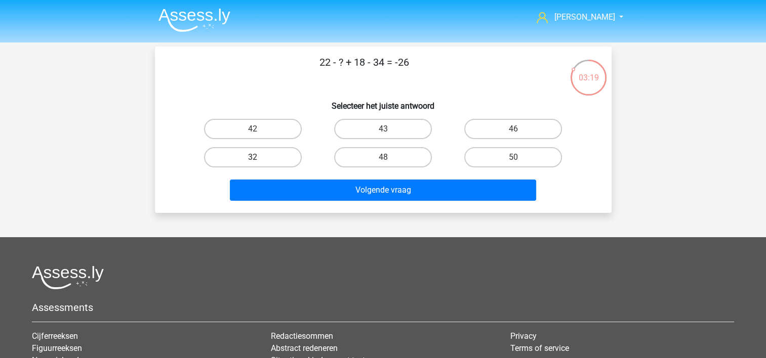
click at [264, 153] on label "32" at bounding box center [253, 157] width 98 height 20
click at [259, 157] on input "32" at bounding box center [255, 160] width 7 height 7
radio input "true"
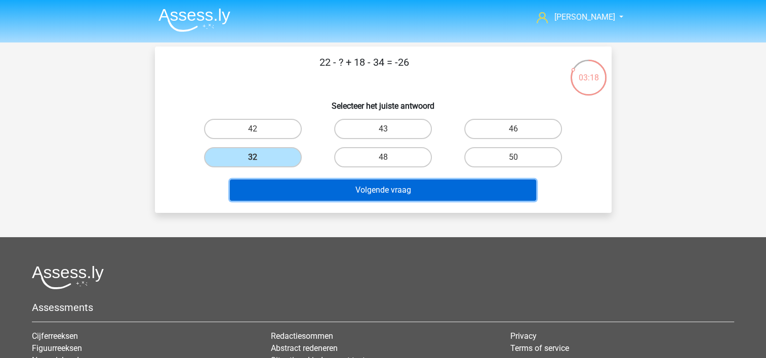
click at [393, 191] on button "Volgende vraag" at bounding box center [383, 190] width 306 height 21
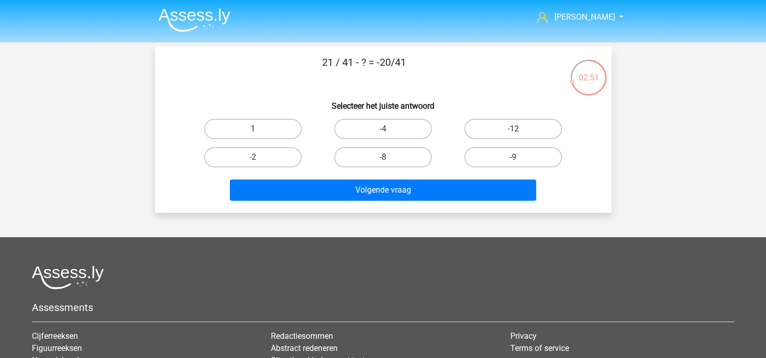
click at [265, 128] on label "1" at bounding box center [253, 129] width 98 height 20
click at [259, 129] on input "1" at bounding box center [255, 132] width 7 height 7
radio input "true"
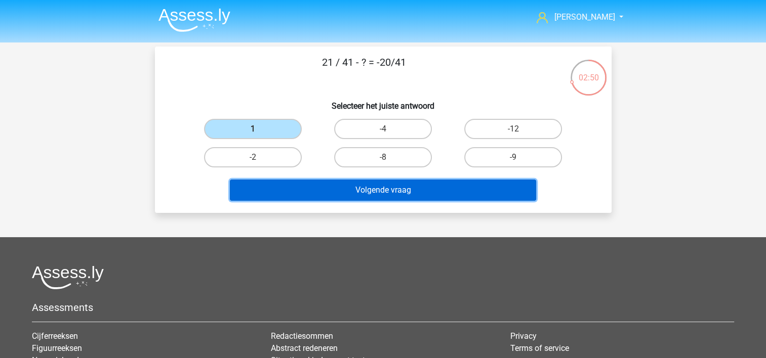
click at [364, 182] on button "Volgende vraag" at bounding box center [383, 190] width 306 height 21
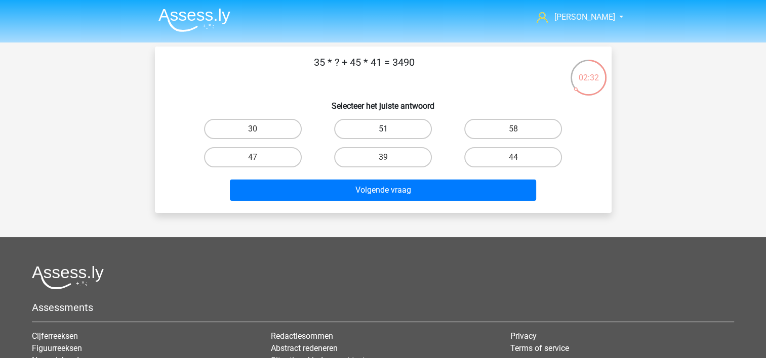
click at [397, 130] on label "51" at bounding box center [383, 129] width 98 height 20
click at [389, 130] on input "51" at bounding box center [386, 132] width 7 height 7
radio input "true"
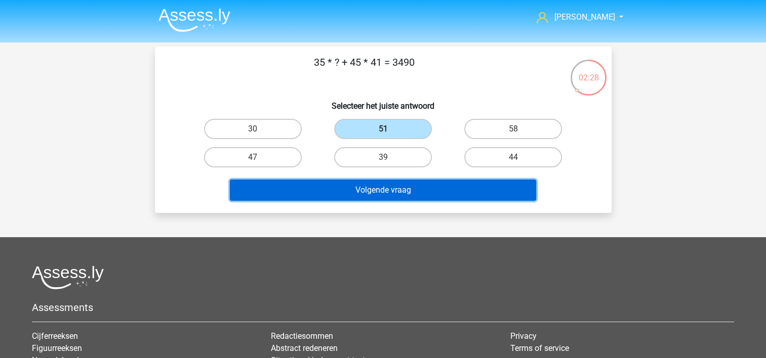
click at [405, 188] on button "Volgende vraag" at bounding box center [383, 190] width 306 height 21
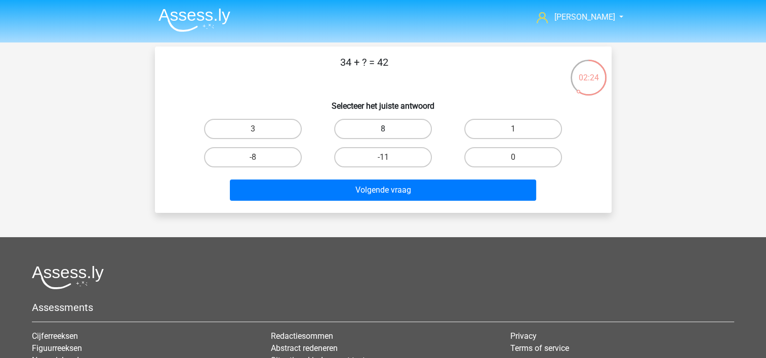
click at [392, 135] on label "8" at bounding box center [383, 129] width 98 height 20
click at [389, 135] on input "8" at bounding box center [386, 132] width 7 height 7
radio input "true"
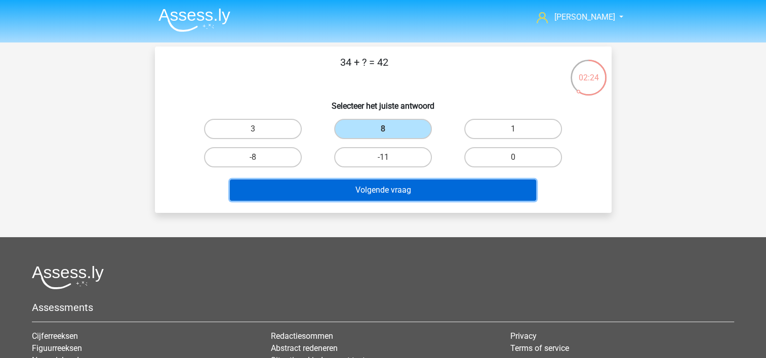
click at [390, 184] on button "Volgende vraag" at bounding box center [383, 190] width 306 height 21
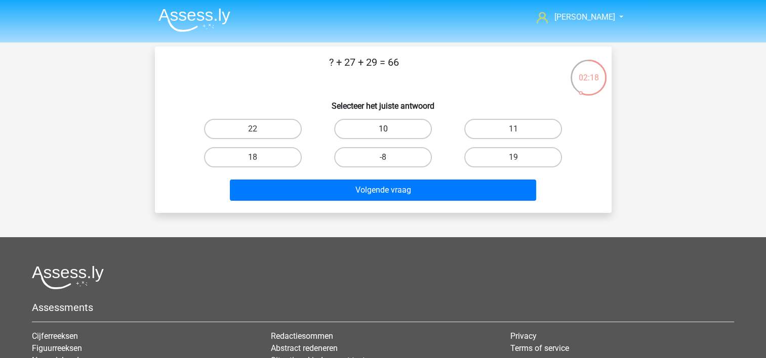
click at [375, 127] on label "10" at bounding box center [383, 129] width 98 height 20
click at [383, 129] on input "10" at bounding box center [386, 132] width 7 height 7
radio input "true"
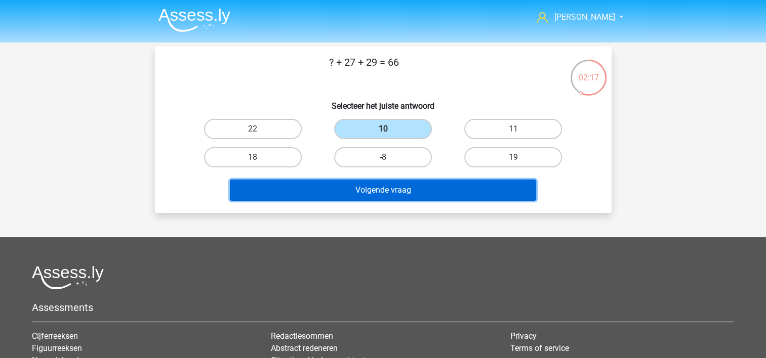
click at [399, 187] on button "Volgende vraag" at bounding box center [383, 190] width 306 height 21
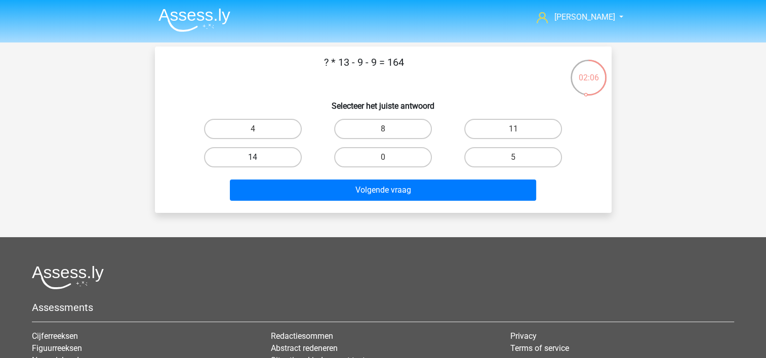
click at [272, 156] on label "14" at bounding box center [253, 157] width 98 height 20
click at [259, 157] on input "14" at bounding box center [255, 160] width 7 height 7
radio input "true"
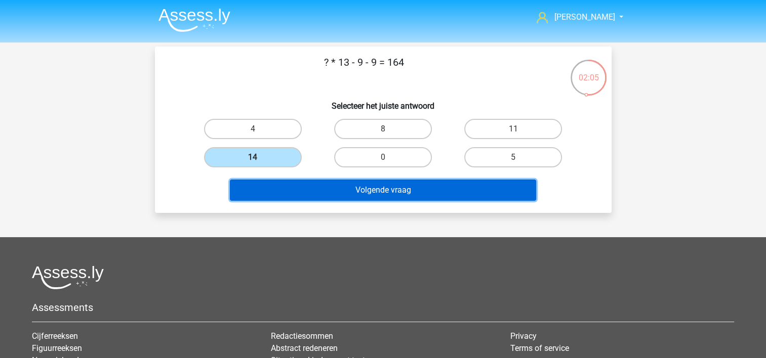
click at [374, 180] on button "Volgende vraag" at bounding box center [383, 190] width 306 height 21
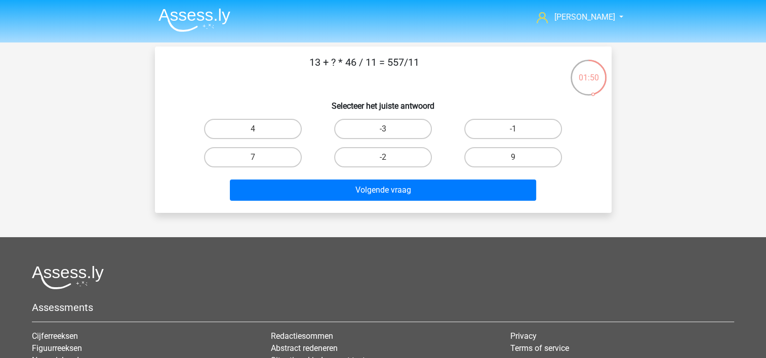
click at [258, 132] on input "4" at bounding box center [255, 132] width 7 height 7
radio input "true"
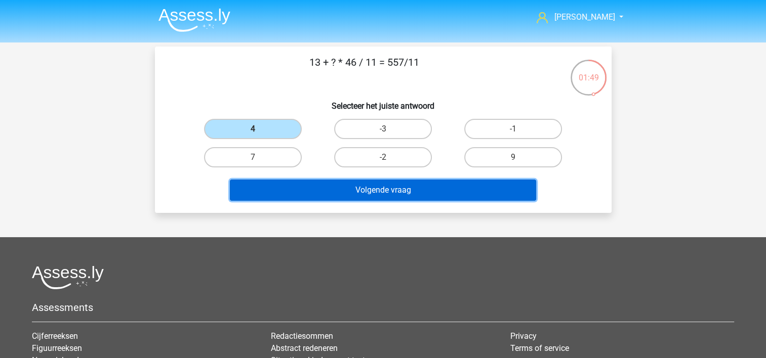
click at [400, 187] on button "Volgende vraag" at bounding box center [383, 190] width 306 height 21
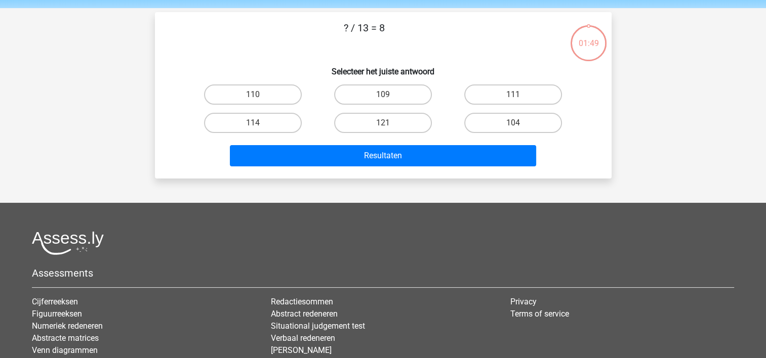
scroll to position [47, 0]
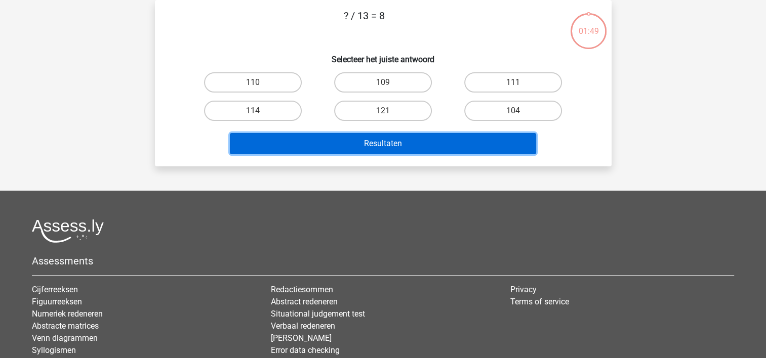
click at [400, 145] on button "Resultaten" at bounding box center [383, 143] width 306 height 21
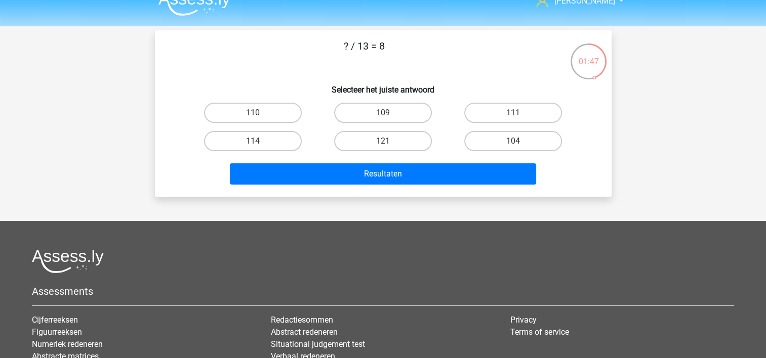
scroll to position [0, 0]
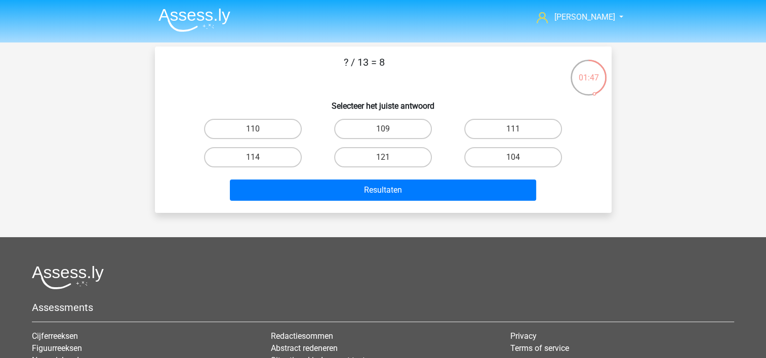
click at [316, 116] on div "110" at bounding box center [253, 129] width 130 height 28
click at [508, 155] on label "104" at bounding box center [513, 157] width 98 height 20
click at [513, 157] on input "104" at bounding box center [516, 160] width 7 height 7
radio input "true"
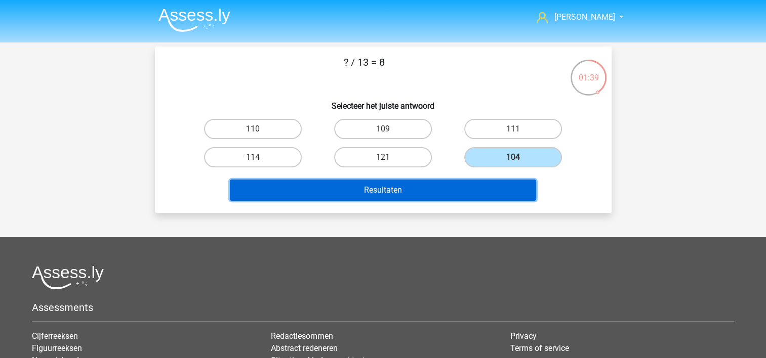
click at [418, 190] on button "Resultaten" at bounding box center [383, 190] width 306 height 21
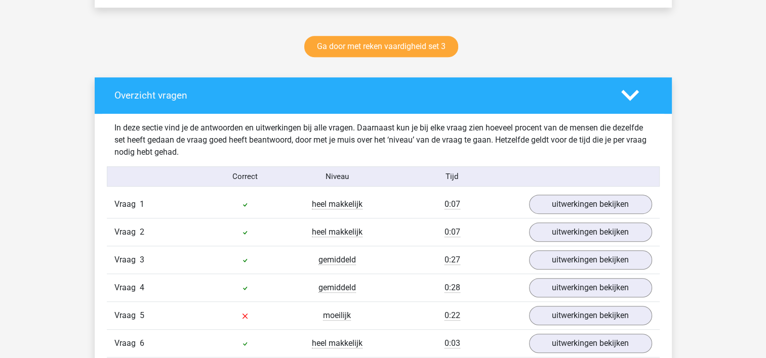
scroll to position [658, 0]
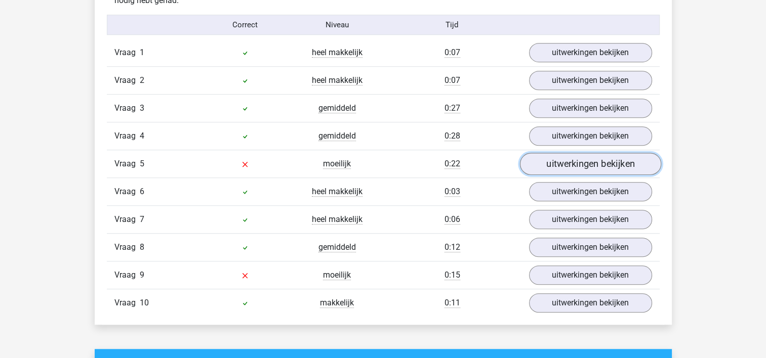
click at [557, 163] on link "uitwerkingen bekijken" at bounding box center [589, 164] width 141 height 22
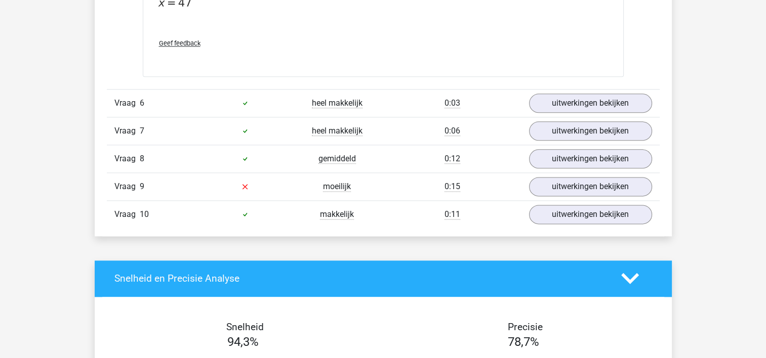
scroll to position [1265, 0]
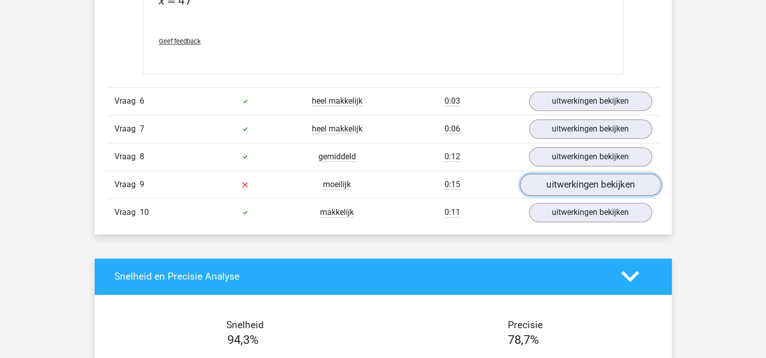
click at [566, 189] on link "uitwerkingen bekijken" at bounding box center [589, 185] width 141 height 22
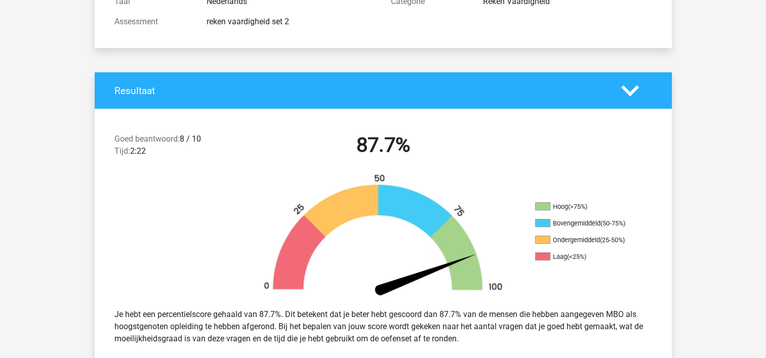
scroll to position [0, 0]
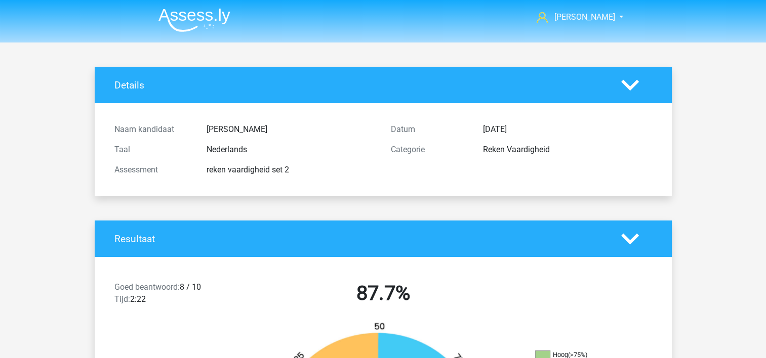
click at [184, 18] on img at bounding box center [194, 20] width 72 height 24
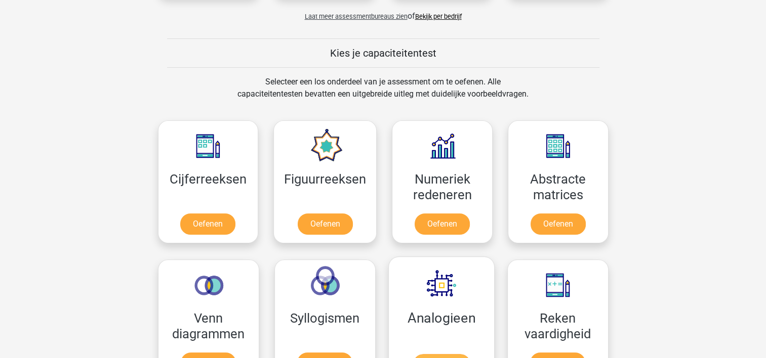
scroll to position [405, 0]
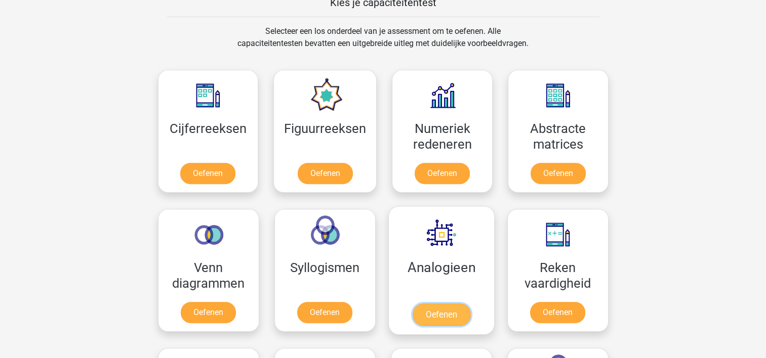
click at [450, 304] on link "Oefenen" at bounding box center [441, 315] width 58 height 22
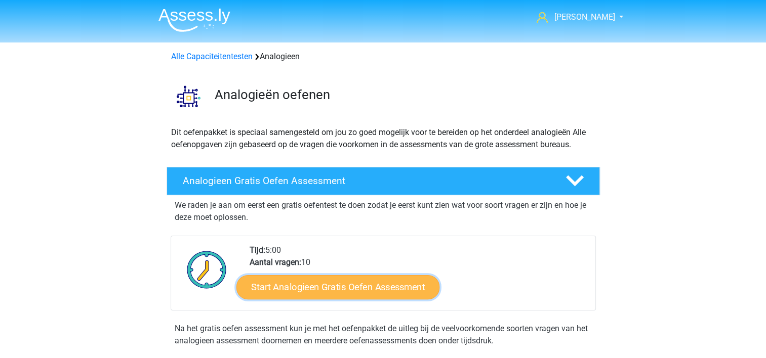
click at [368, 289] on link "Start Analogieen Gratis Oefen Assessment" at bounding box center [337, 287] width 203 height 24
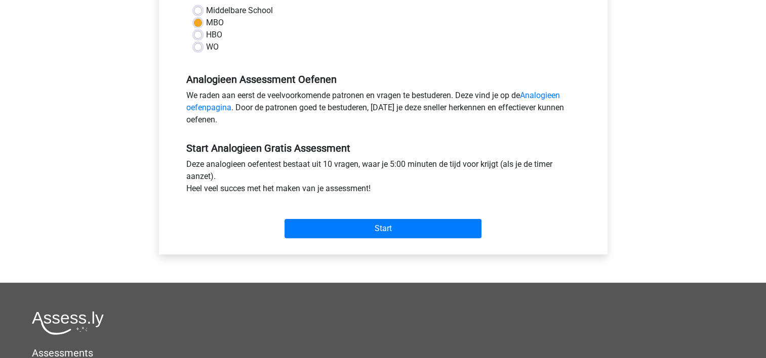
scroll to position [253, 0]
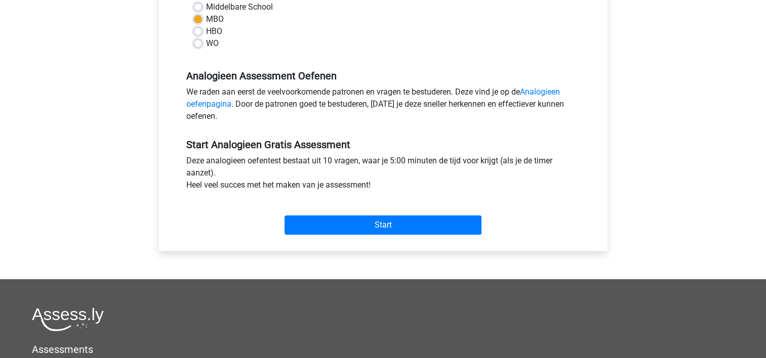
click at [330, 214] on div "Start" at bounding box center [383, 216] width 409 height 35
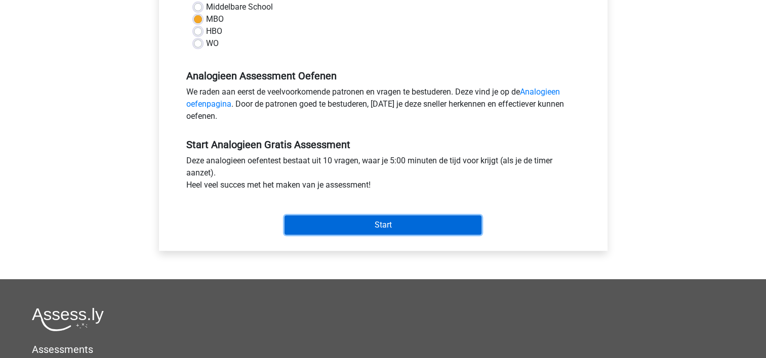
click at [336, 223] on input "Start" at bounding box center [382, 225] width 197 height 19
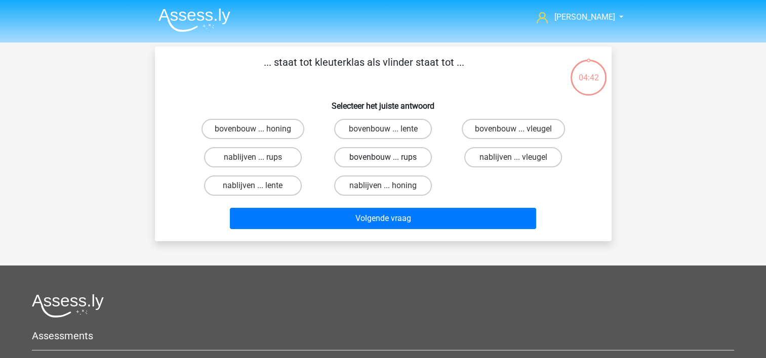
click at [397, 156] on label "bovenbouw ... rups" at bounding box center [383, 157] width 98 height 20
click at [389, 157] on input "bovenbouw ... rups" at bounding box center [386, 160] width 7 height 7
radio input "true"
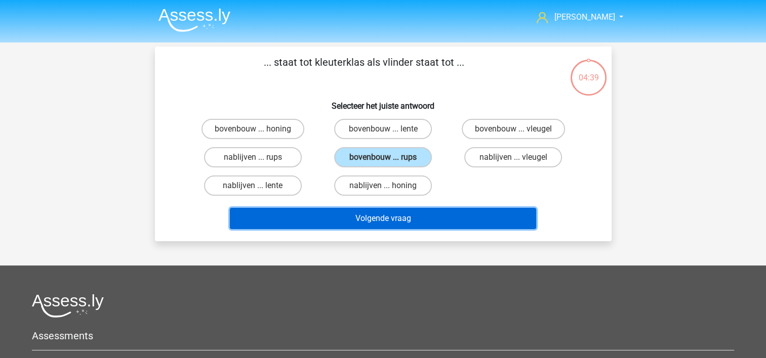
click at [416, 213] on button "Volgende vraag" at bounding box center [383, 218] width 306 height 21
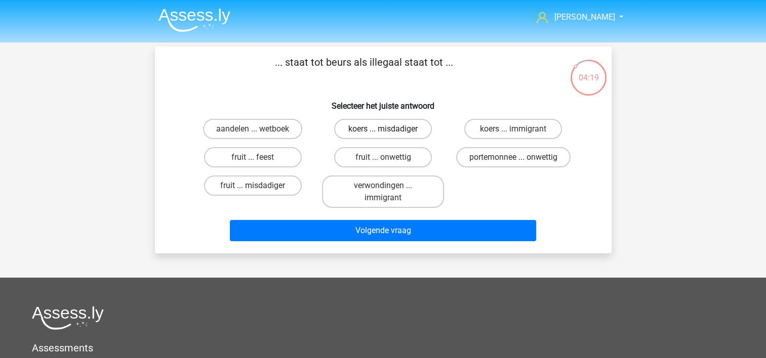
click at [392, 134] on label "koers ... misdadiger" at bounding box center [383, 129] width 98 height 20
click at [389, 134] on input "koers ... misdadiger" at bounding box center [386, 132] width 7 height 7
radio input "true"
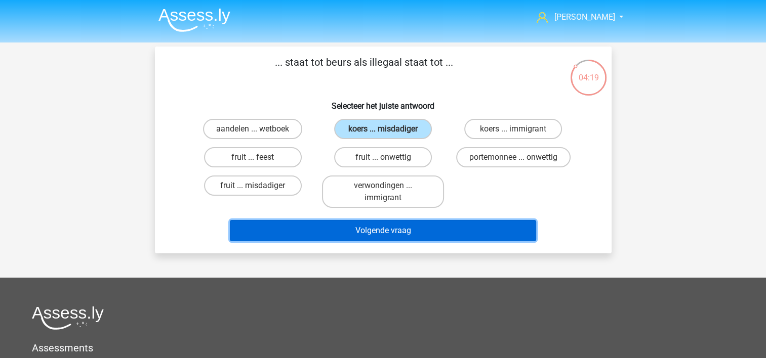
click at [412, 227] on button "Volgende vraag" at bounding box center [383, 230] width 306 height 21
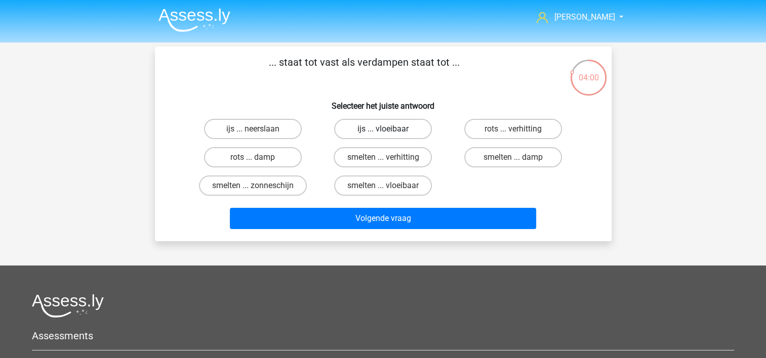
click at [401, 130] on label "ijs ... vloeibaar" at bounding box center [383, 129] width 98 height 20
click at [389, 130] on input "ijs ... vloeibaar" at bounding box center [386, 132] width 7 height 7
radio input "true"
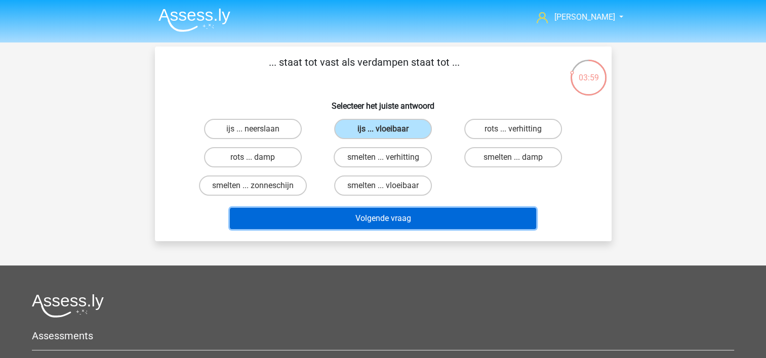
click at [411, 213] on button "Volgende vraag" at bounding box center [383, 218] width 306 height 21
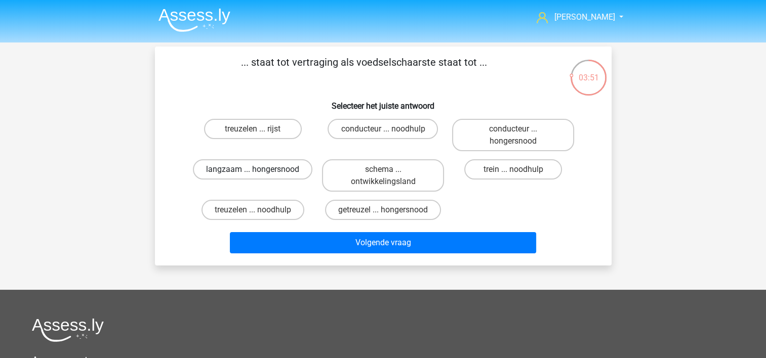
click at [259, 166] on label "langzaam ... hongersnood" at bounding box center [252, 169] width 119 height 20
click at [259, 170] on input "langzaam ... hongersnood" at bounding box center [255, 173] width 7 height 7
radio input "true"
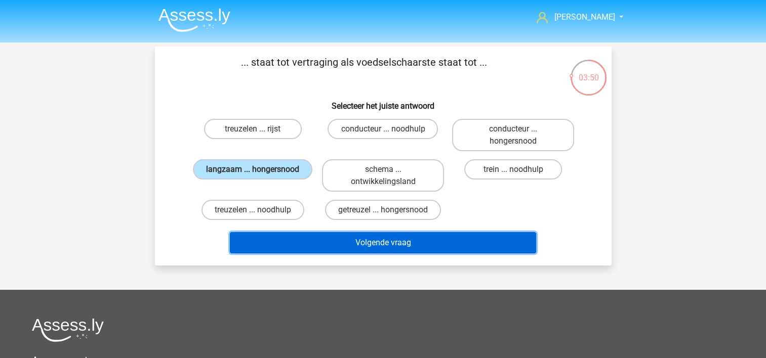
click at [395, 241] on button "Volgende vraag" at bounding box center [383, 242] width 306 height 21
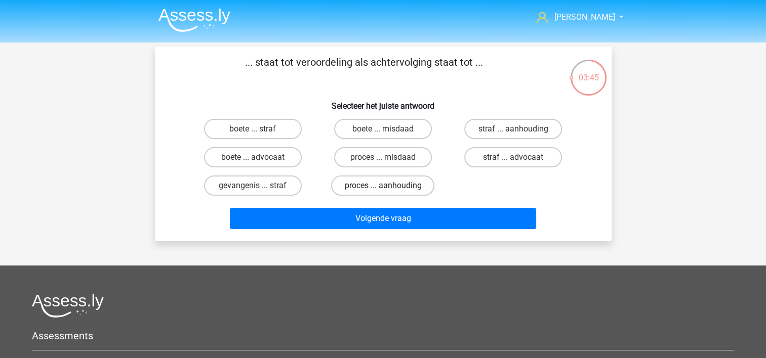
click at [413, 185] on label "proces ... aanhouding" at bounding box center [382, 186] width 103 height 20
click at [389, 186] on input "proces ... aanhouding" at bounding box center [386, 189] width 7 height 7
radio input "true"
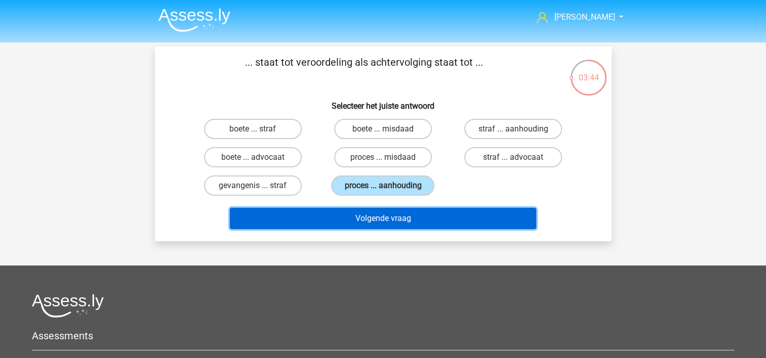
click at [425, 213] on button "Volgende vraag" at bounding box center [383, 218] width 306 height 21
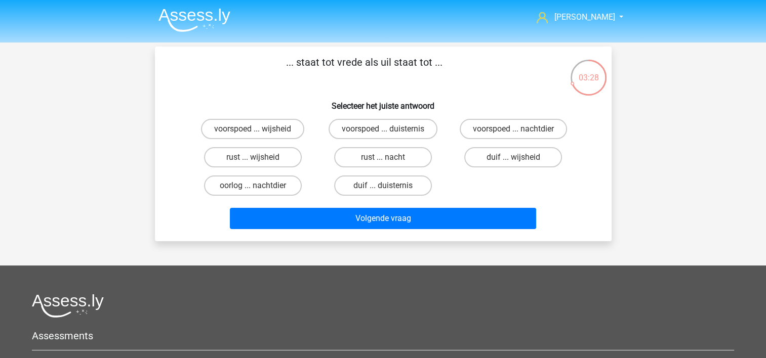
click at [259, 157] on input "rust ... wijsheid" at bounding box center [255, 160] width 7 height 7
radio input "true"
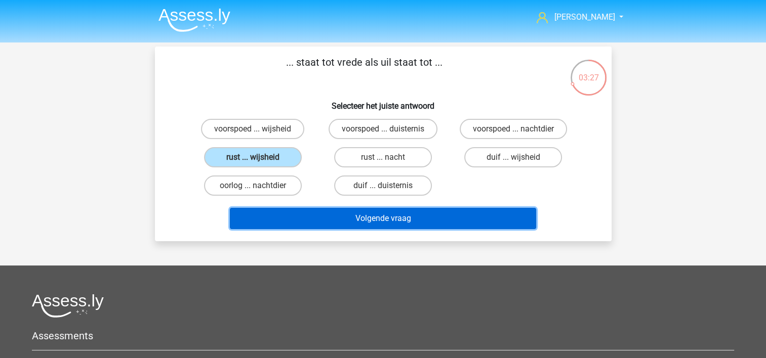
click at [396, 215] on button "Volgende vraag" at bounding box center [383, 218] width 306 height 21
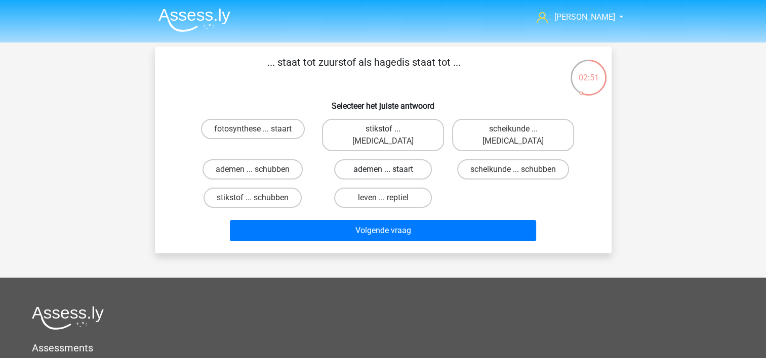
click at [397, 159] on label "ademen ... staart" at bounding box center [383, 169] width 98 height 20
click at [389, 170] on input "ademen ... staart" at bounding box center [386, 173] width 7 height 7
radio input "true"
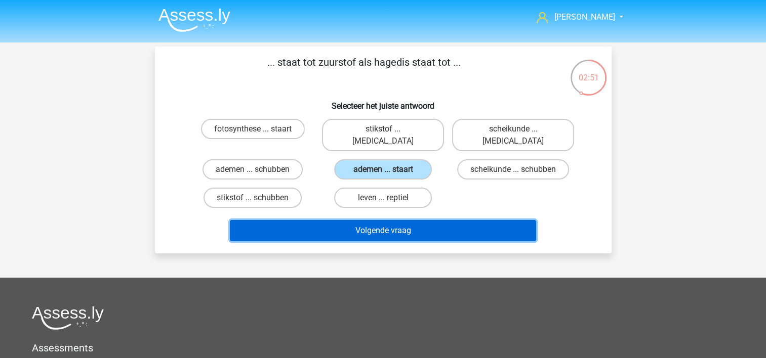
click at [401, 220] on button "Volgende vraag" at bounding box center [383, 230] width 306 height 21
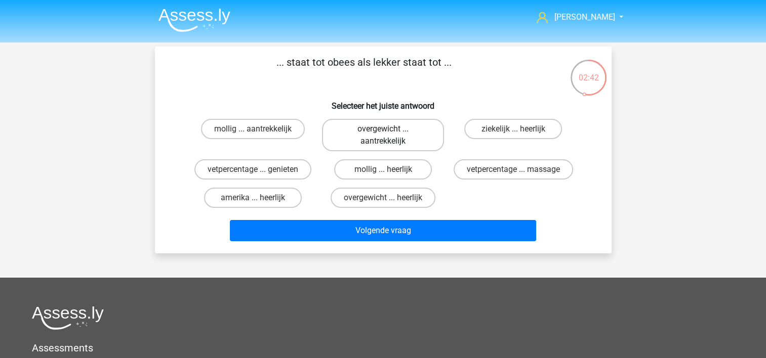
click at [409, 136] on label "overgewicht ... aantrekkelijk" at bounding box center [383, 135] width 122 height 32
click at [389, 136] on input "overgewicht ... aantrekkelijk" at bounding box center [386, 132] width 7 height 7
radio input "true"
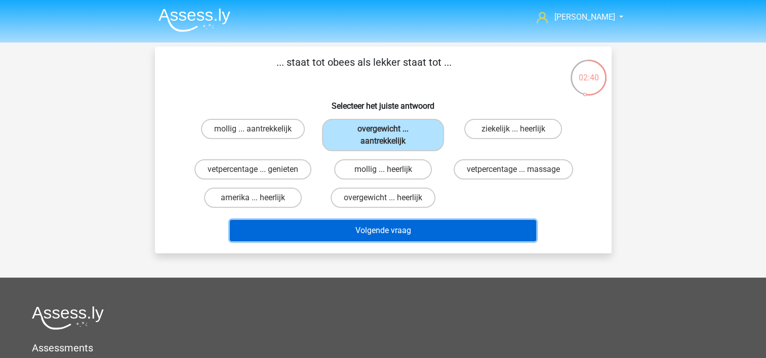
click at [411, 228] on button "Volgende vraag" at bounding box center [383, 230] width 306 height 21
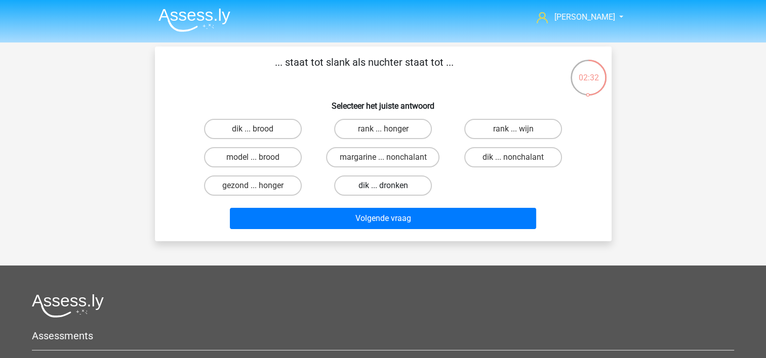
click at [406, 186] on label "dik ... dronken" at bounding box center [383, 186] width 98 height 20
click at [389, 186] on input "dik ... dronken" at bounding box center [386, 189] width 7 height 7
radio input "true"
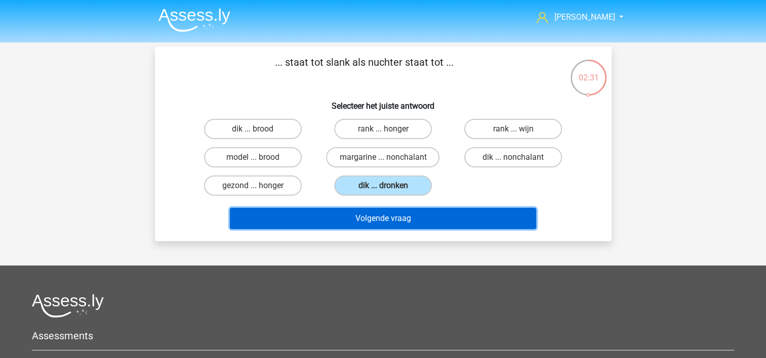
click at [408, 221] on button "Volgende vraag" at bounding box center [383, 218] width 306 height 21
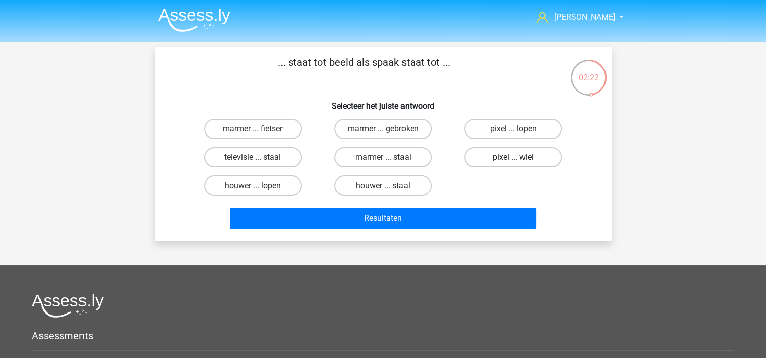
click at [528, 158] on label "pixel ... wiel" at bounding box center [513, 157] width 98 height 20
click at [520, 158] on input "pixel ... wiel" at bounding box center [516, 160] width 7 height 7
radio input "true"
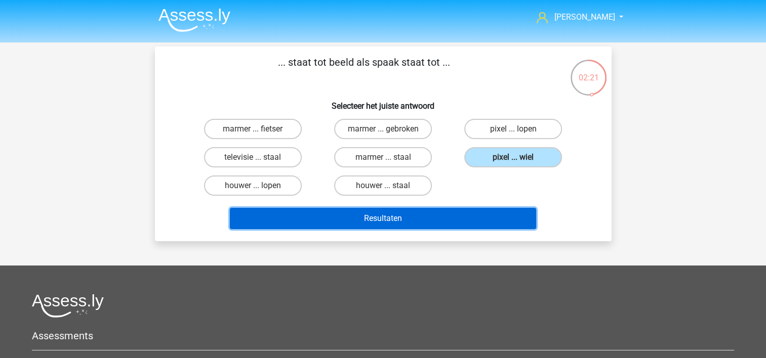
click at [404, 224] on button "Resultaten" at bounding box center [383, 218] width 306 height 21
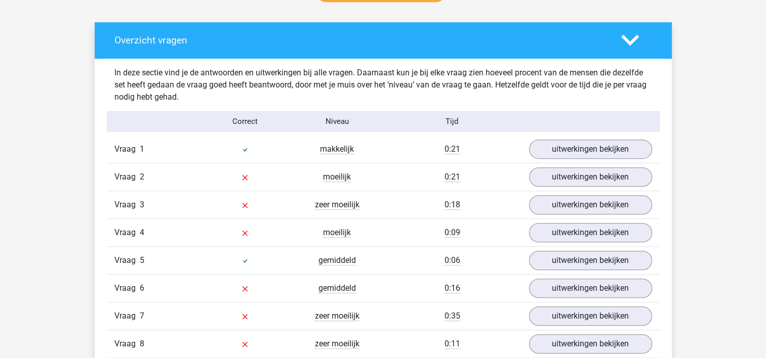
scroll to position [557, 0]
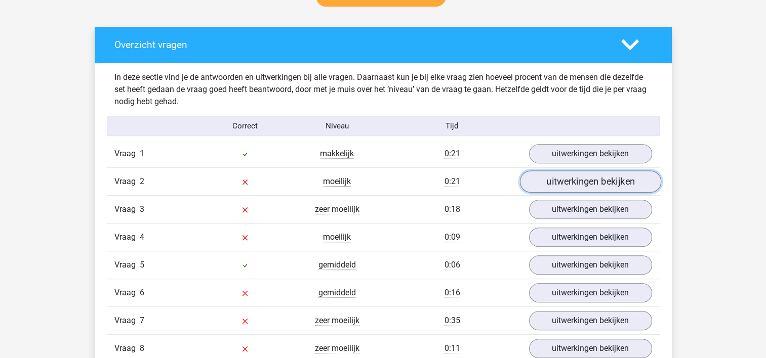
click at [573, 183] on link "uitwerkingen bekijken" at bounding box center [589, 182] width 141 height 22
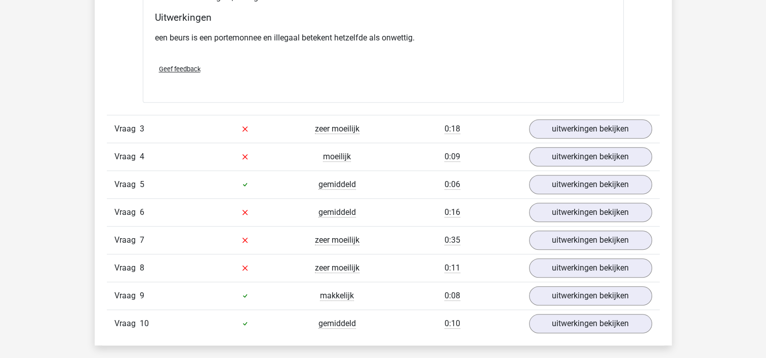
scroll to position [911, 0]
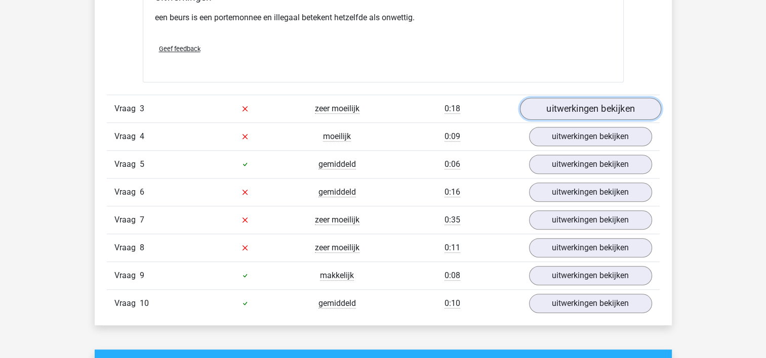
click at [557, 111] on link "uitwerkingen bekijken" at bounding box center [589, 109] width 141 height 22
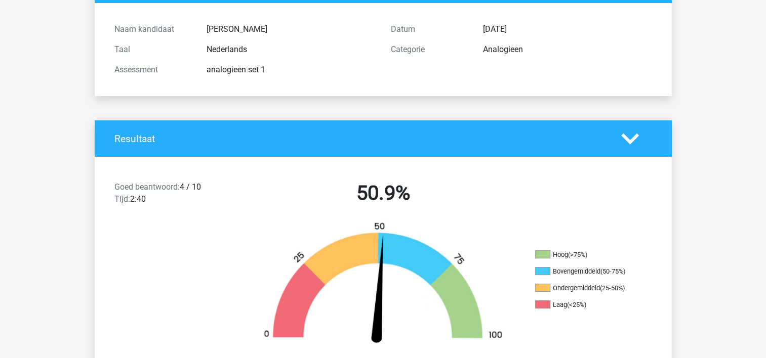
scroll to position [101, 0]
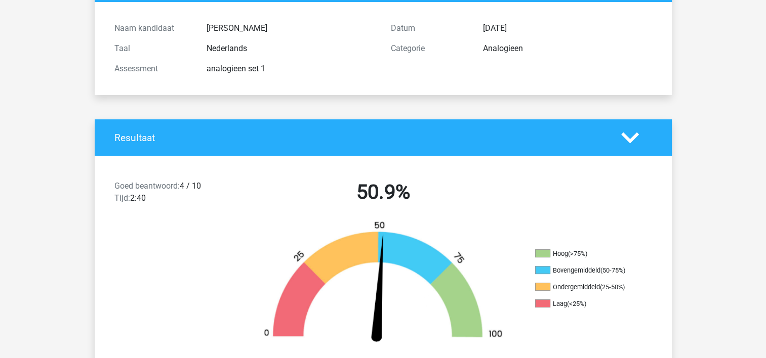
click at [224, 202] on div "Goed beantwoord: 4 / 10 Tijd: 2:40" at bounding box center [176, 194] width 138 height 28
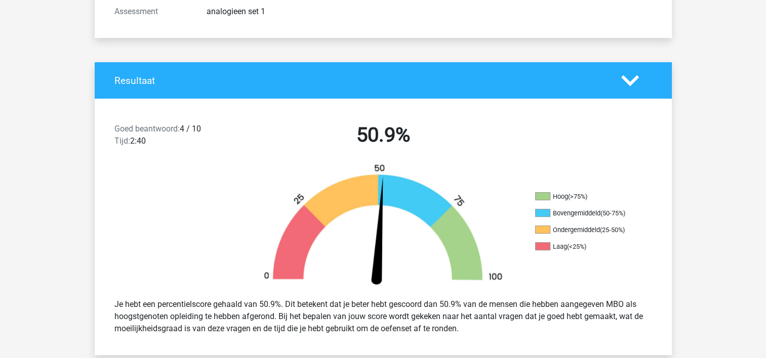
scroll to position [0, 0]
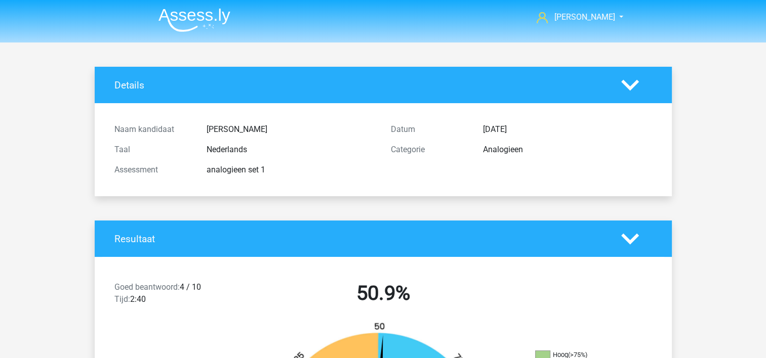
click at [190, 18] on img at bounding box center [194, 20] width 72 height 24
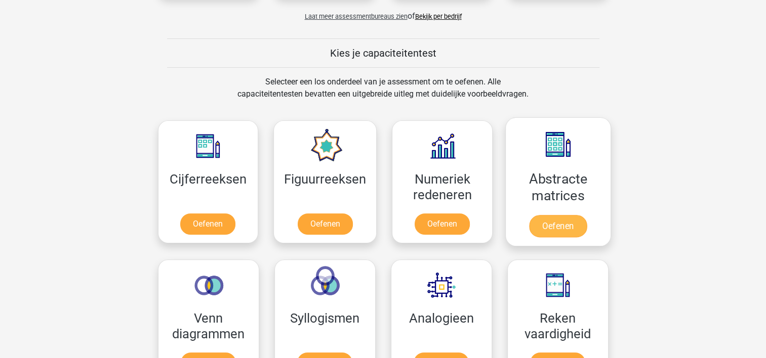
scroll to position [455, 0]
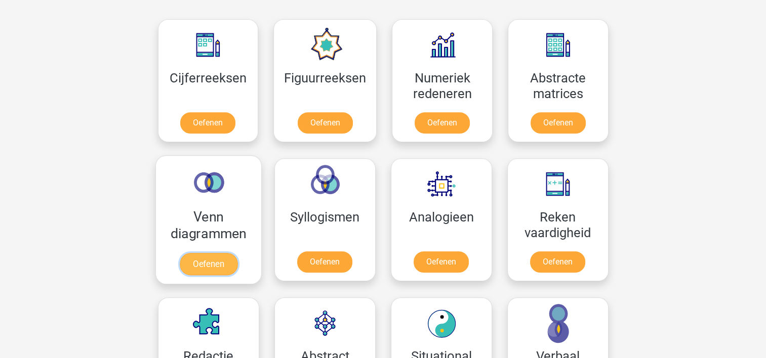
click at [210, 266] on link "Oefenen" at bounding box center [208, 264] width 58 height 22
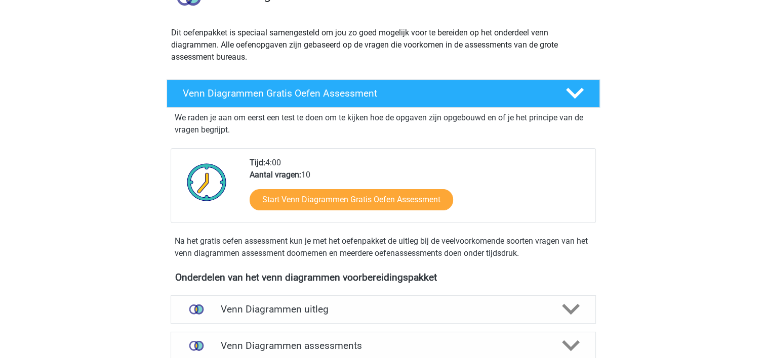
scroll to position [101, 0]
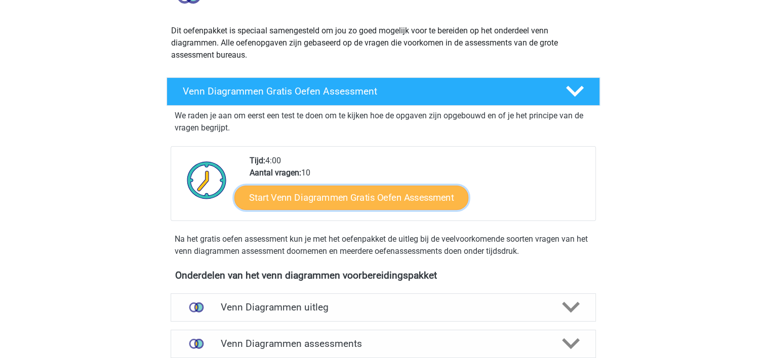
click at [369, 196] on link "Start Venn Diagrammen Gratis Oefen Assessment" at bounding box center [351, 198] width 234 height 24
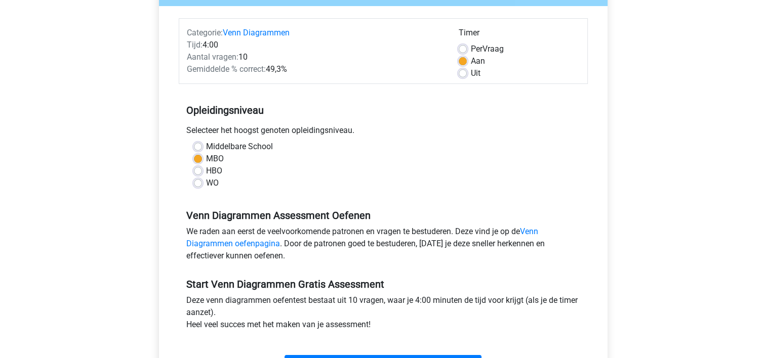
scroll to position [253, 0]
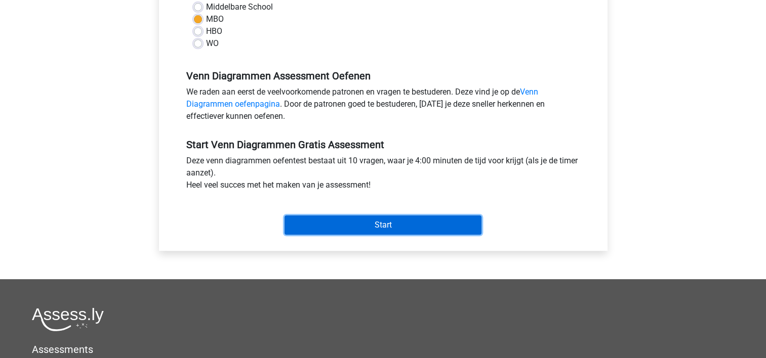
click at [362, 231] on input "Start" at bounding box center [382, 225] width 197 height 19
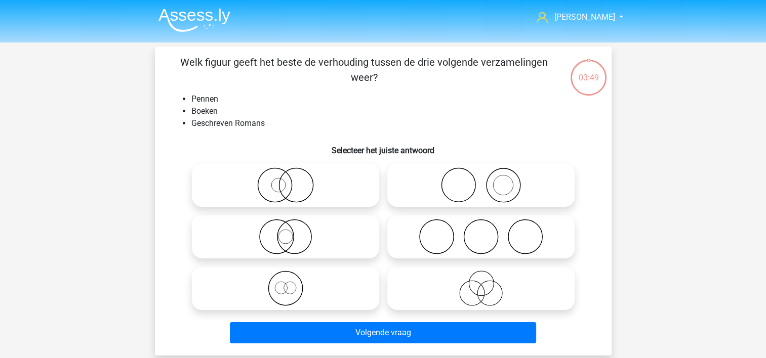
click at [289, 234] on icon at bounding box center [285, 236] width 179 height 35
click at [289, 232] on input "radio" at bounding box center [288, 228] width 7 height 7
radio input "true"
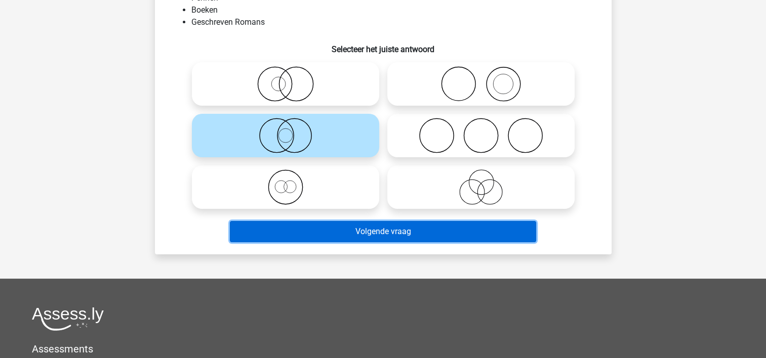
click at [390, 231] on button "Volgende vraag" at bounding box center [383, 231] width 306 height 21
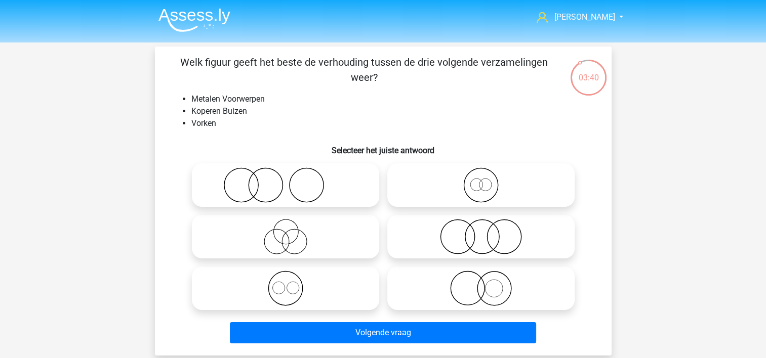
click at [282, 284] on icon at bounding box center [285, 288] width 179 height 35
click at [285, 283] on input "radio" at bounding box center [288, 280] width 7 height 7
radio input "true"
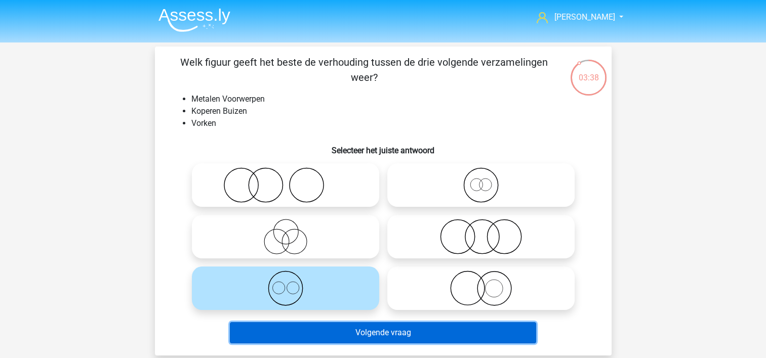
click at [403, 328] on button "Volgende vraag" at bounding box center [383, 332] width 306 height 21
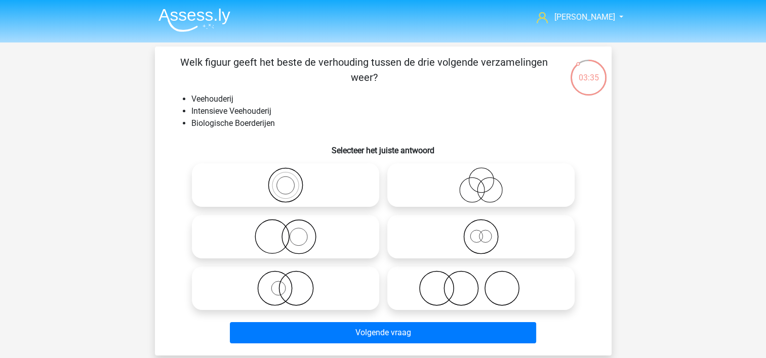
click at [488, 178] on circle at bounding box center [489, 190] width 25 height 25
click at [487, 178] on input "radio" at bounding box center [484, 177] width 7 height 7
radio input "true"
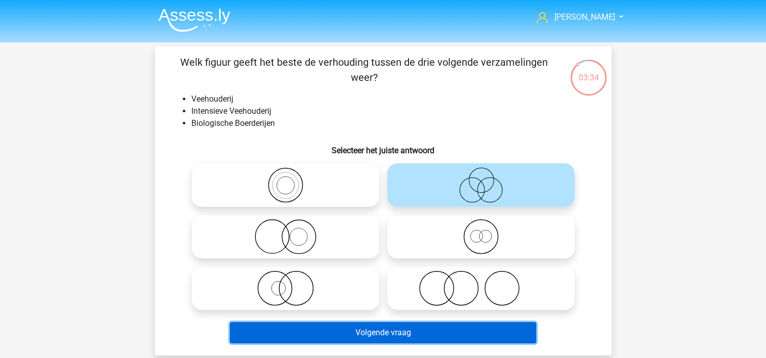
click at [418, 326] on button "Volgende vraag" at bounding box center [383, 332] width 306 height 21
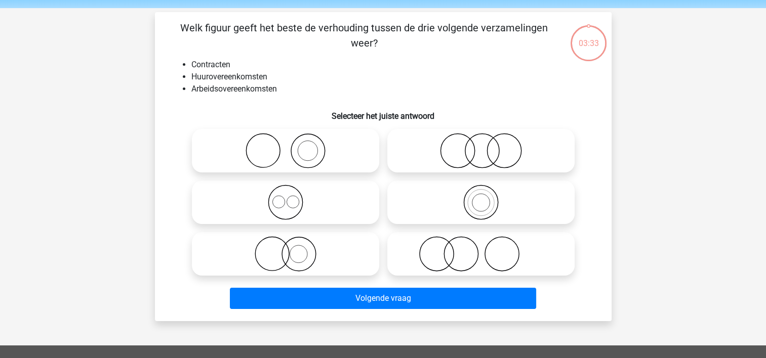
scroll to position [47, 0]
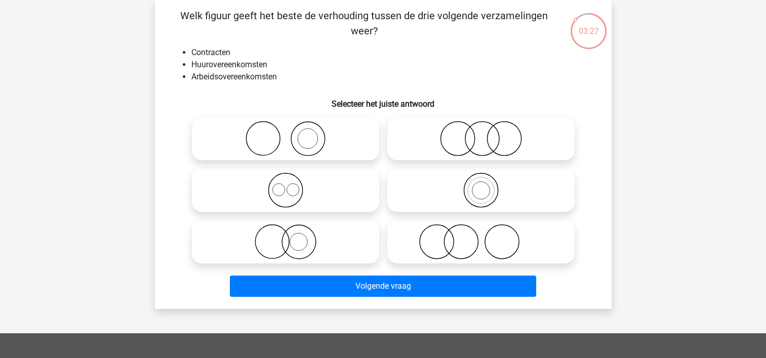
click at [553, 150] on icon at bounding box center [480, 138] width 179 height 35
click at [487, 134] on input "radio" at bounding box center [484, 130] width 7 height 7
radio input "true"
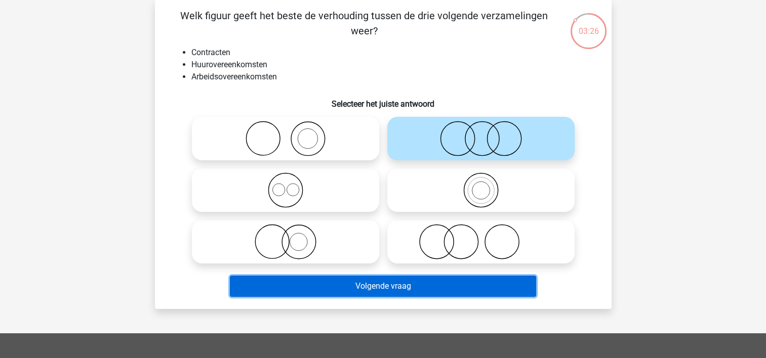
click at [430, 282] on button "Volgende vraag" at bounding box center [383, 286] width 306 height 21
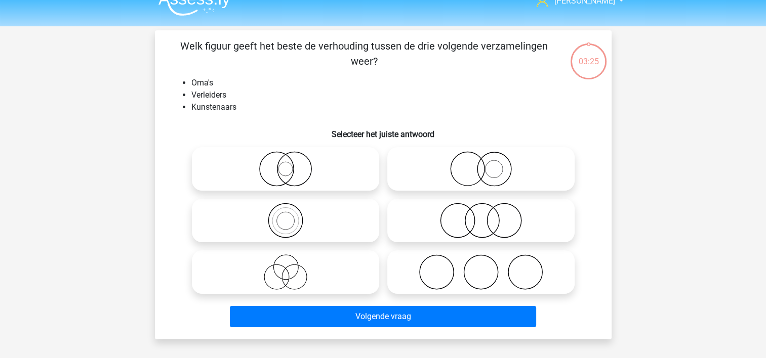
scroll to position [0, 0]
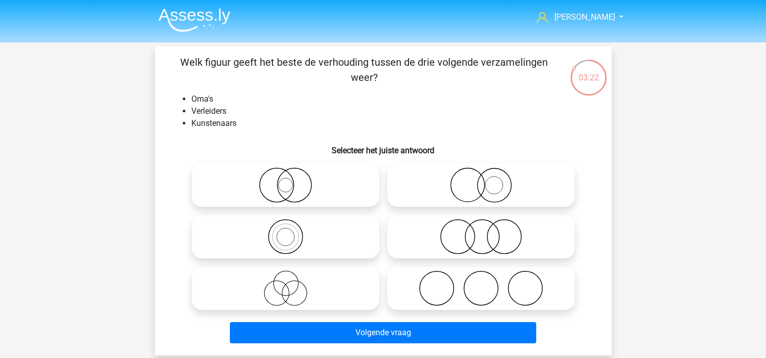
click at [453, 276] on icon at bounding box center [480, 288] width 179 height 35
click at [481, 277] on input "radio" at bounding box center [484, 280] width 7 height 7
radio input "true"
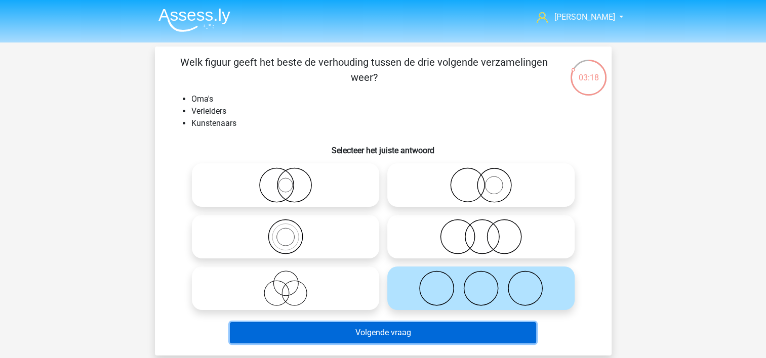
click at [403, 327] on button "Volgende vraag" at bounding box center [383, 332] width 306 height 21
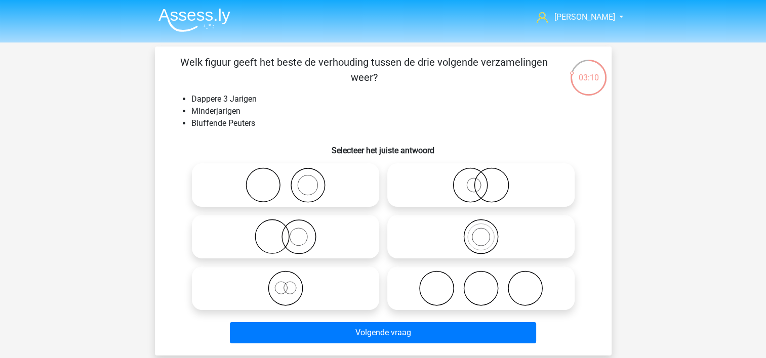
click at [301, 237] on icon at bounding box center [285, 236] width 179 height 35
click at [292, 232] on input "radio" at bounding box center [288, 228] width 7 height 7
radio input "true"
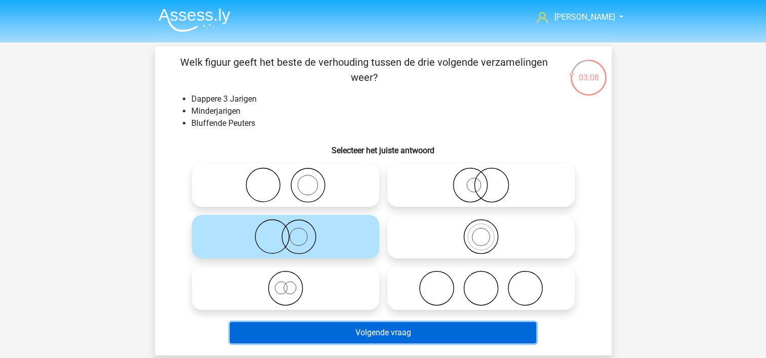
click at [449, 335] on button "Volgende vraag" at bounding box center [383, 332] width 306 height 21
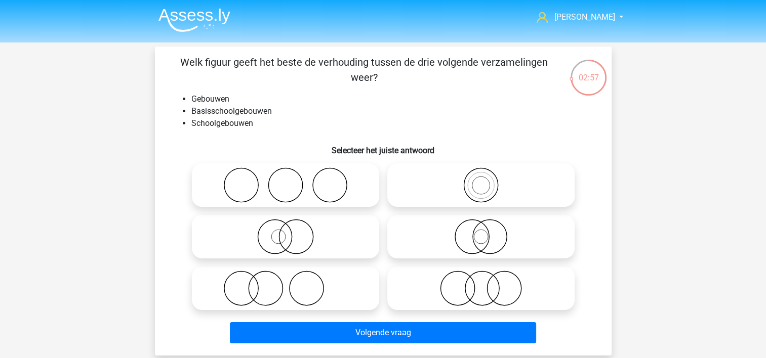
click at [483, 235] on icon at bounding box center [480, 236] width 179 height 35
click at [483, 232] on input "radio" at bounding box center [484, 228] width 7 height 7
radio input "true"
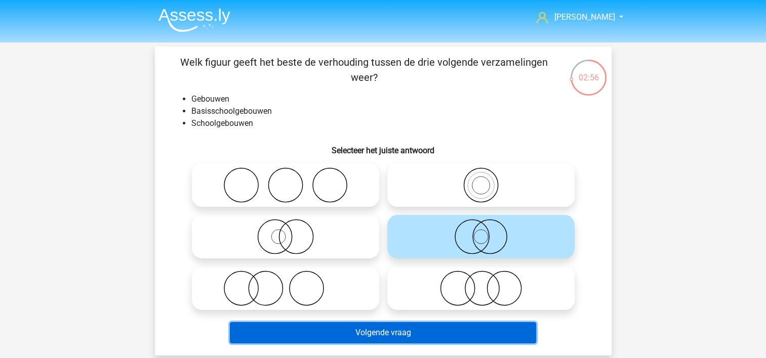
click at [421, 339] on button "Volgende vraag" at bounding box center [383, 332] width 306 height 21
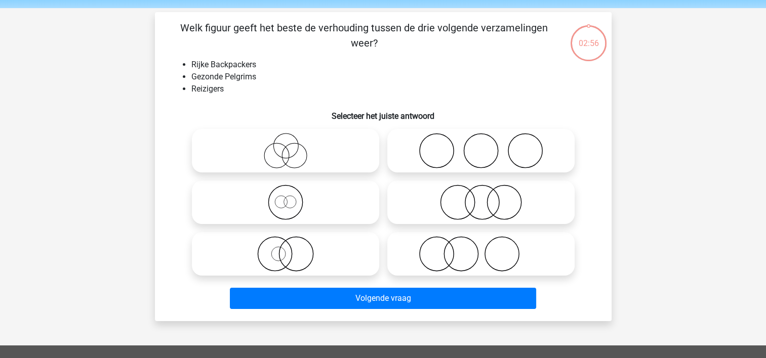
scroll to position [47, 0]
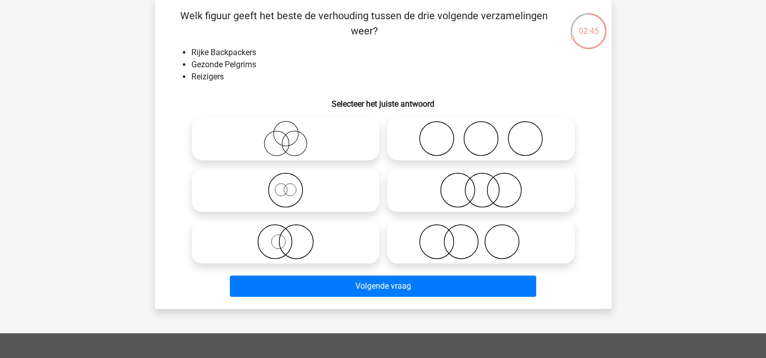
click at [304, 154] on icon at bounding box center [285, 138] width 179 height 35
click at [292, 134] on input "radio" at bounding box center [288, 130] width 7 height 7
radio input "true"
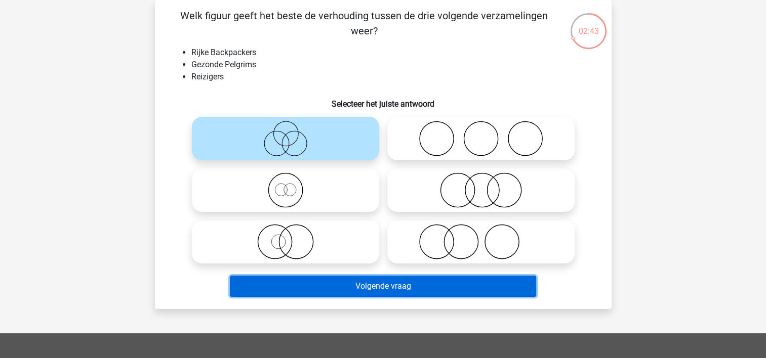
click at [398, 285] on button "Volgende vraag" at bounding box center [383, 286] width 306 height 21
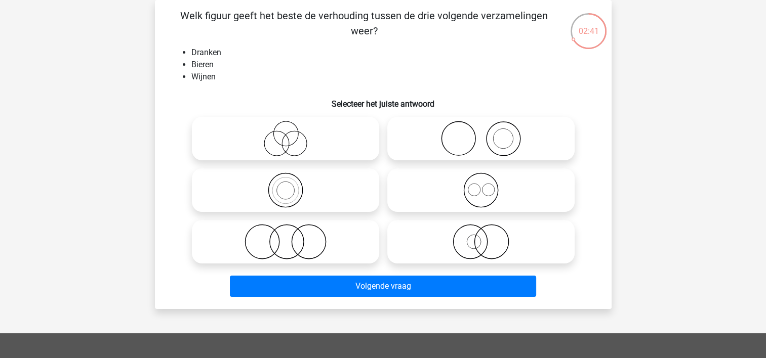
click at [483, 191] on icon at bounding box center [480, 190] width 179 height 35
click at [483, 185] on input "radio" at bounding box center [484, 182] width 7 height 7
radio input "true"
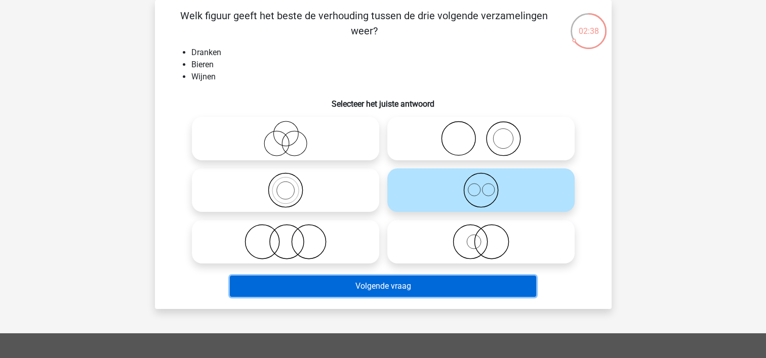
click at [407, 289] on button "Volgende vraag" at bounding box center [383, 286] width 306 height 21
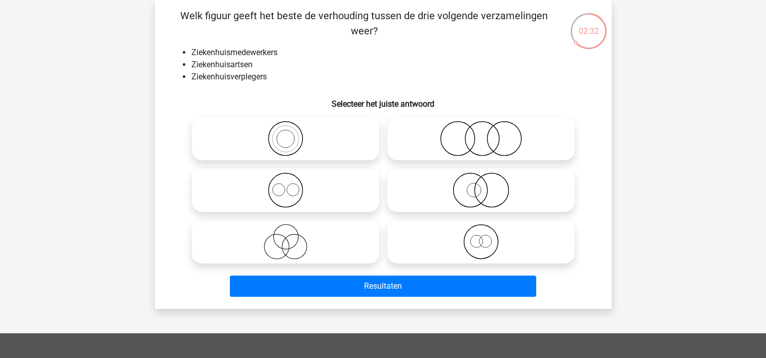
click at [472, 143] on icon at bounding box center [480, 138] width 179 height 35
click at [481, 134] on input "radio" at bounding box center [484, 130] width 7 height 7
radio input "true"
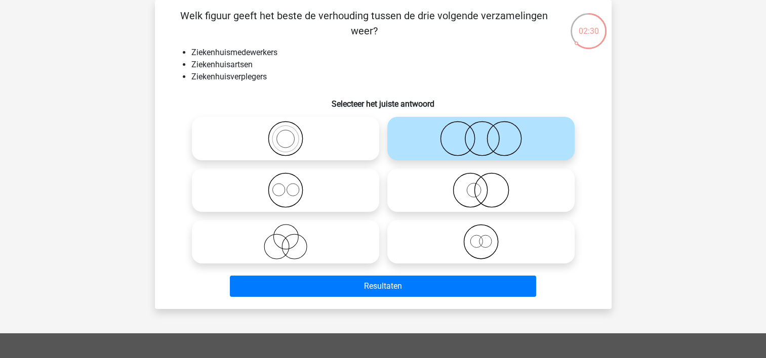
click at [303, 244] on icon at bounding box center [285, 241] width 179 height 35
click at [292, 237] on input "radio" at bounding box center [288, 233] width 7 height 7
radio input "true"
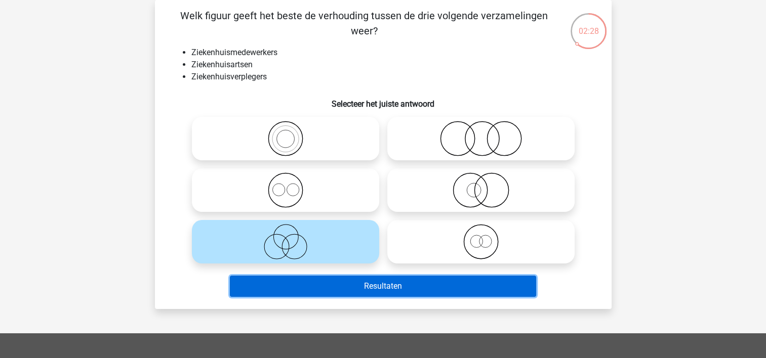
click at [359, 287] on button "Resultaten" at bounding box center [383, 286] width 306 height 21
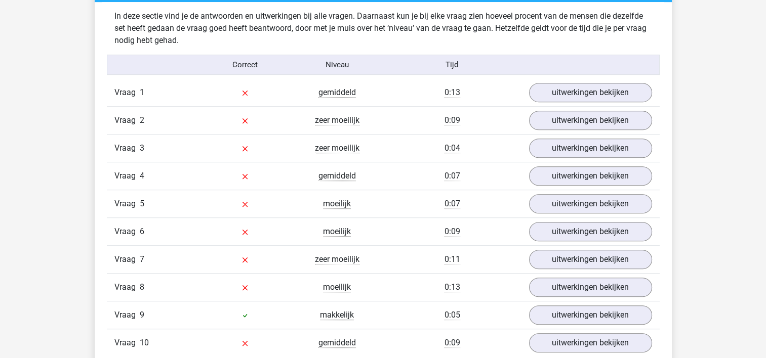
scroll to position [607, 0]
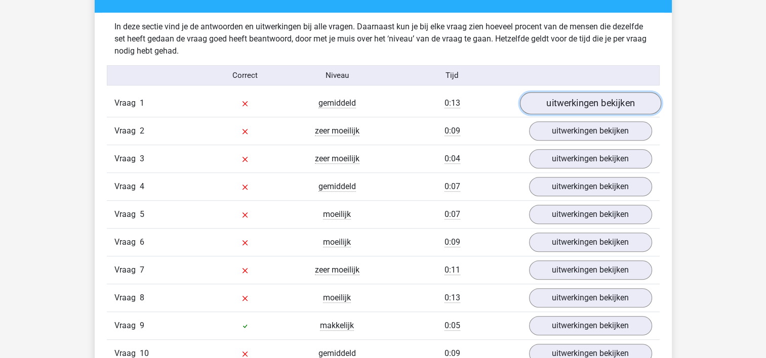
click at [589, 101] on link "uitwerkingen bekijken" at bounding box center [589, 104] width 141 height 22
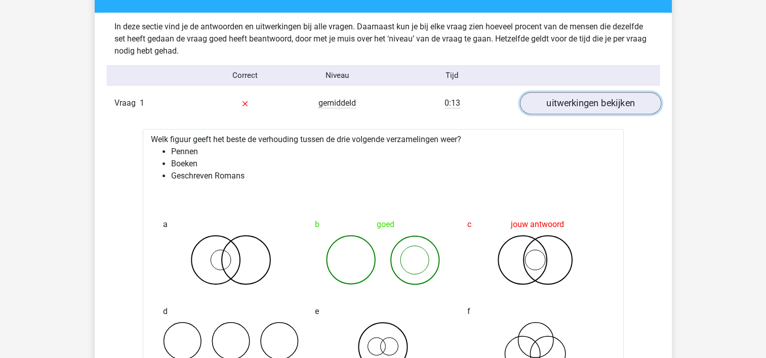
click at [574, 102] on link "uitwerkingen bekijken" at bounding box center [589, 104] width 141 height 22
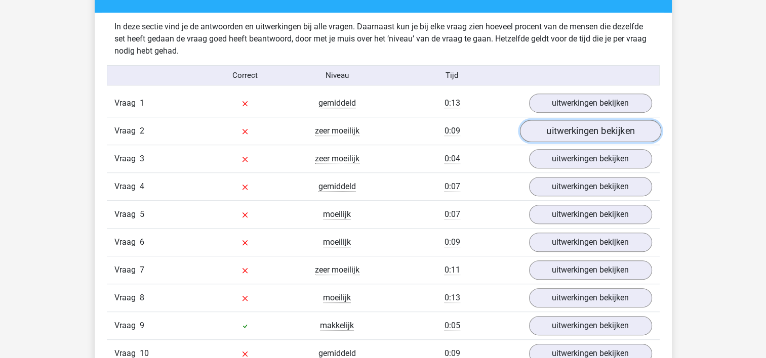
click at [582, 124] on link "uitwerkingen bekijken" at bounding box center [589, 131] width 141 height 22
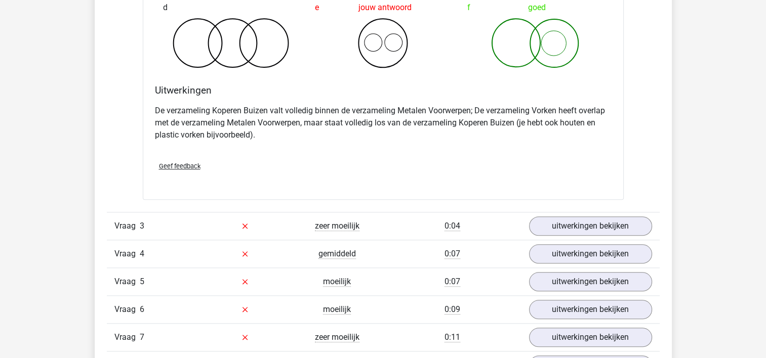
scroll to position [1012, 0]
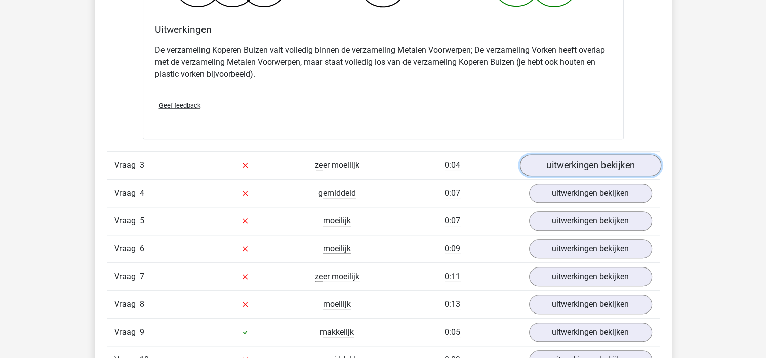
click at [598, 161] on link "uitwerkingen bekijken" at bounding box center [589, 165] width 141 height 22
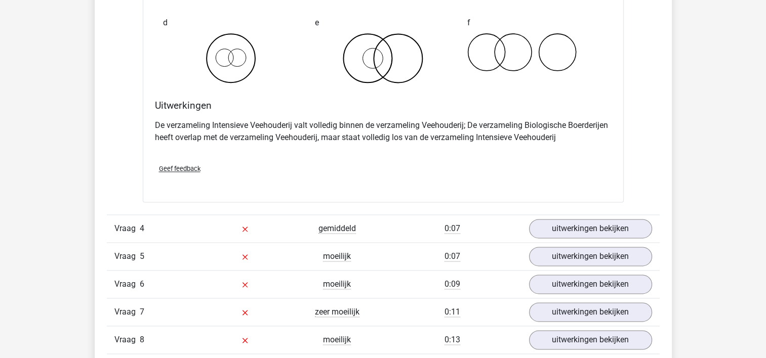
scroll to position [1417, 0]
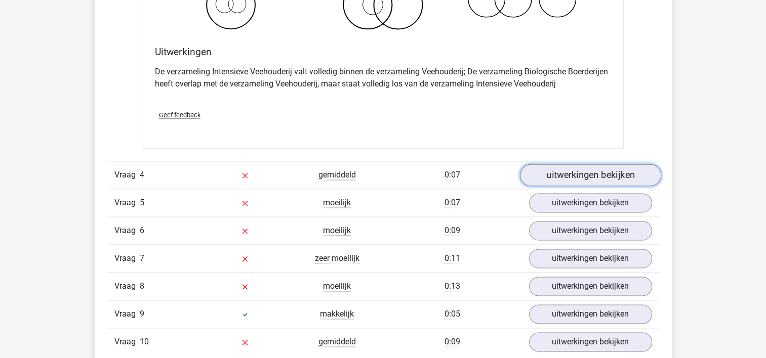
click at [579, 176] on link "uitwerkingen bekijken" at bounding box center [589, 175] width 141 height 22
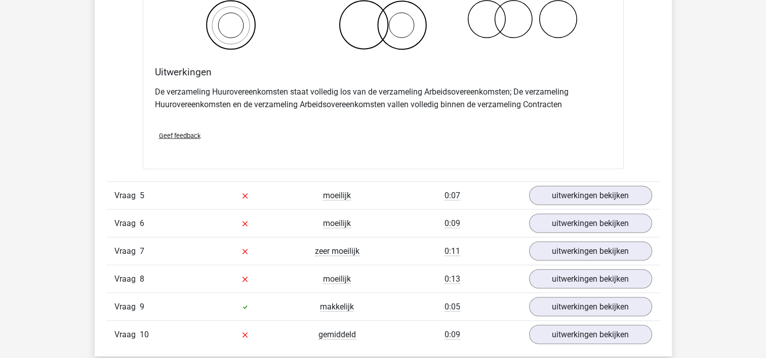
scroll to position [1923, 0]
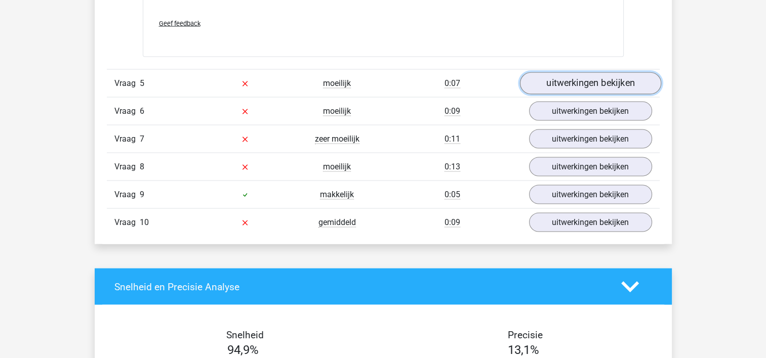
click at [591, 87] on link "uitwerkingen bekijken" at bounding box center [589, 83] width 141 height 22
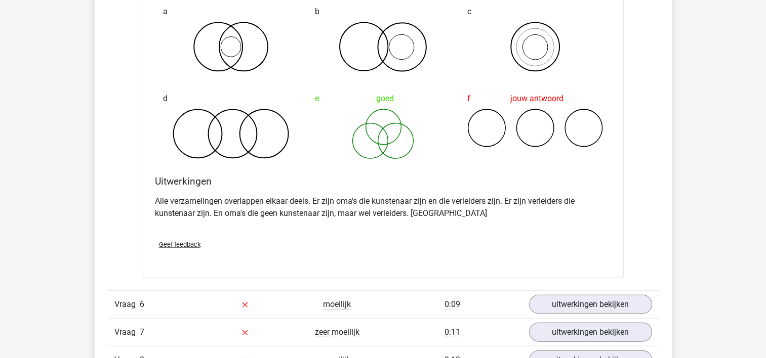
scroll to position [2176, 0]
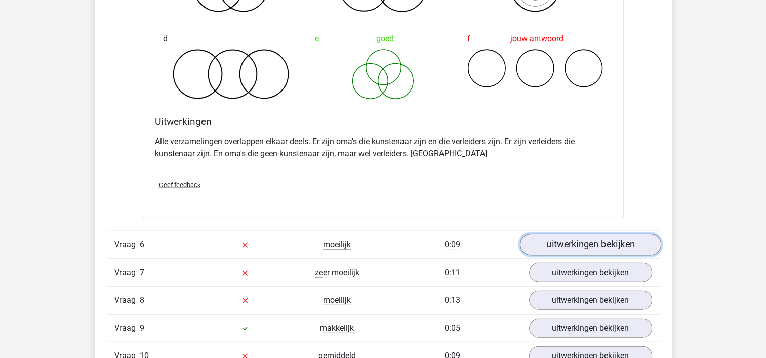
click at [570, 238] on link "uitwerkingen bekijken" at bounding box center [589, 245] width 141 height 22
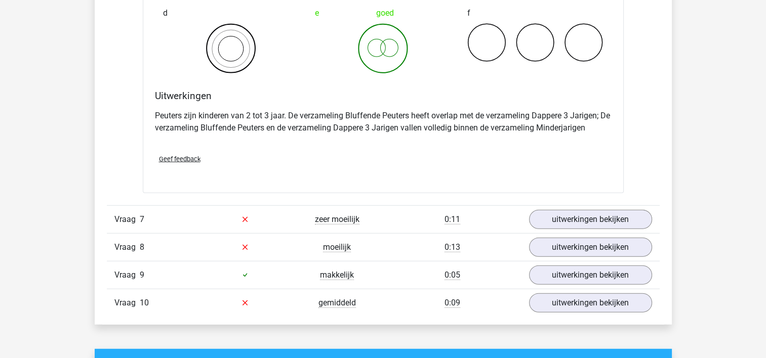
scroll to position [2631, 0]
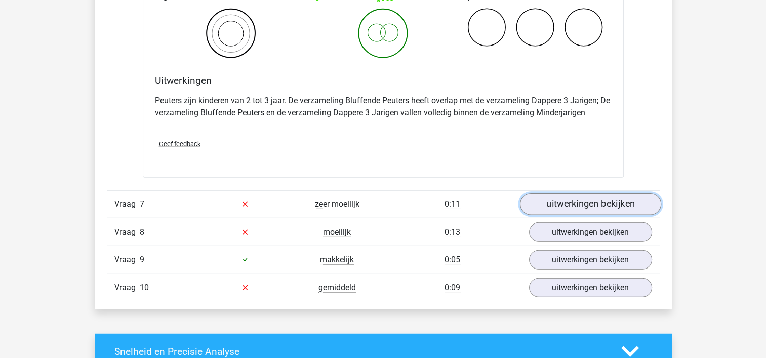
click at [571, 203] on link "uitwerkingen bekijken" at bounding box center [589, 204] width 141 height 22
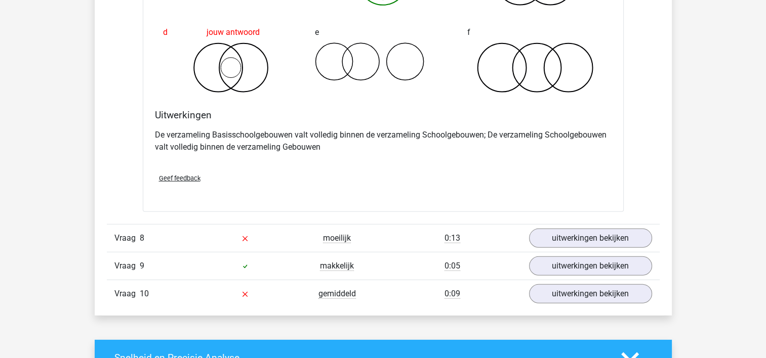
scroll to position [3087, 0]
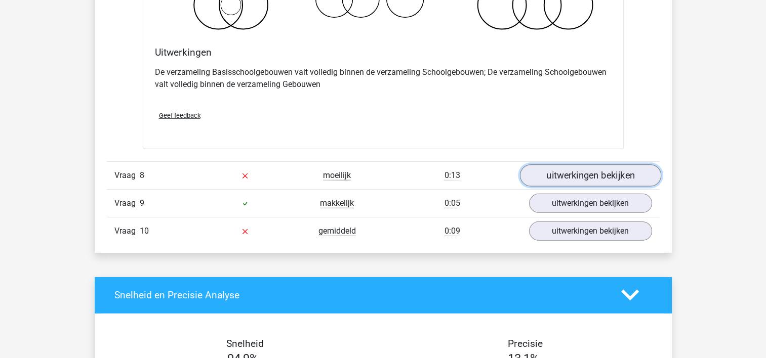
click at [612, 177] on link "uitwerkingen bekijken" at bounding box center [589, 175] width 141 height 22
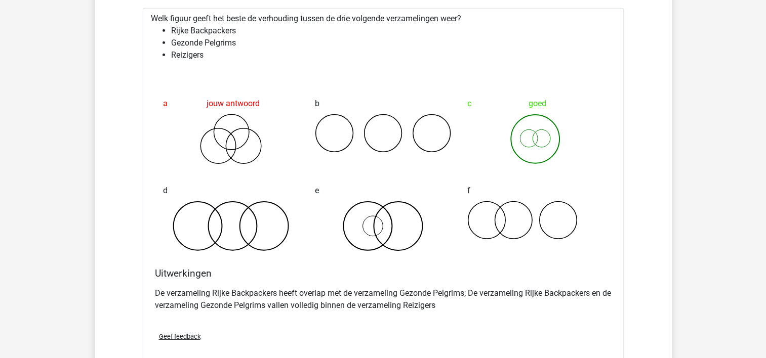
scroll to position [3289, 0]
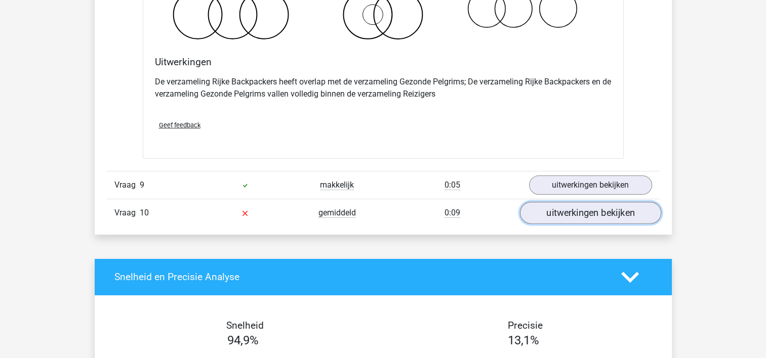
click at [586, 208] on link "uitwerkingen bekijken" at bounding box center [589, 213] width 141 height 22
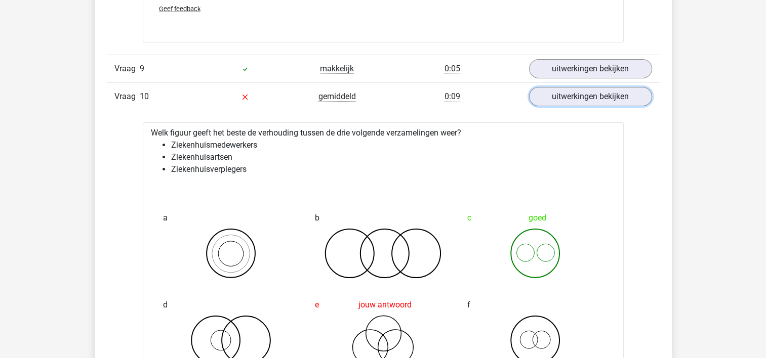
scroll to position [3542, 0]
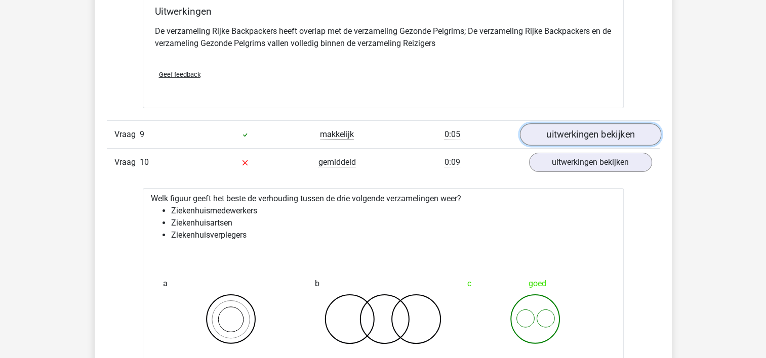
click at [585, 140] on link "uitwerkingen bekijken" at bounding box center [589, 134] width 141 height 22
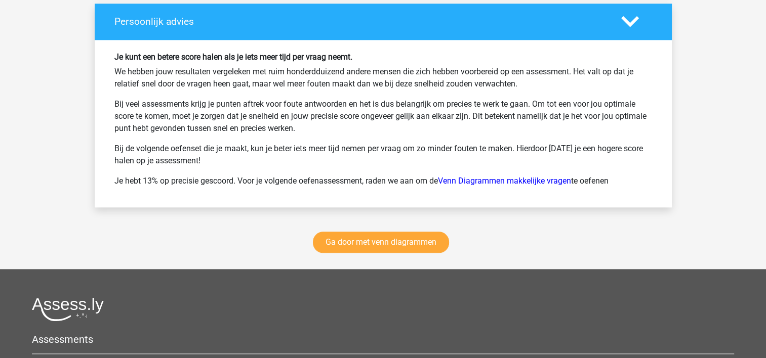
scroll to position [4908, 0]
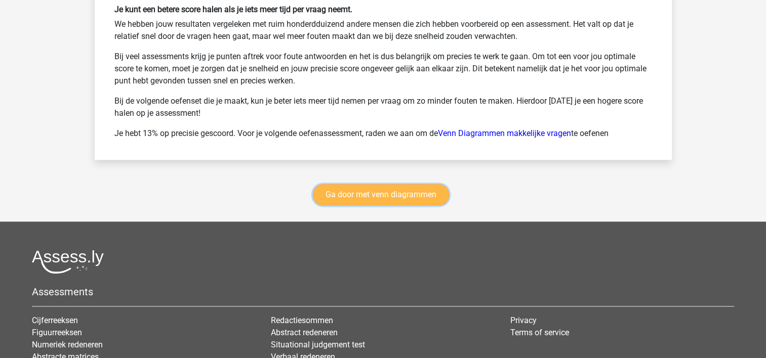
click at [385, 184] on link "Ga door met venn diagrammen" at bounding box center [381, 194] width 136 height 21
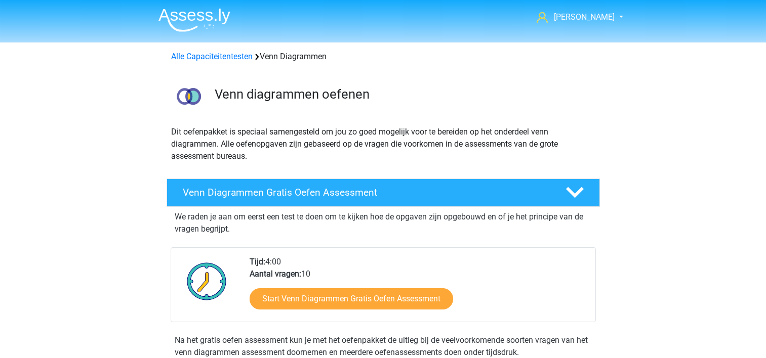
scroll to position [427, 0]
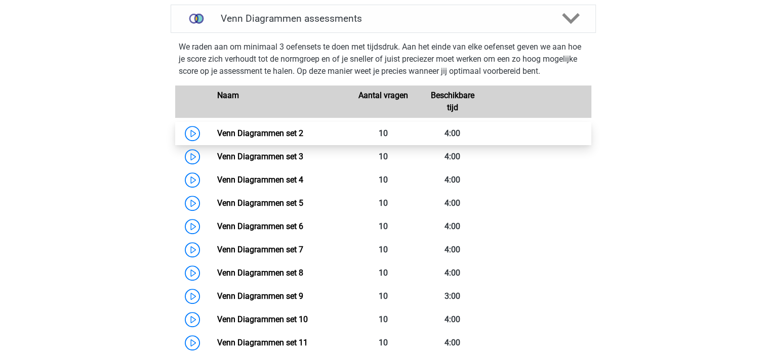
click at [303, 130] on link "Venn Diagrammen set 2" at bounding box center [260, 134] width 86 height 10
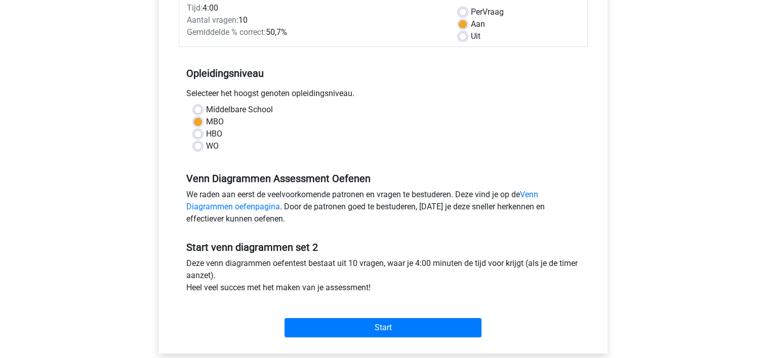
scroll to position [152, 0]
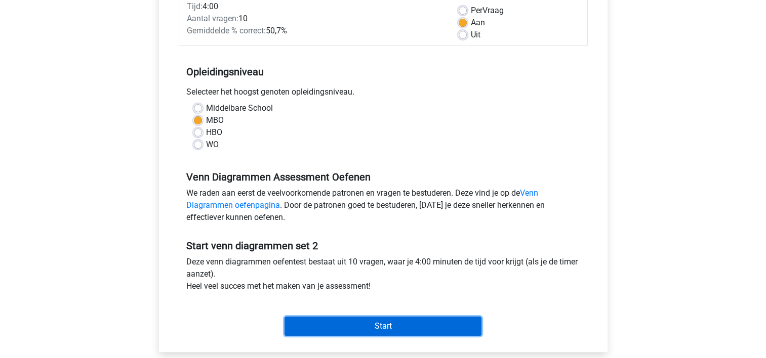
click at [387, 330] on input "Start" at bounding box center [382, 326] width 197 height 19
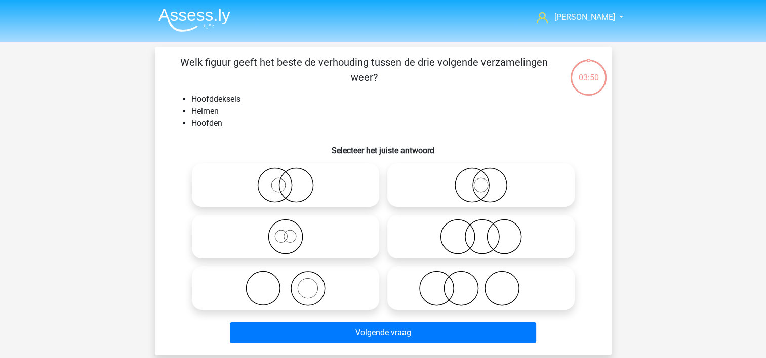
click at [297, 187] on icon at bounding box center [285, 184] width 179 height 35
click at [292, 180] on input "radio" at bounding box center [288, 177] width 7 height 7
radio input "true"
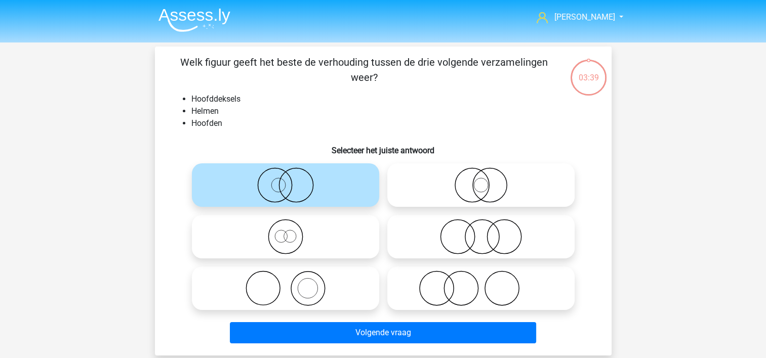
click at [308, 279] on icon at bounding box center [285, 288] width 179 height 35
click at [292, 279] on input "radio" at bounding box center [288, 280] width 7 height 7
radio input "true"
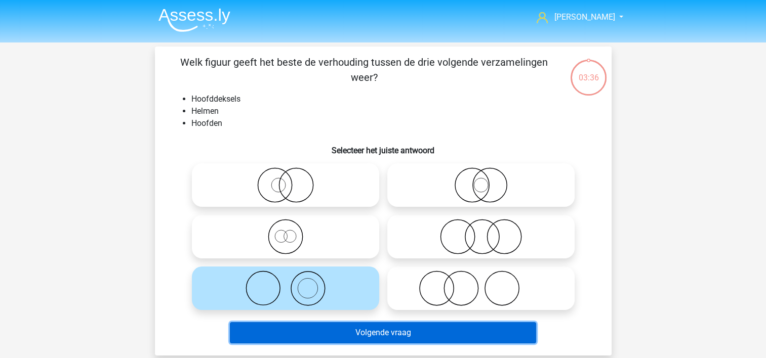
click at [391, 336] on button "Volgende vraag" at bounding box center [383, 332] width 306 height 21
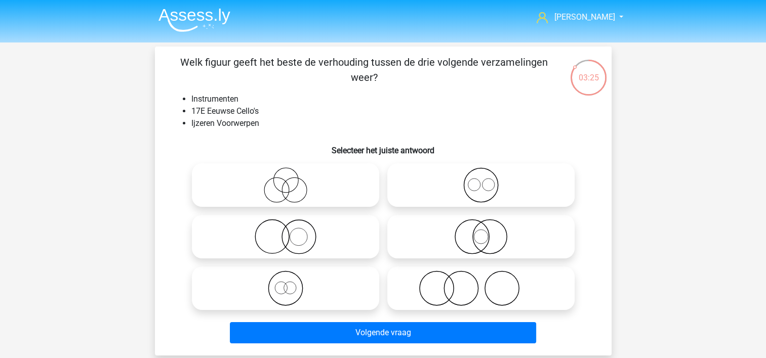
click at [483, 237] on icon at bounding box center [480, 236] width 179 height 35
click at [483, 232] on input "radio" at bounding box center [484, 228] width 7 height 7
radio input "true"
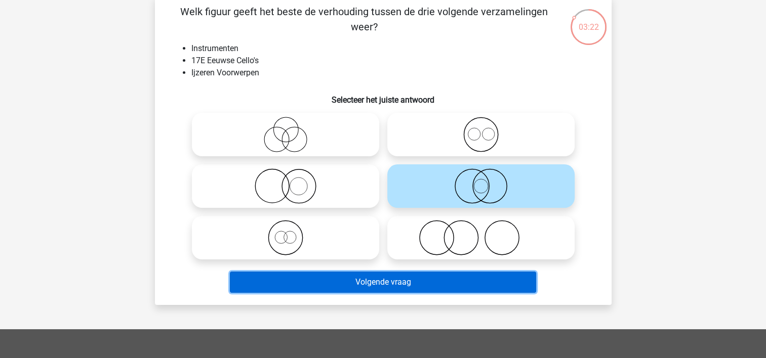
click at [399, 283] on button "Volgende vraag" at bounding box center [383, 282] width 306 height 21
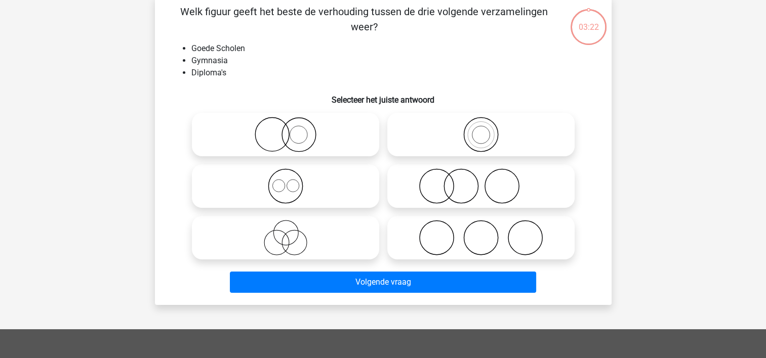
scroll to position [47, 0]
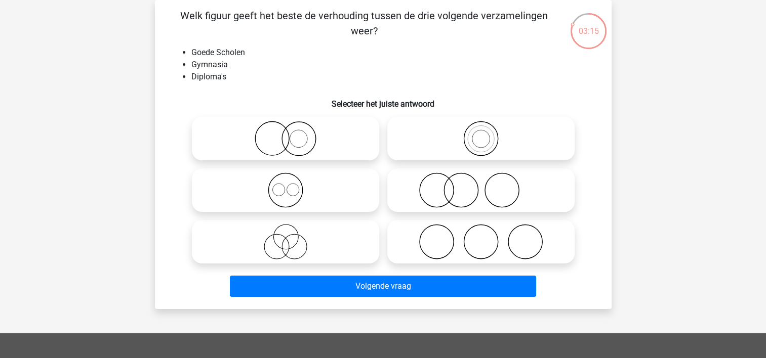
click at [484, 142] on icon at bounding box center [480, 138] width 179 height 35
click at [484, 134] on input "radio" at bounding box center [484, 130] width 7 height 7
radio input "true"
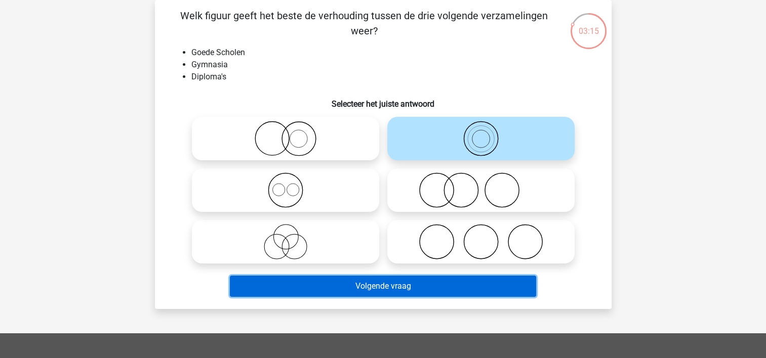
click at [427, 285] on button "Volgende vraag" at bounding box center [383, 286] width 306 height 21
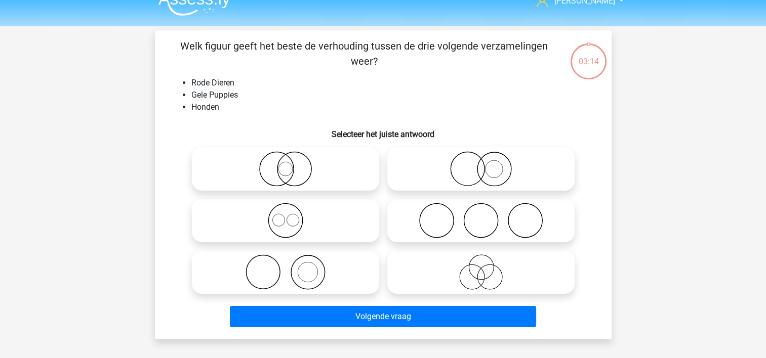
scroll to position [0, 0]
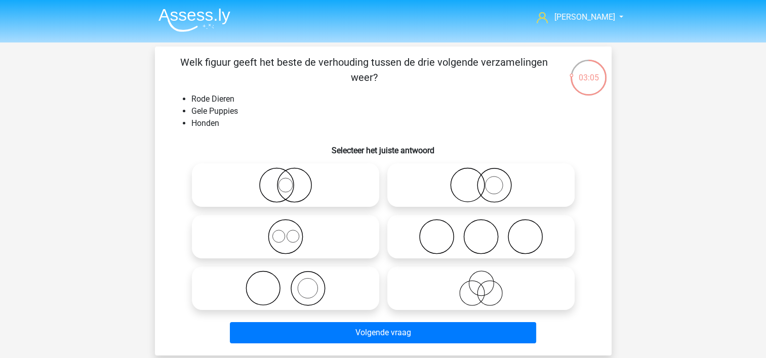
click at [488, 240] on icon at bounding box center [480, 236] width 179 height 35
click at [487, 232] on input "radio" at bounding box center [484, 228] width 7 height 7
radio input "true"
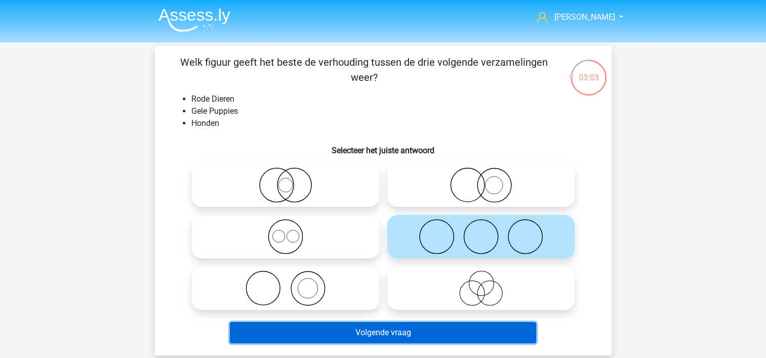
click at [419, 328] on button "Volgende vraag" at bounding box center [383, 332] width 306 height 21
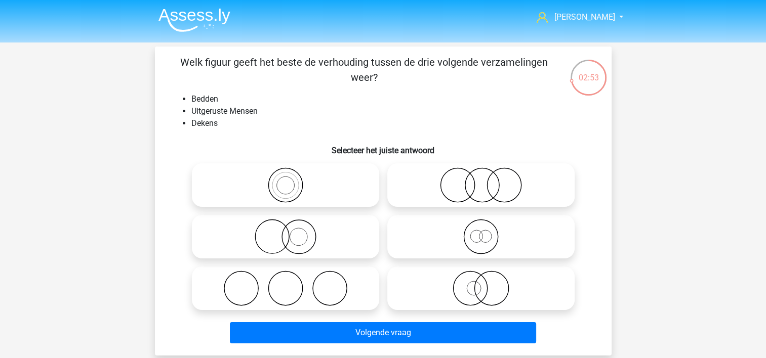
click at [295, 230] on icon at bounding box center [285, 236] width 179 height 35
click at [292, 230] on input "radio" at bounding box center [288, 228] width 7 height 7
radio input "true"
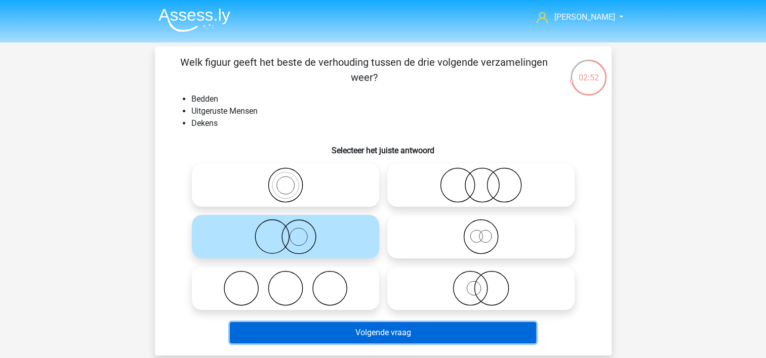
click at [422, 340] on button "Volgende vraag" at bounding box center [383, 332] width 306 height 21
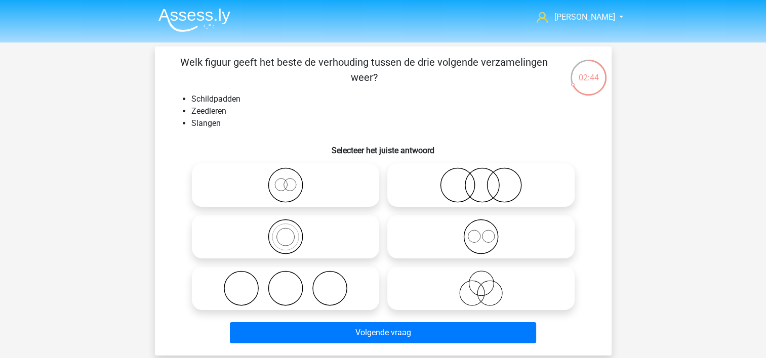
click at [480, 238] on icon at bounding box center [480, 236] width 179 height 35
click at [481, 232] on input "radio" at bounding box center [484, 228] width 7 height 7
radio input "true"
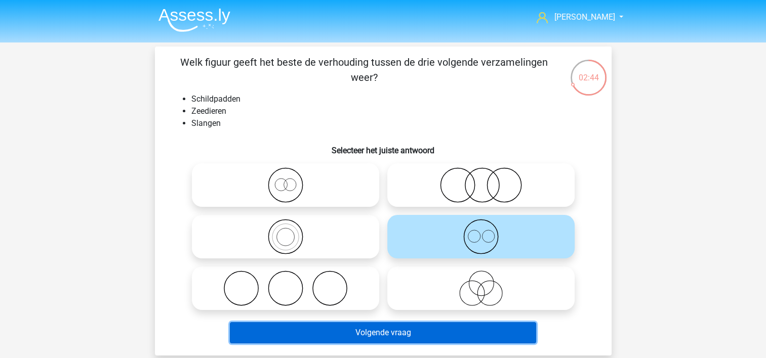
click at [433, 327] on button "Volgende vraag" at bounding box center [383, 332] width 306 height 21
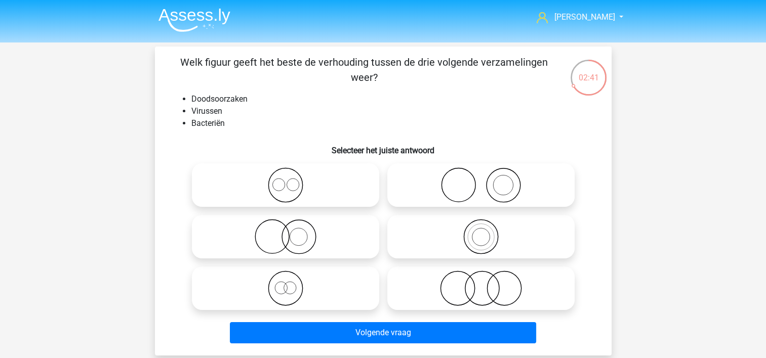
click at [284, 179] on icon at bounding box center [285, 184] width 179 height 35
click at [285, 179] on input "radio" at bounding box center [288, 177] width 7 height 7
radio input "true"
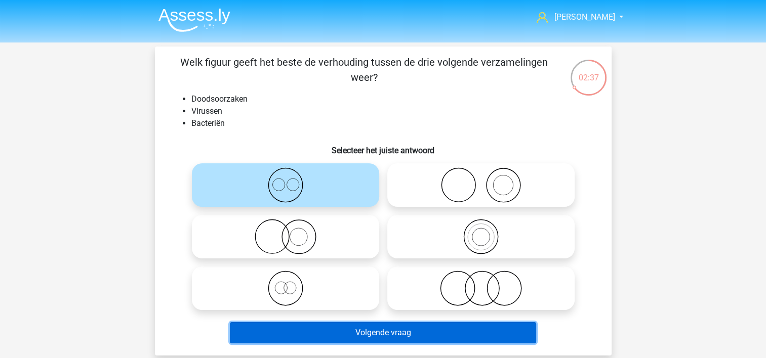
click at [388, 330] on button "Volgende vraag" at bounding box center [383, 332] width 306 height 21
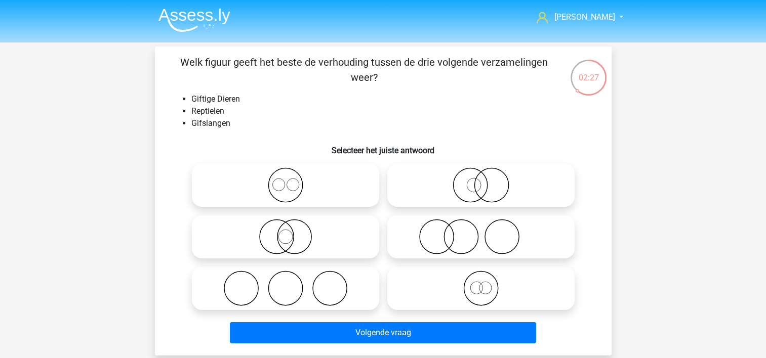
click at [482, 291] on icon at bounding box center [480, 288] width 179 height 35
click at [482, 283] on input "radio" at bounding box center [484, 280] width 7 height 7
radio input "true"
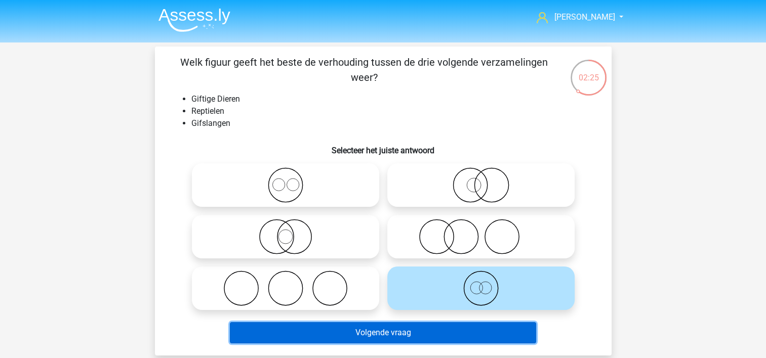
click at [442, 324] on button "Volgende vraag" at bounding box center [383, 332] width 306 height 21
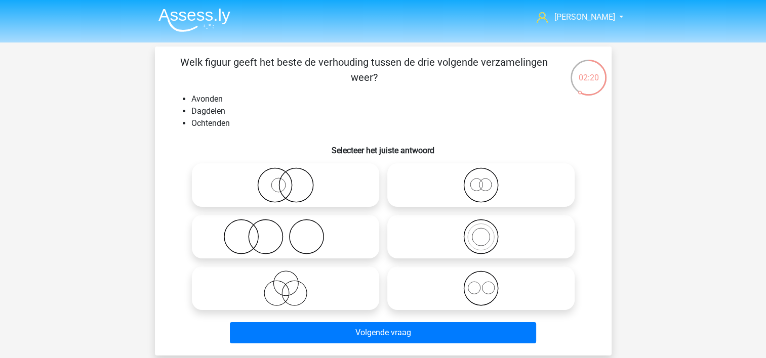
click at [467, 283] on icon at bounding box center [480, 288] width 179 height 35
click at [481, 283] on input "radio" at bounding box center [484, 280] width 7 height 7
radio input "true"
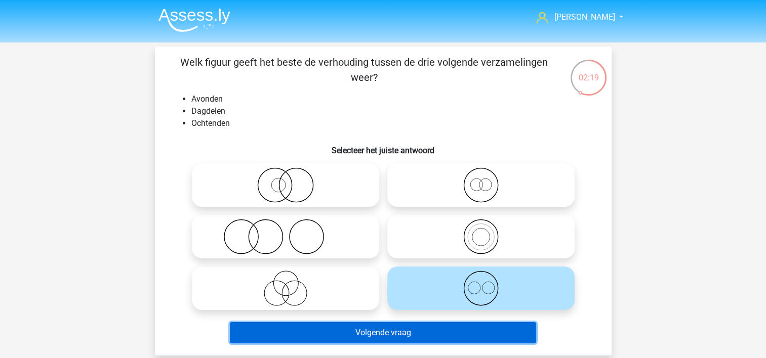
click at [437, 328] on button "Volgende vraag" at bounding box center [383, 332] width 306 height 21
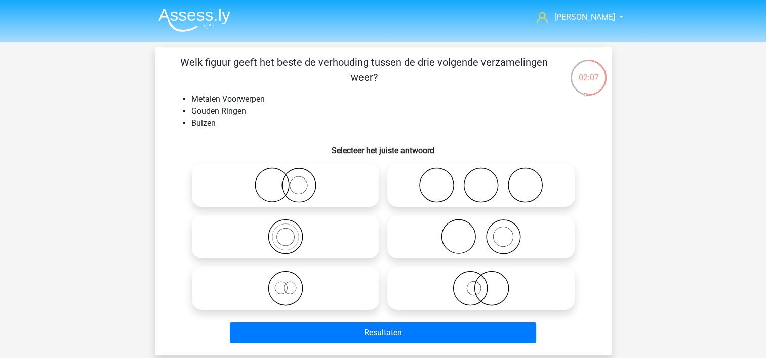
click at [281, 188] on icon at bounding box center [285, 184] width 179 height 35
click at [285, 180] on input "radio" at bounding box center [288, 177] width 7 height 7
radio input "true"
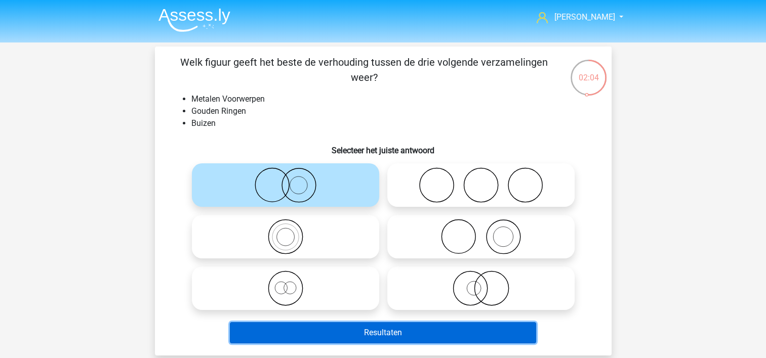
click at [424, 328] on button "Resultaten" at bounding box center [383, 332] width 306 height 21
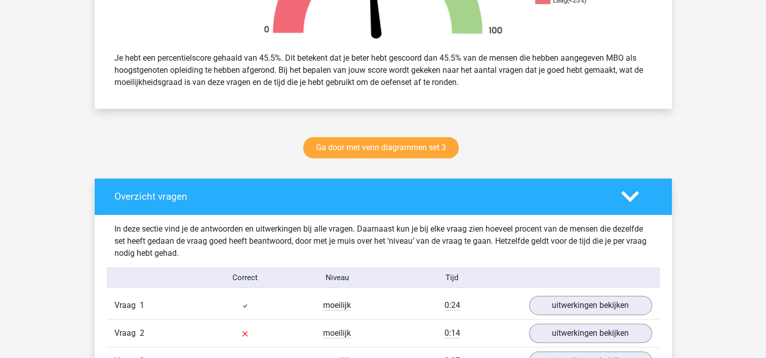
scroll to position [506, 0]
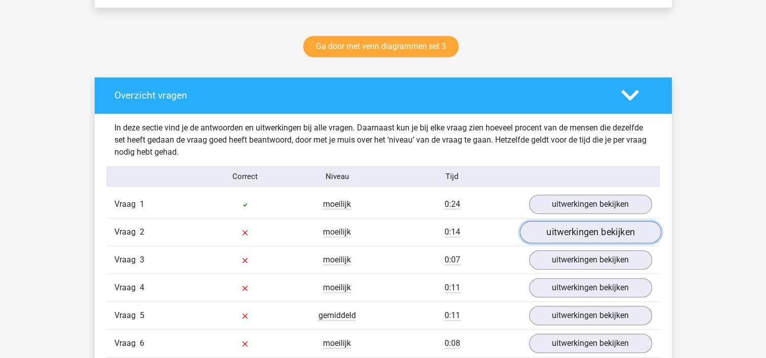
click at [565, 239] on link "uitwerkingen bekijken" at bounding box center [589, 233] width 141 height 22
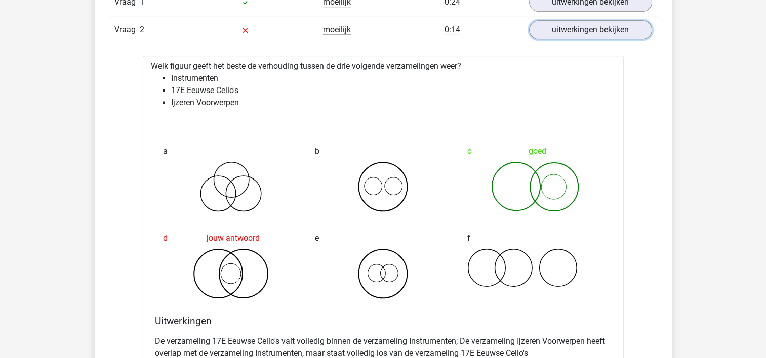
scroll to position [961, 0]
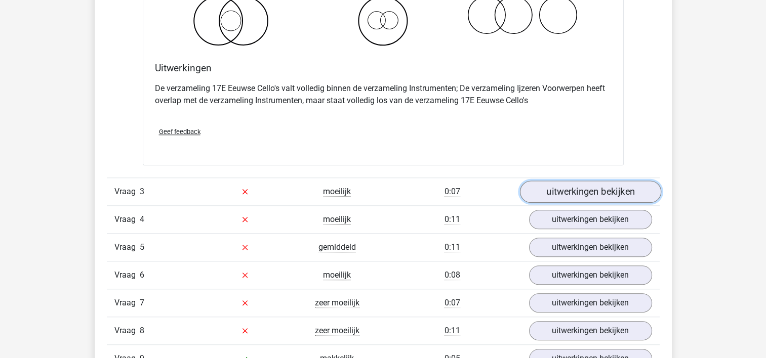
click at [557, 190] on link "uitwerkingen bekijken" at bounding box center [589, 192] width 141 height 22
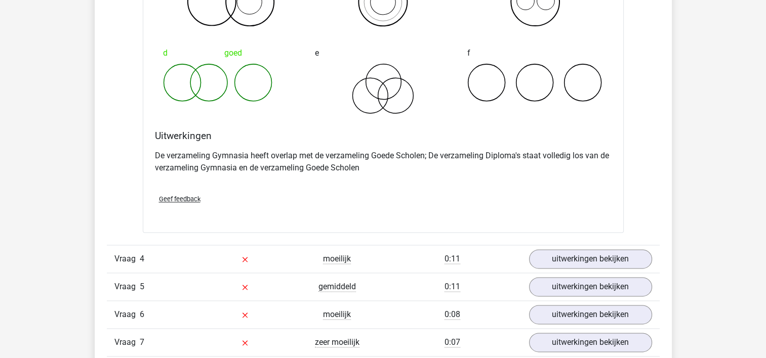
scroll to position [1366, 0]
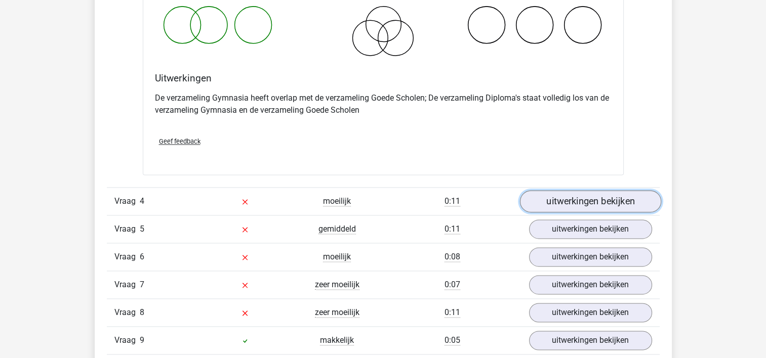
click at [572, 206] on link "uitwerkingen bekijken" at bounding box center [589, 201] width 141 height 22
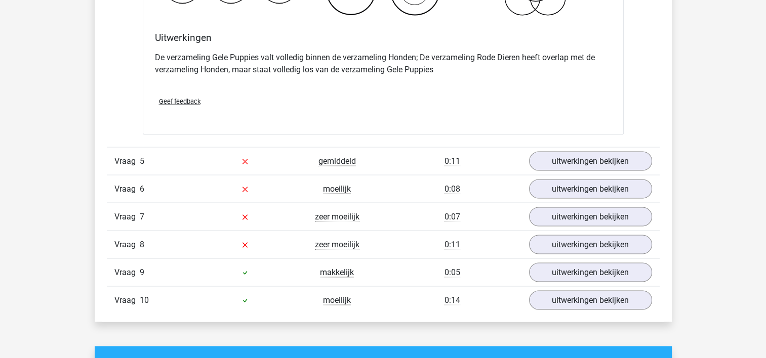
scroll to position [1822, 0]
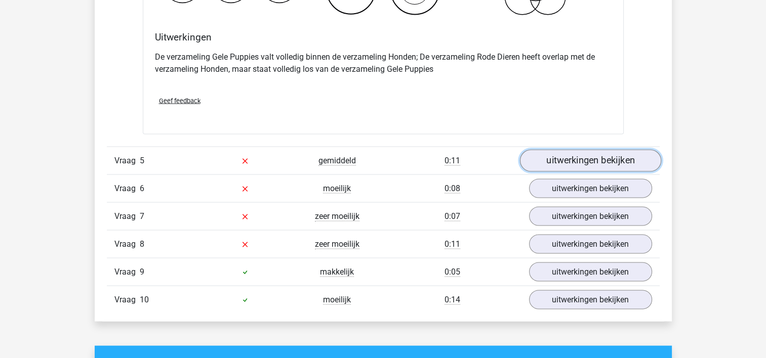
click at [570, 158] on link "uitwerkingen bekijken" at bounding box center [589, 160] width 141 height 22
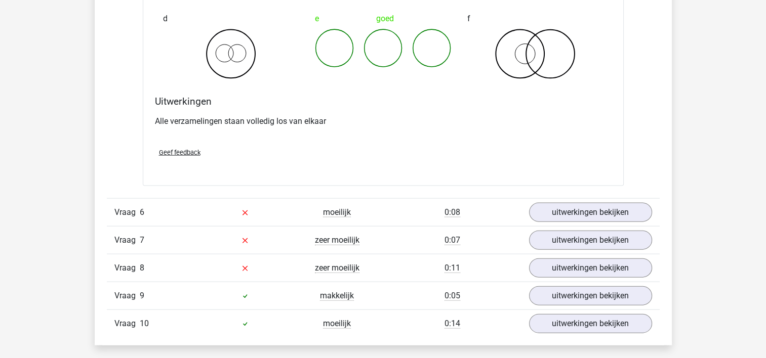
scroll to position [2176, 0]
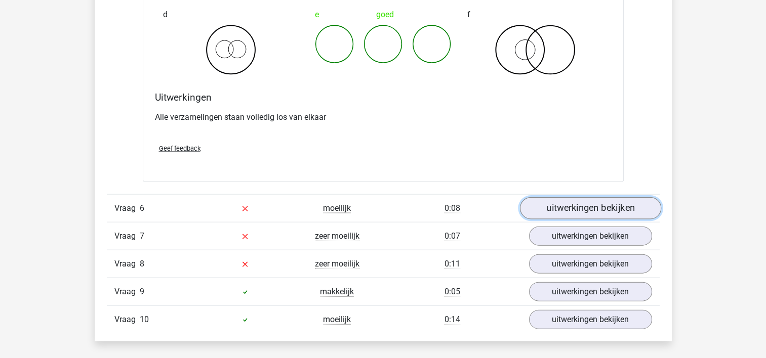
click at [580, 198] on link "uitwerkingen bekijken" at bounding box center [589, 208] width 141 height 22
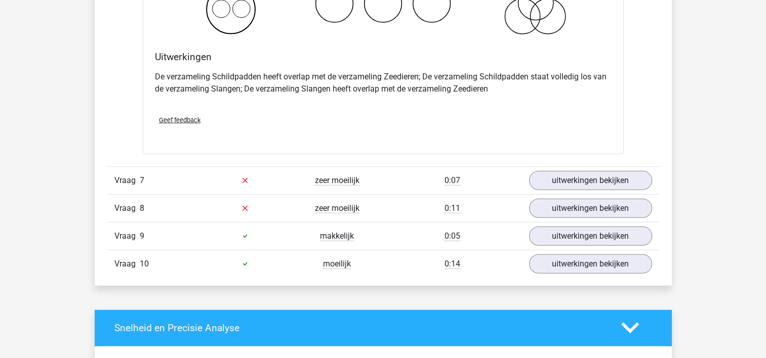
scroll to position [2631, 0]
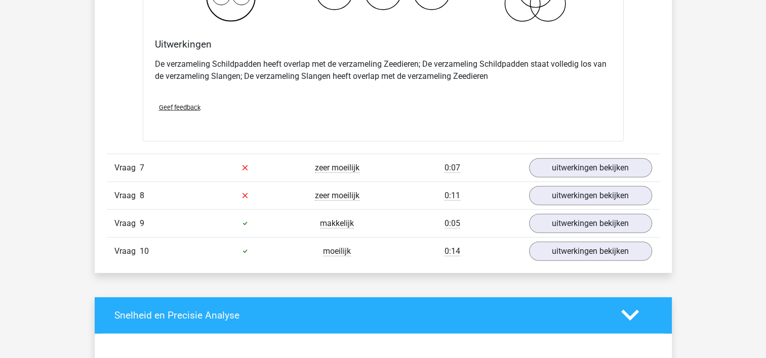
click at [584, 154] on div "Vraag 7 zeer moeilijk 0:07 uitwerkingen bekijken" at bounding box center [383, 168] width 553 height 28
click at [579, 165] on link "uitwerkingen bekijken" at bounding box center [589, 168] width 141 height 22
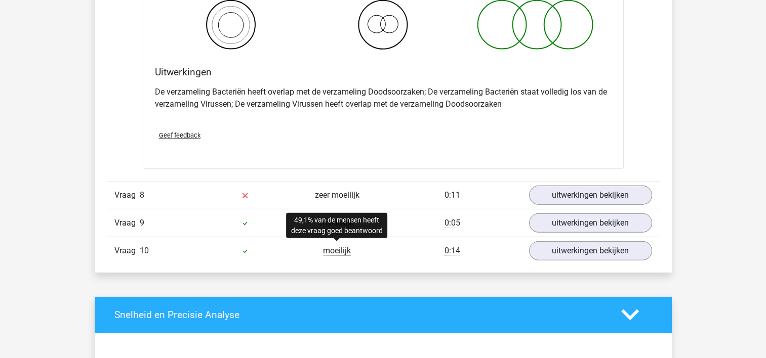
scroll to position [3036, 0]
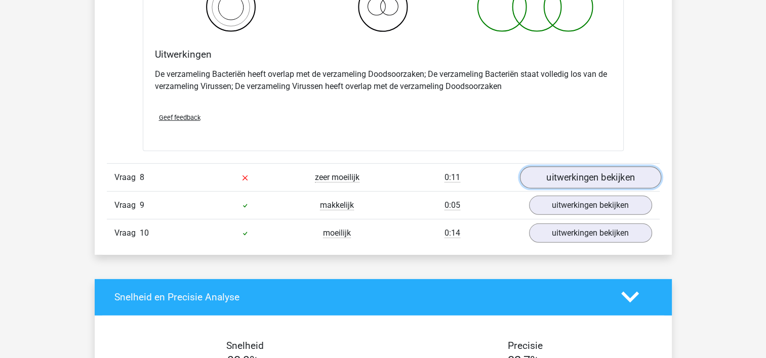
click at [555, 175] on link "uitwerkingen bekijken" at bounding box center [589, 177] width 141 height 22
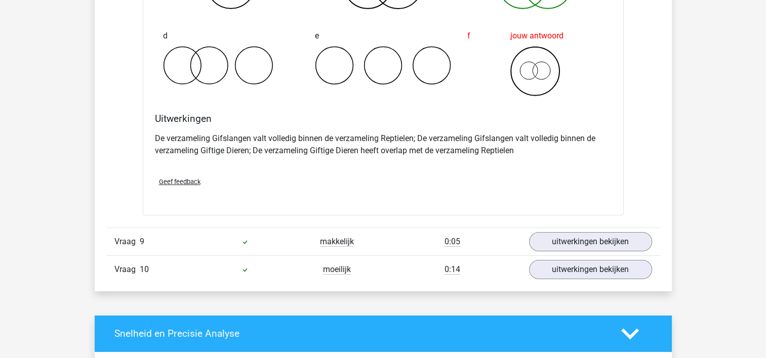
scroll to position [3390, 0]
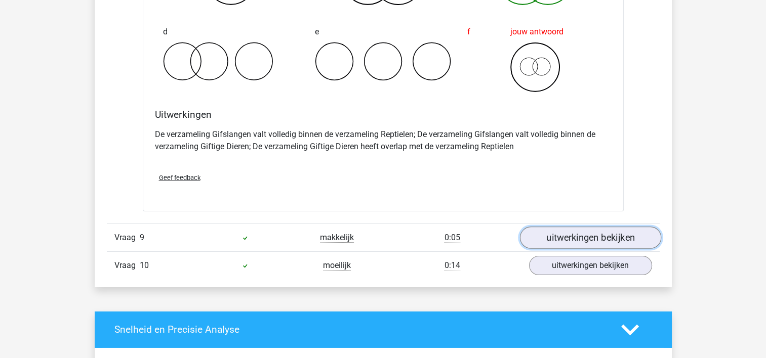
click at [571, 235] on link "uitwerkingen bekijken" at bounding box center [589, 238] width 141 height 22
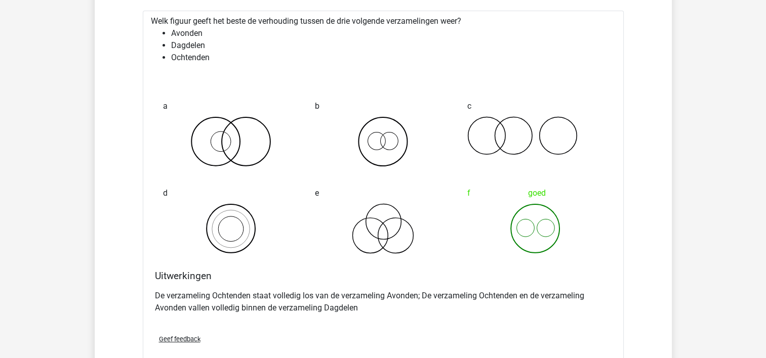
scroll to position [3795, 0]
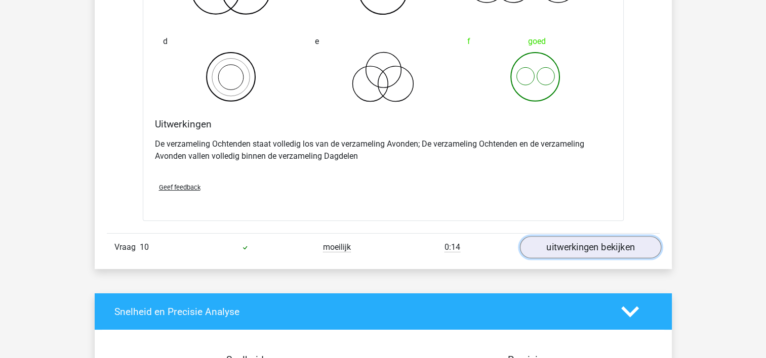
click at [563, 237] on link "uitwerkingen bekijken" at bounding box center [589, 247] width 141 height 22
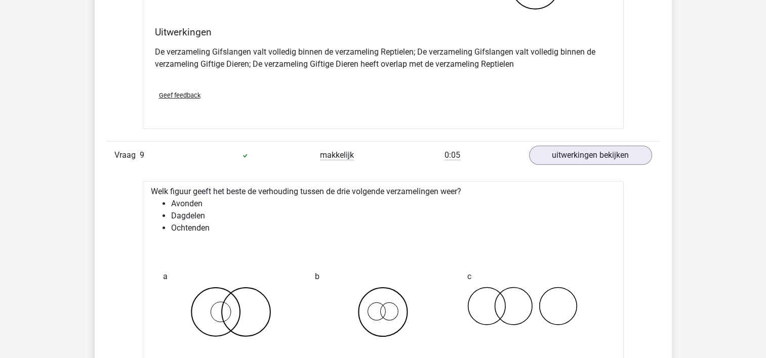
scroll to position [3340, 0]
